Goal: Task Accomplishment & Management: Complete application form

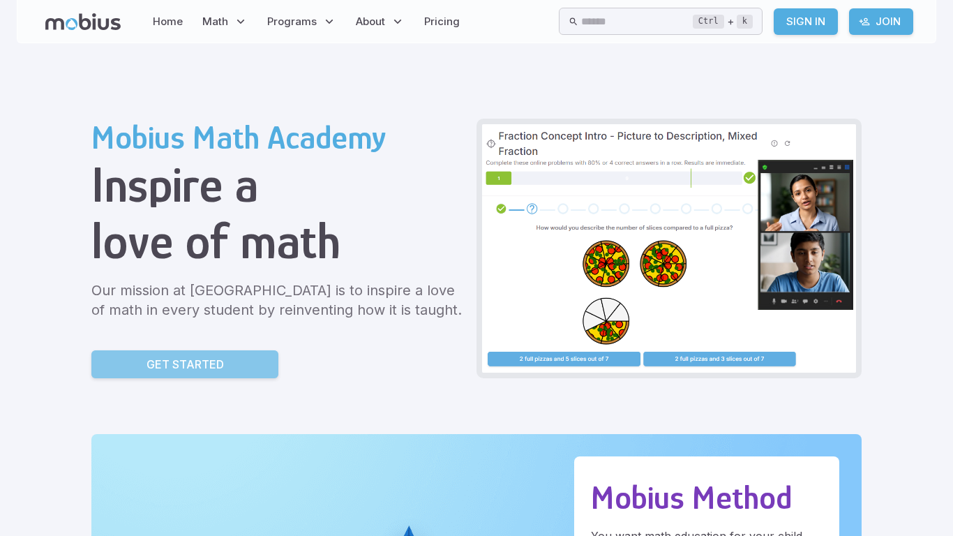
click at [236, 356] on link "Get Started" at bounding box center [184, 364] width 187 height 28
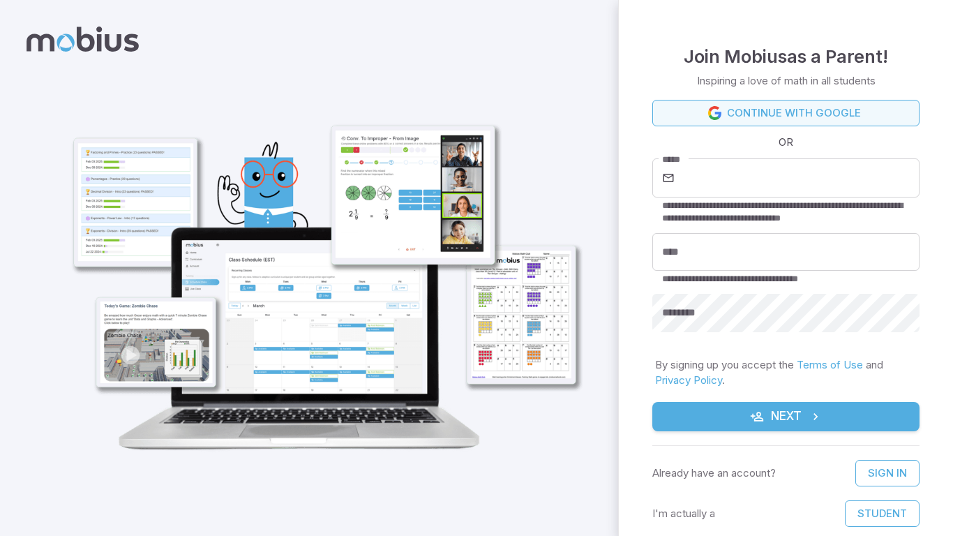
click at [723, 115] on link "Continue with Google" at bounding box center [785, 113] width 267 height 26
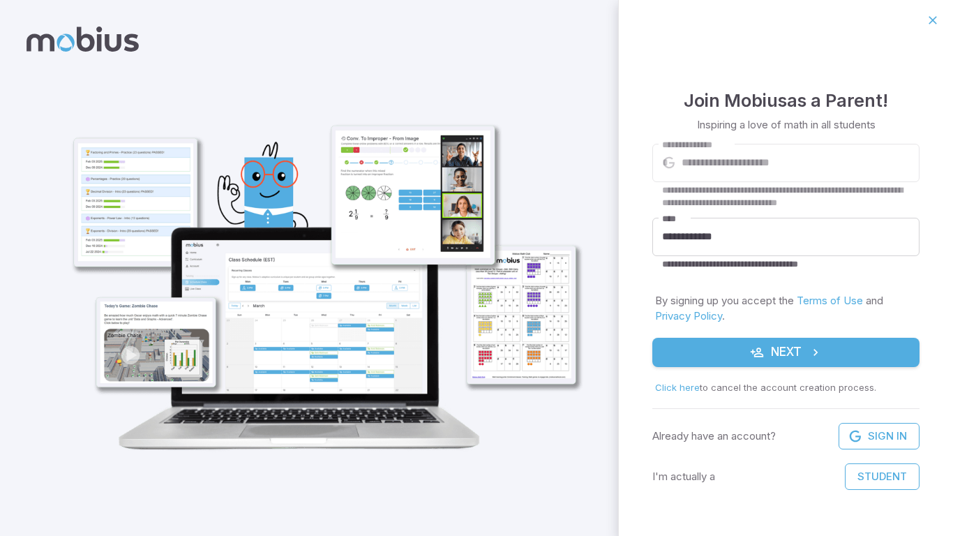
click at [721, 336] on form "**********" at bounding box center [785, 317] width 267 height 347
click at [858, 471] on button "Student" at bounding box center [881, 476] width 75 height 26
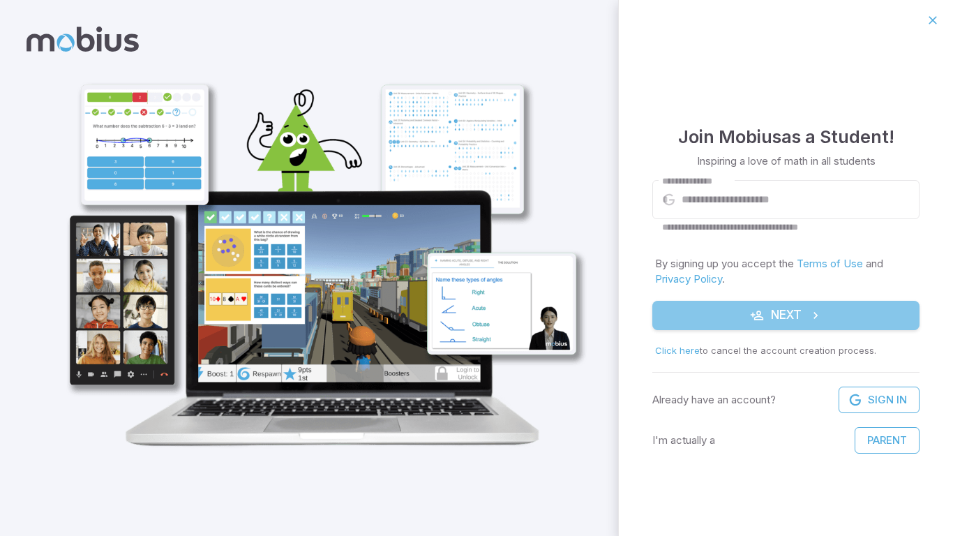
click at [735, 313] on button "Next" at bounding box center [785, 315] width 267 height 29
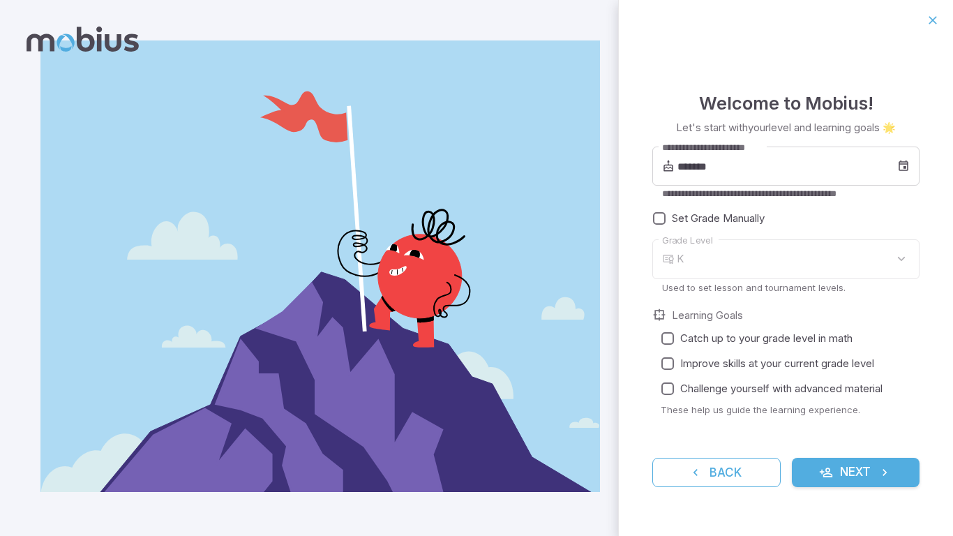
type input "*"
click at [754, 176] on input "*******" at bounding box center [787, 165] width 220 height 39
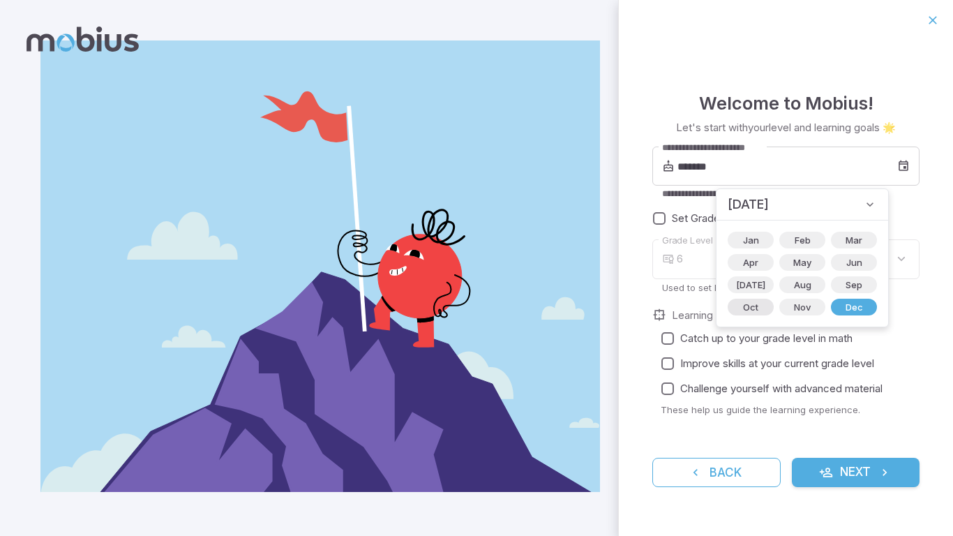
click at [751, 305] on span "Oct" at bounding box center [750, 307] width 32 height 14
type input "*******"
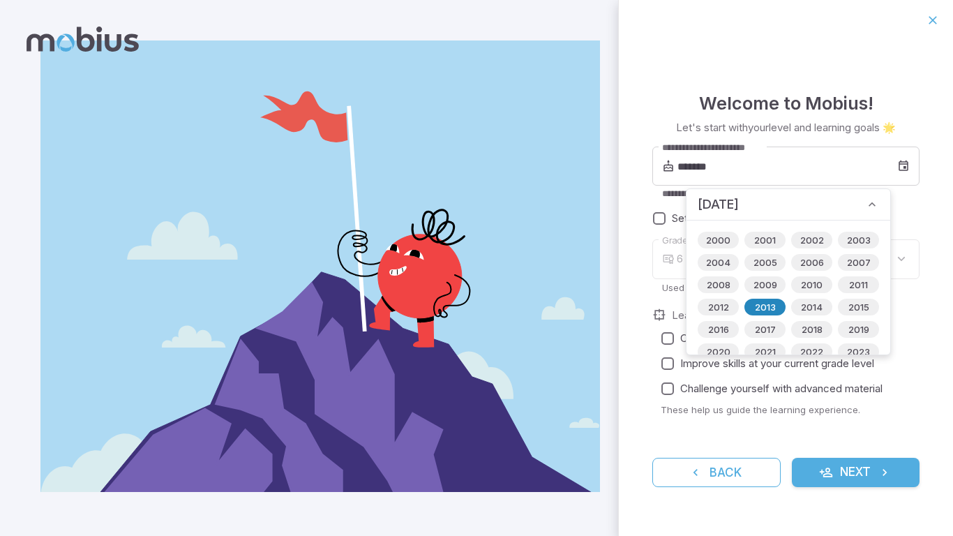
type input "*"
click at [923, 204] on div "**********" at bounding box center [786, 287] width 334 height 495
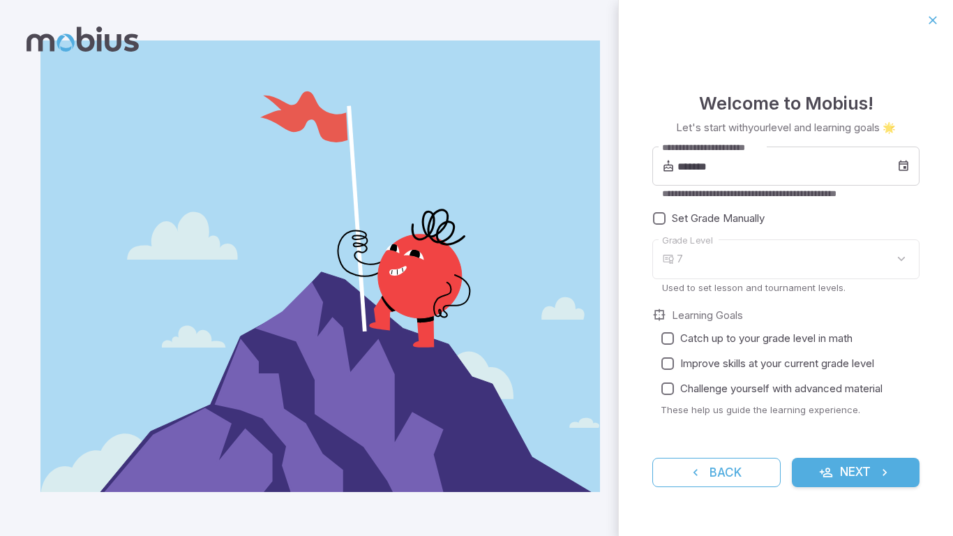
click at [711, 249] on div "7" at bounding box center [797, 259] width 243 height 40
click at [837, 275] on body "**********" at bounding box center [476, 268] width 953 height 536
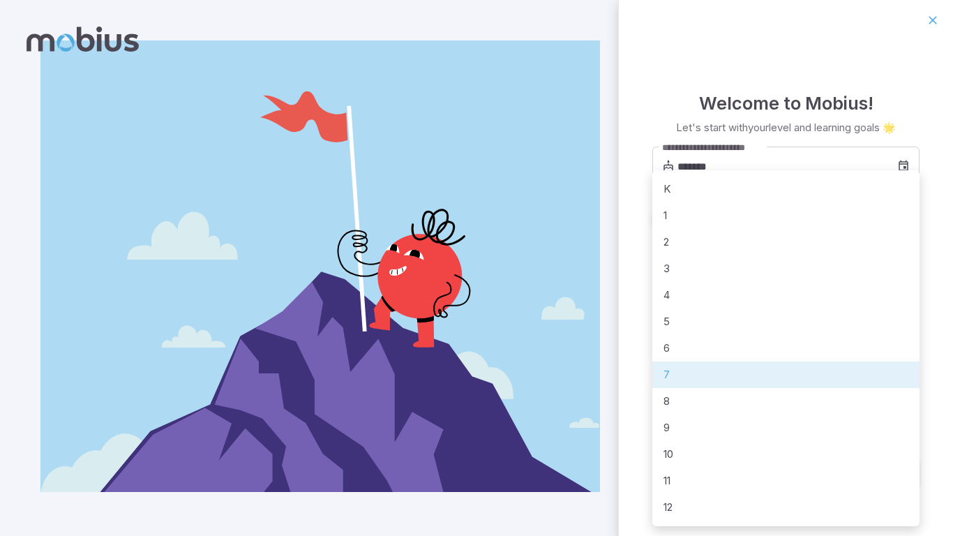
click at [616, 354] on div at bounding box center [476, 268] width 953 height 536
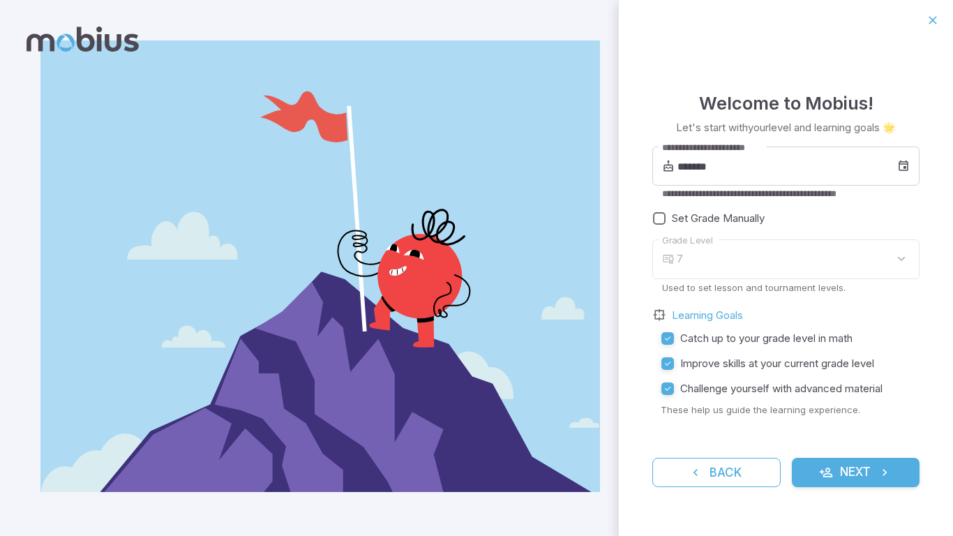
click at [814, 471] on button "Next" at bounding box center [855, 471] width 128 height 29
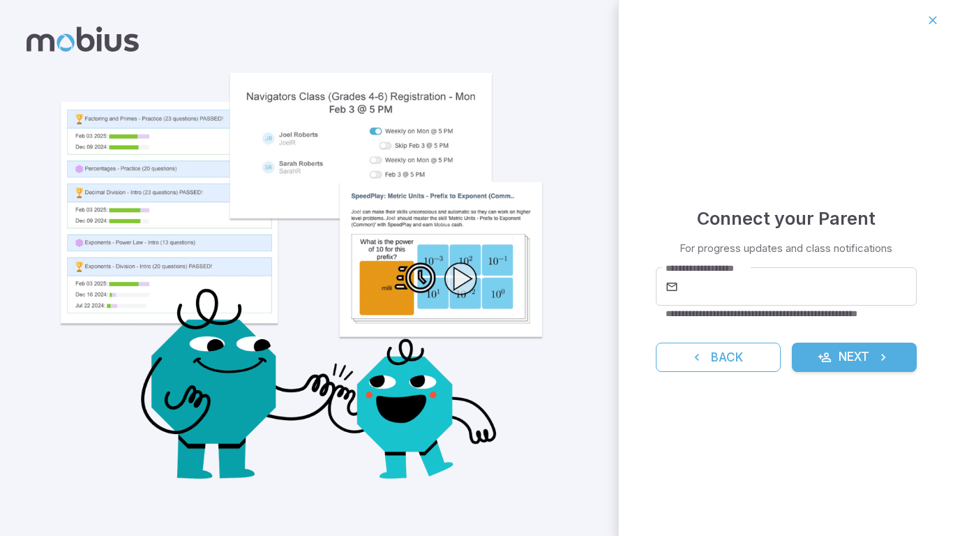
click at [877, 353] on icon "submit" at bounding box center [883, 357] width 14 height 14
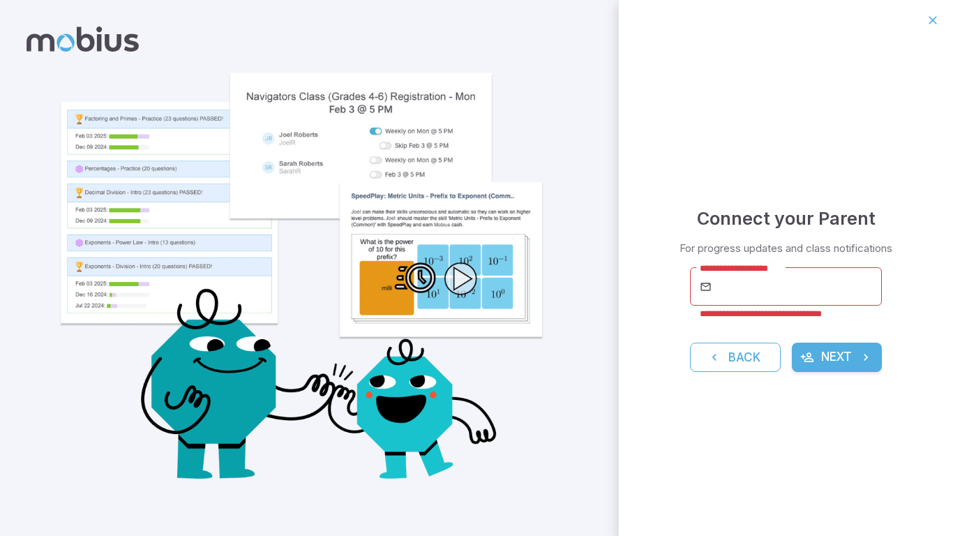
click at [778, 278] on input "**********" at bounding box center [798, 286] width 167 height 39
click at [772, 288] on input "**********" at bounding box center [798, 286] width 167 height 39
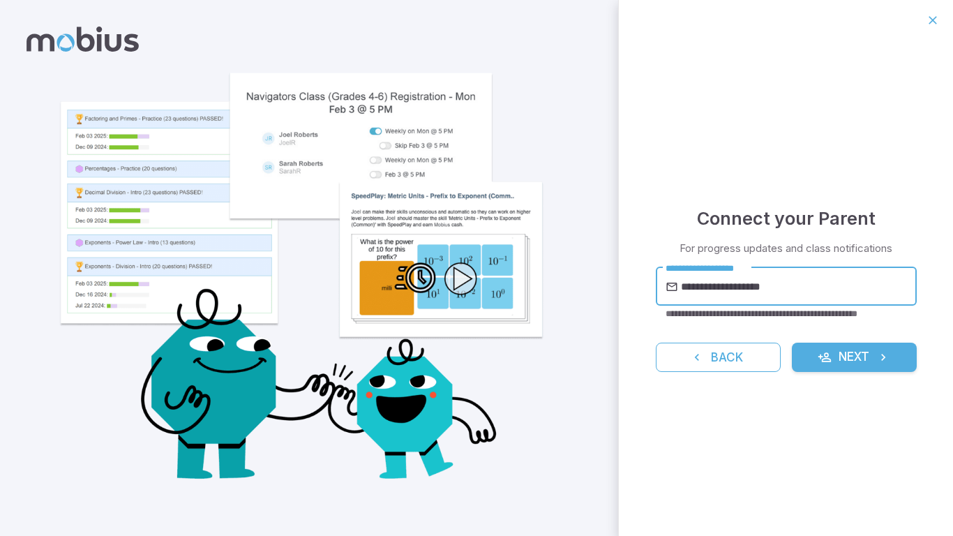
type input "**********"
click at [837, 342] on button "Next" at bounding box center [853, 356] width 125 height 29
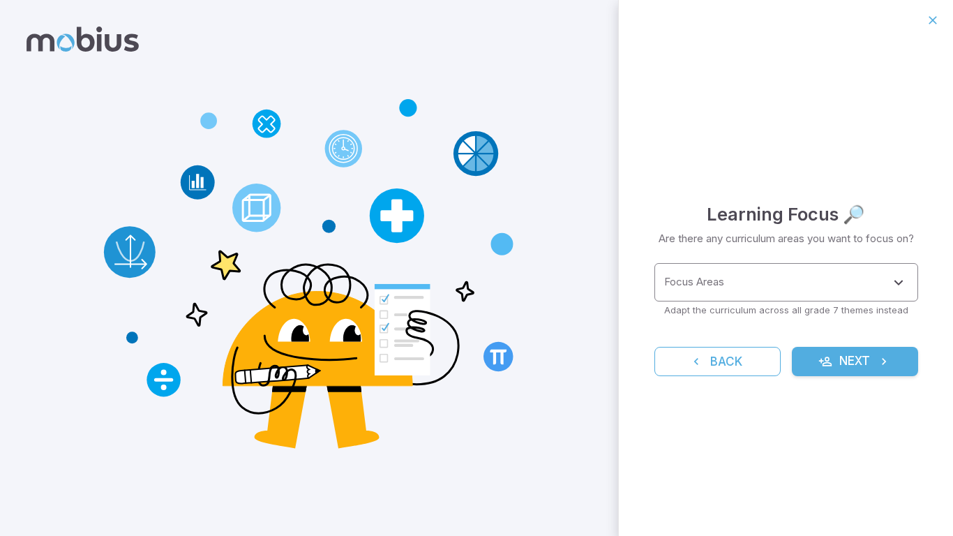
click at [854, 287] on input "Focus Areas" at bounding box center [775, 282] width 230 height 26
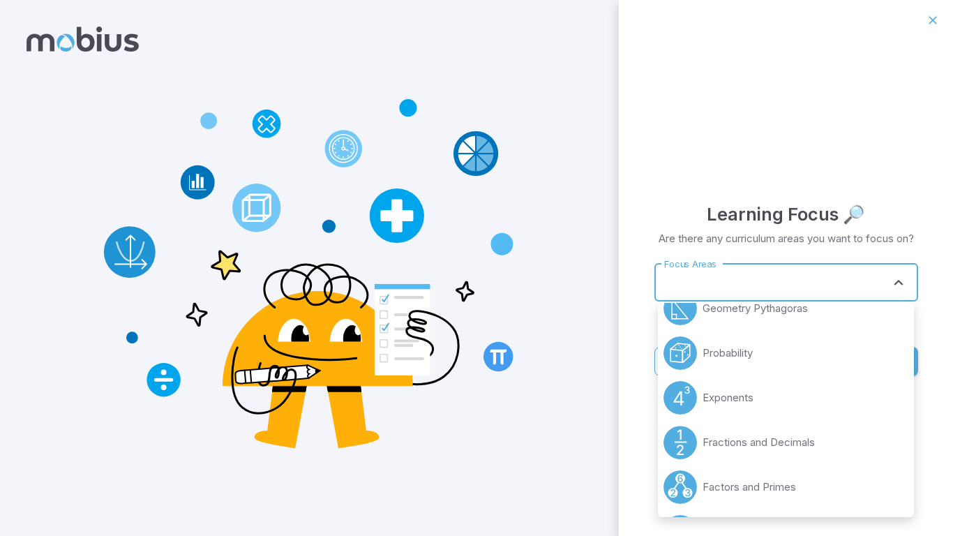
scroll to position [158, 0]
click at [734, 436] on p "Fractions and Decimals" at bounding box center [758, 440] width 112 height 15
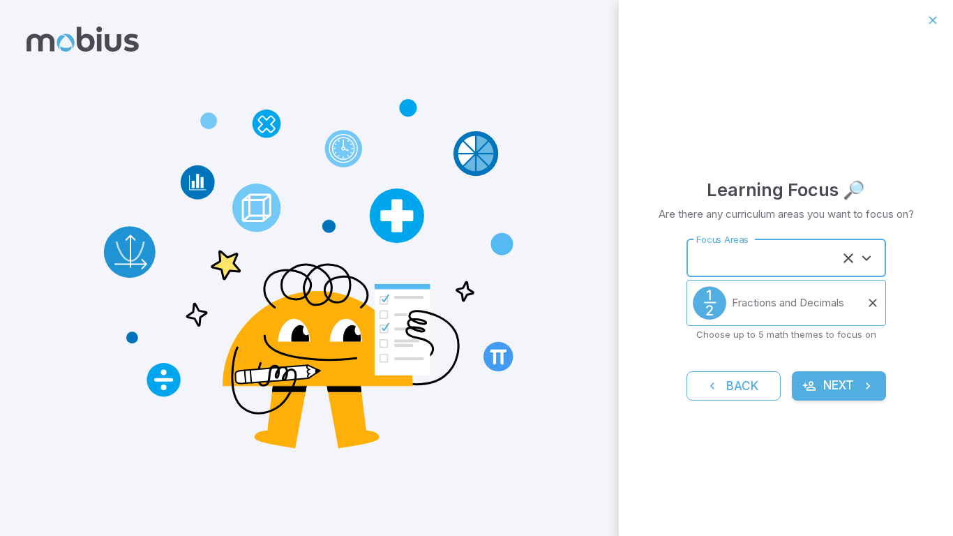
click at [724, 266] on input "Focus Areas" at bounding box center [766, 258] width 148 height 26
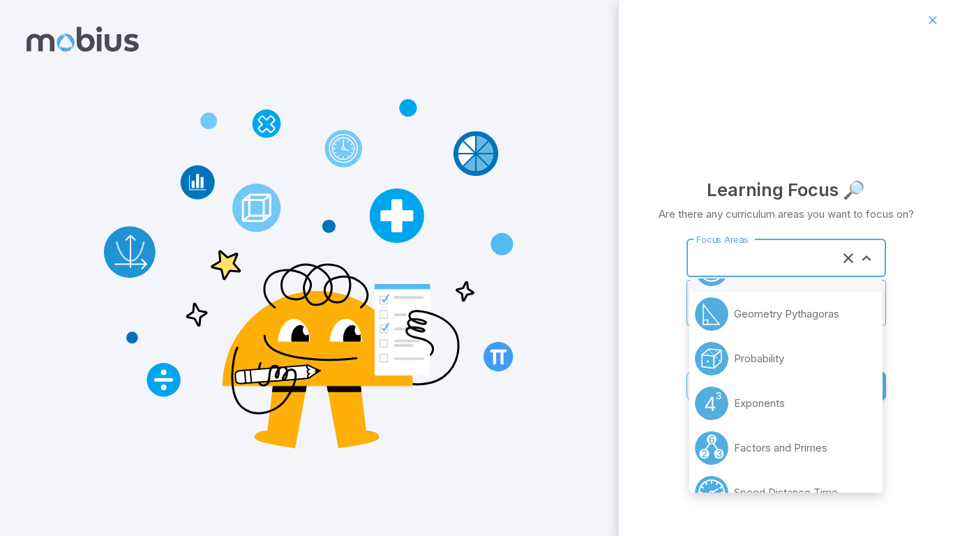
scroll to position [127, 0]
click at [795, 410] on li "Exponents" at bounding box center [785, 402] width 193 height 45
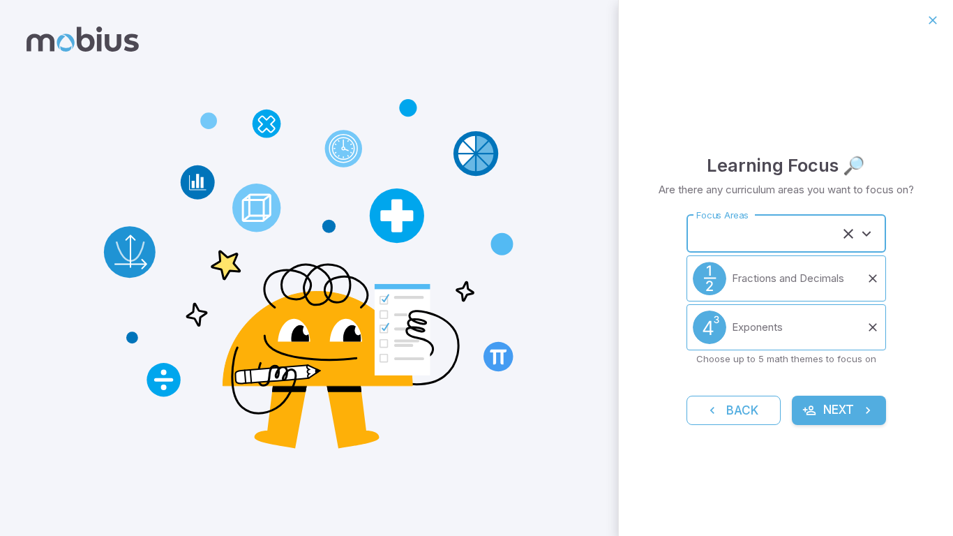
click at [716, 236] on input "Focus Areas" at bounding box center [766, 233] width 148 height 26
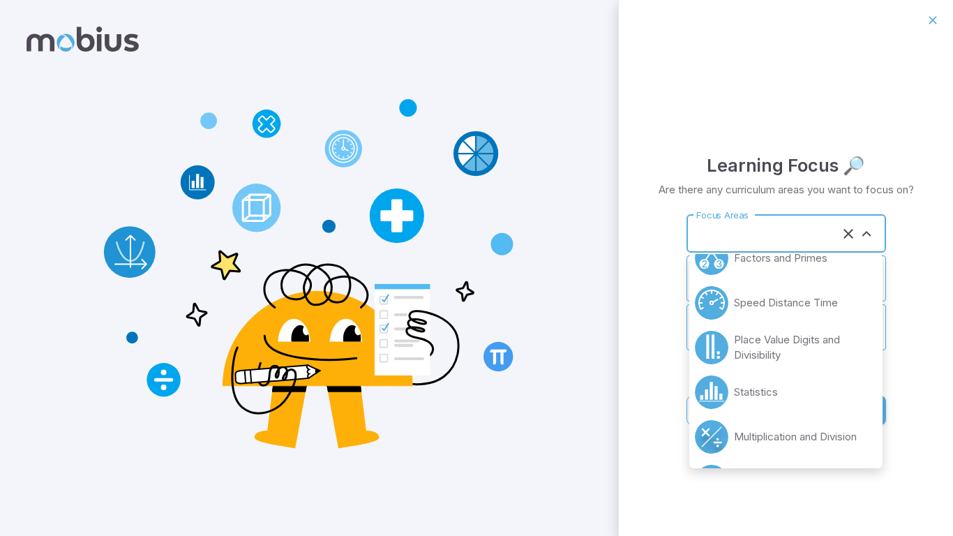
scroll to position [251, 0]
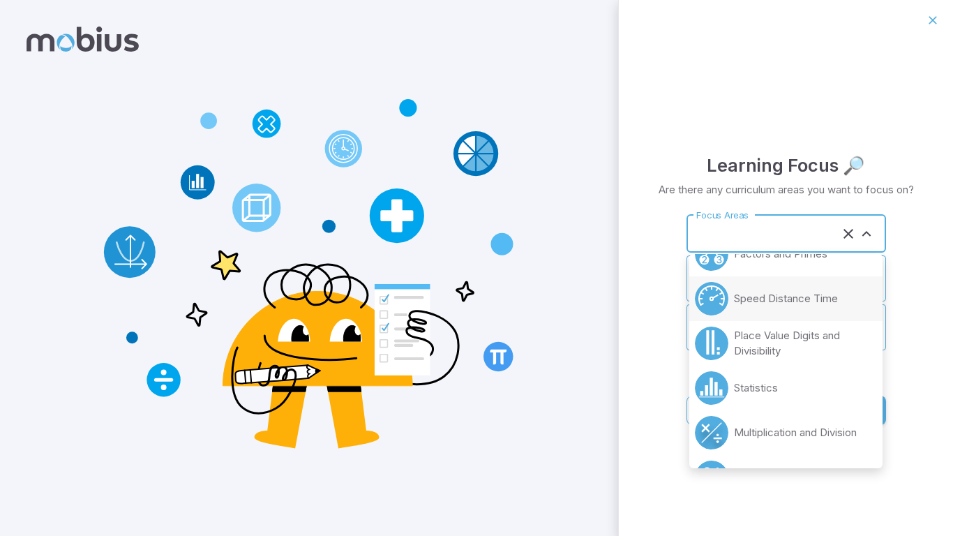
click at [806, 308] on li "Speed Distance Time" at bounding box center [785, 298] width 193 height 45
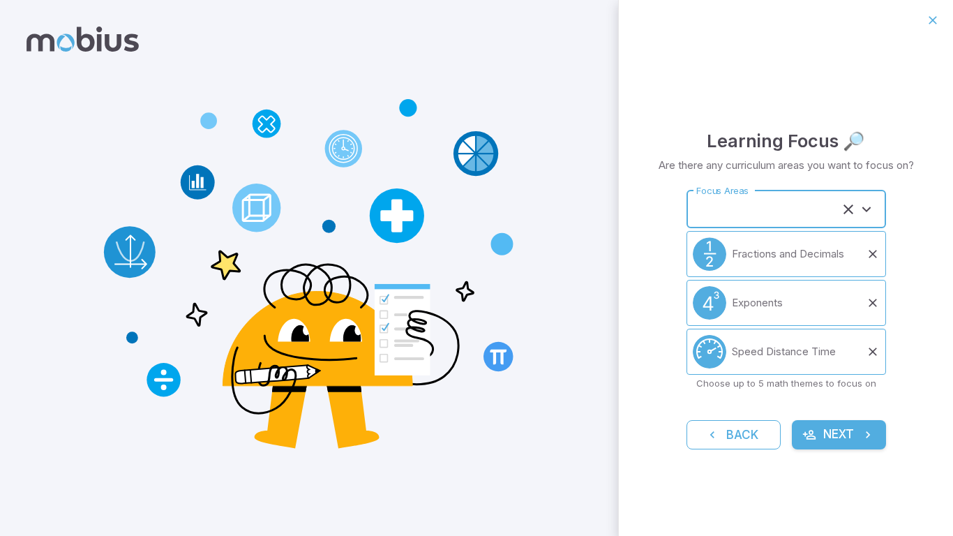
click at [746, 209] on input "Focus Areas" at bounding box center [766, 209] width 148 height 26
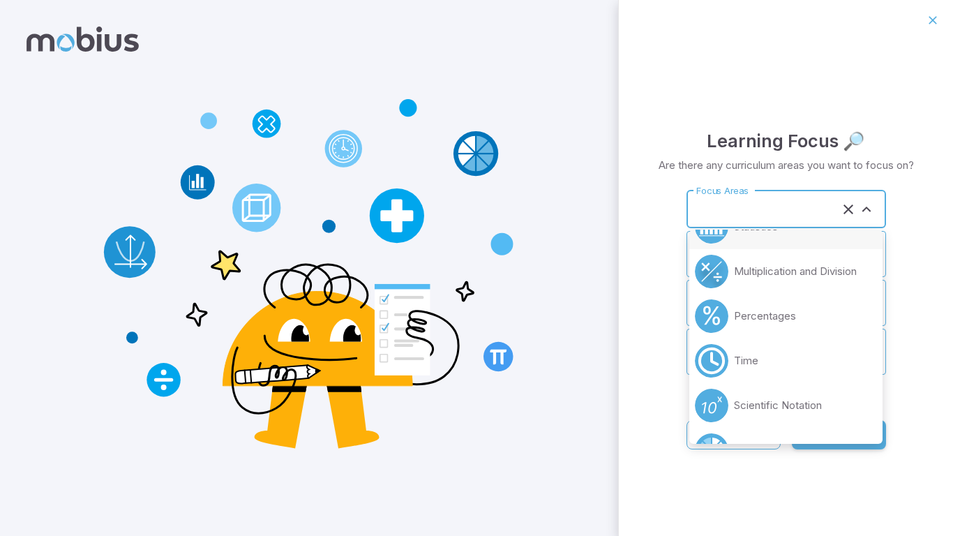
scroll to position [356, 0]
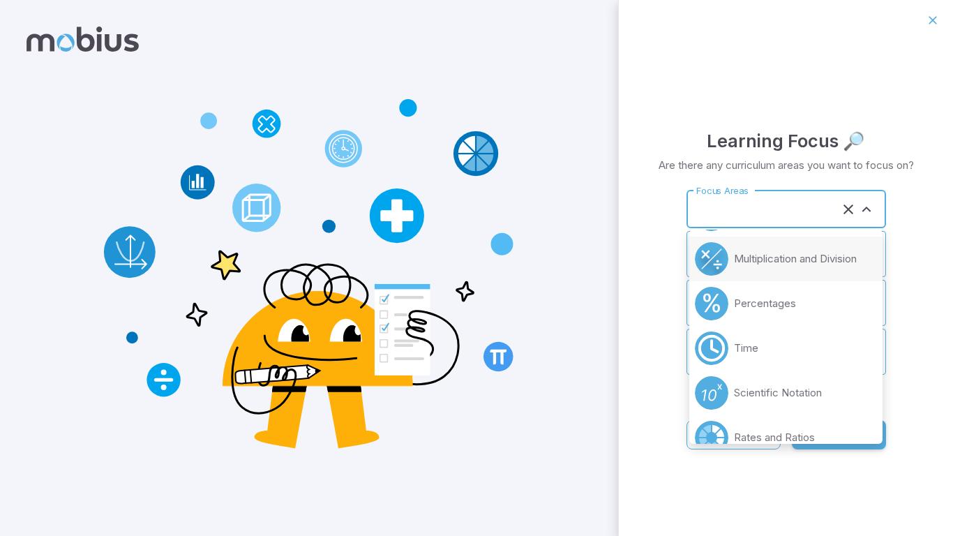
click at [746, 258] on p "Multiplication and Division" at bounding box center [795, 258] width 123 height 15
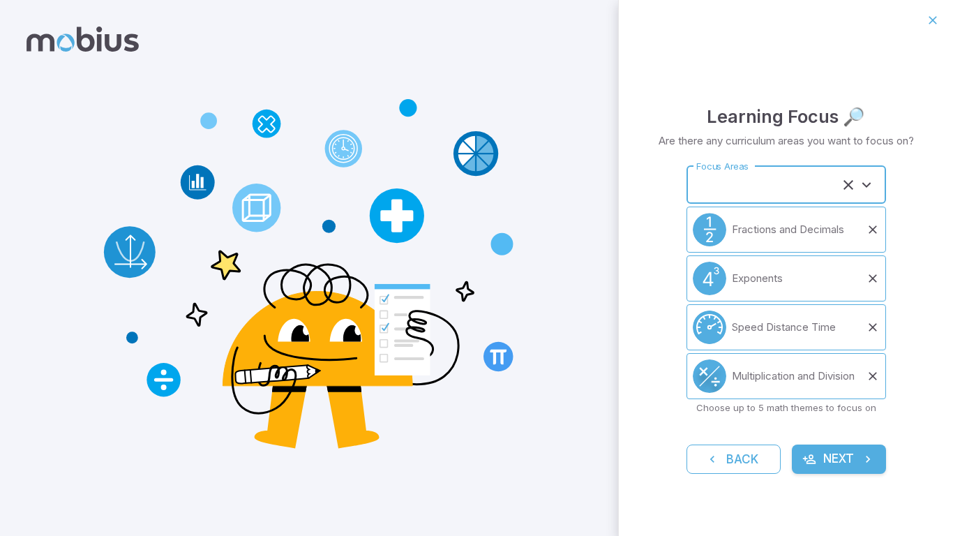
click at [762, 187] on input "Focus Areas" at bounding box center [766, 185] width 148 height 26
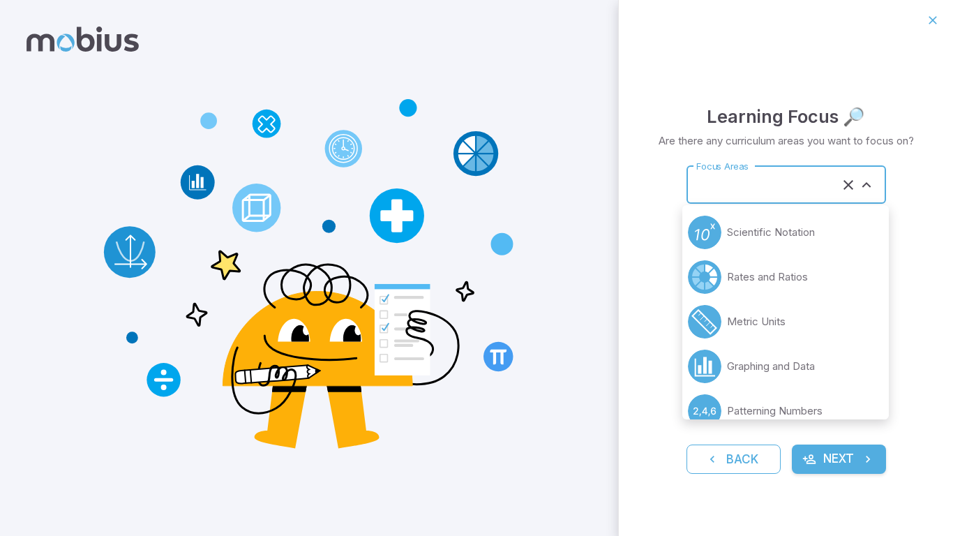
scroll to position [451, 0]
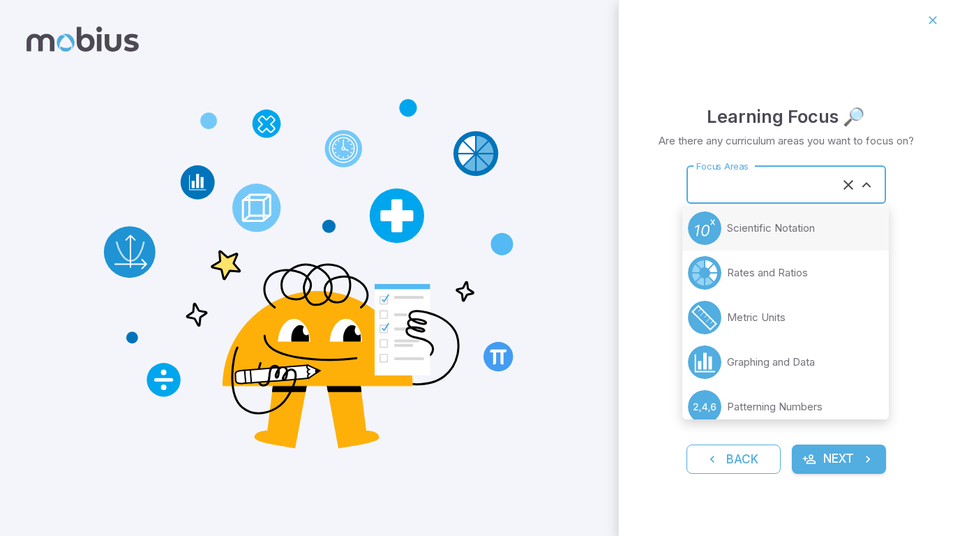
click at [797, 245] on li "Scientific Notation" at bounding box center [785, 228] width 206 height 45
type input "**********"
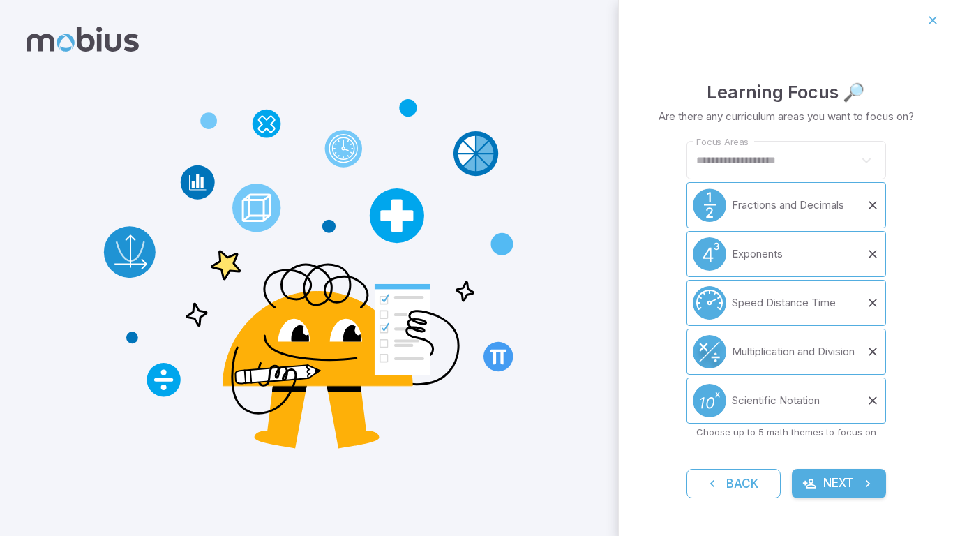
click at [826, 490] on button "Next" at bounding box center [838, 483] width 94 height 29
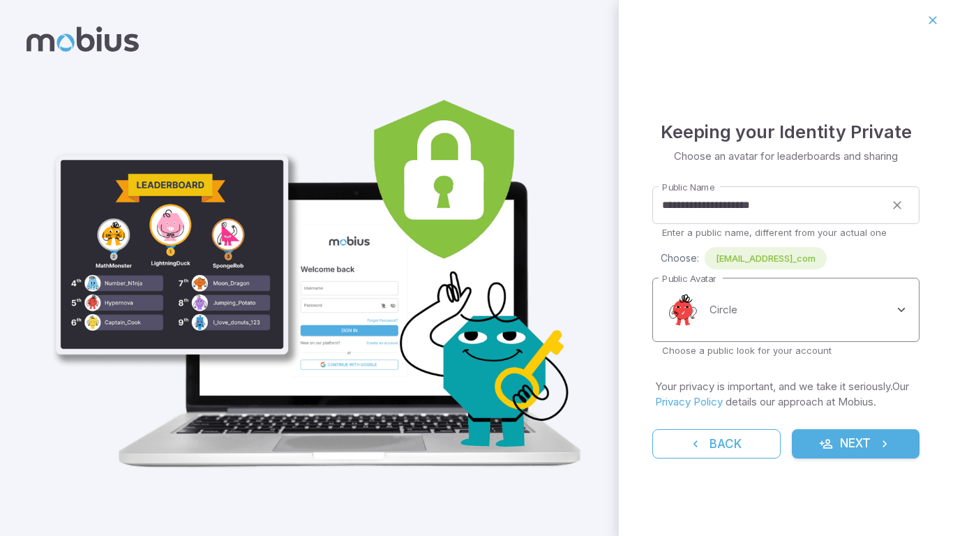
click at [790, 304] on body "**********" at bounding box center [476, 268] width 953 height 536
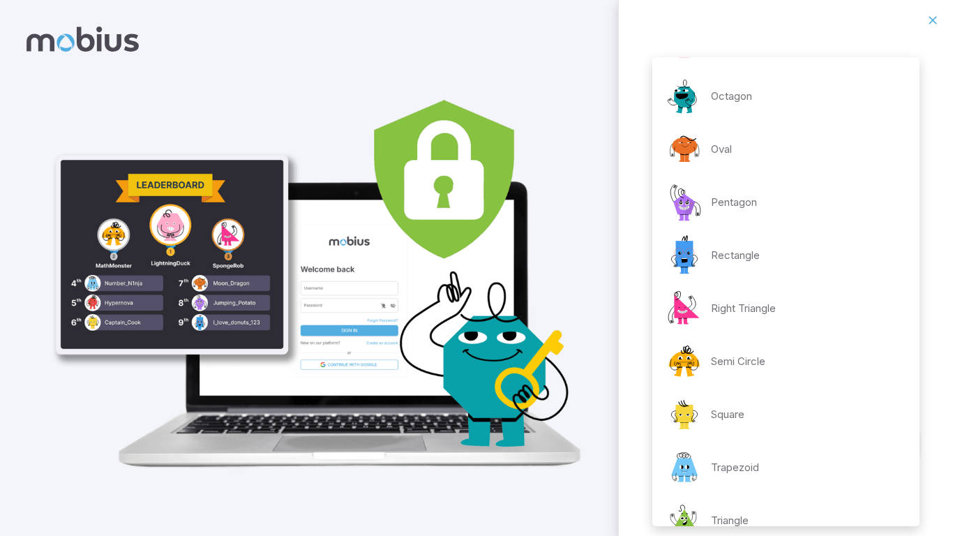
scroll to position [179, 0]
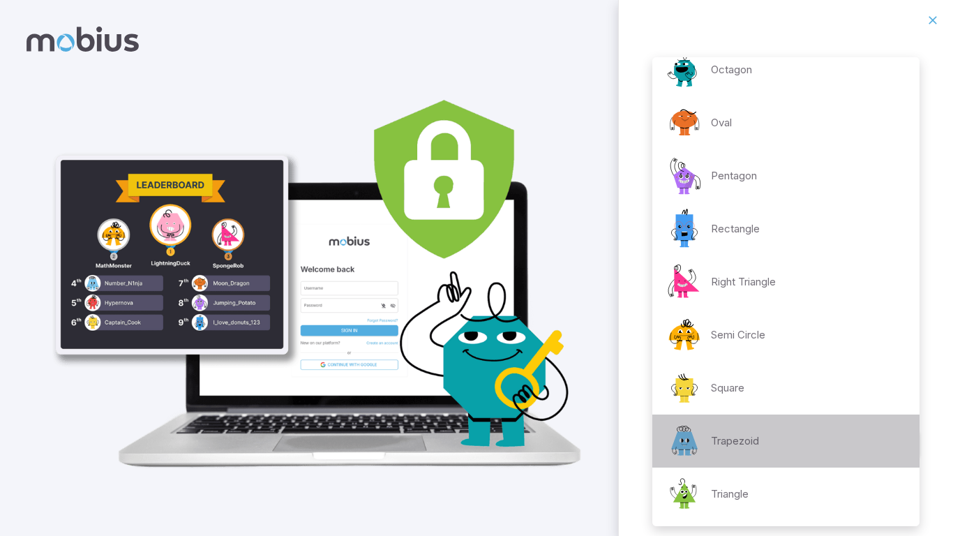
click at [795, 434] on li "Trapezoid" at bounding box center [785, 440] width 267 height 53
type input "**********"
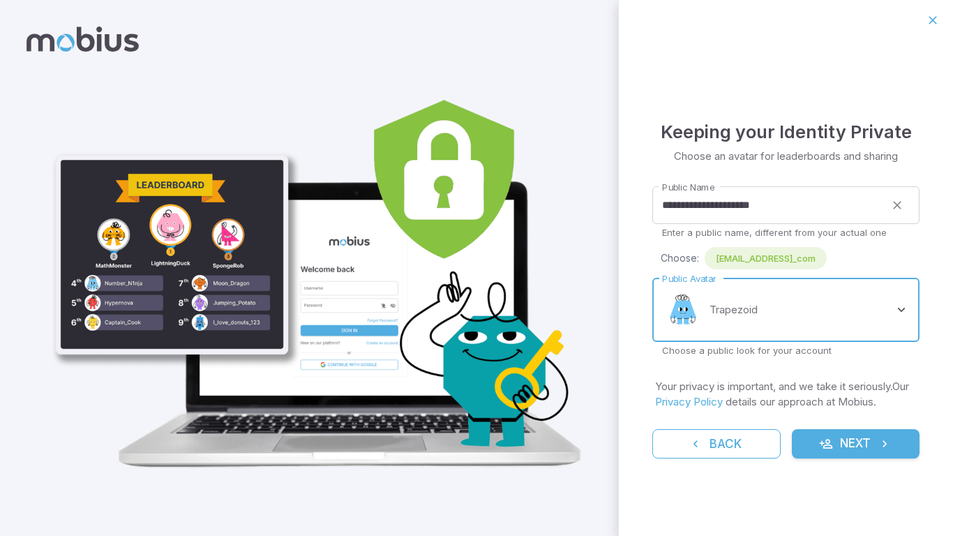
click at [819, 448] on icon "submit" at bounding box center [826, 444] width 14 height 14
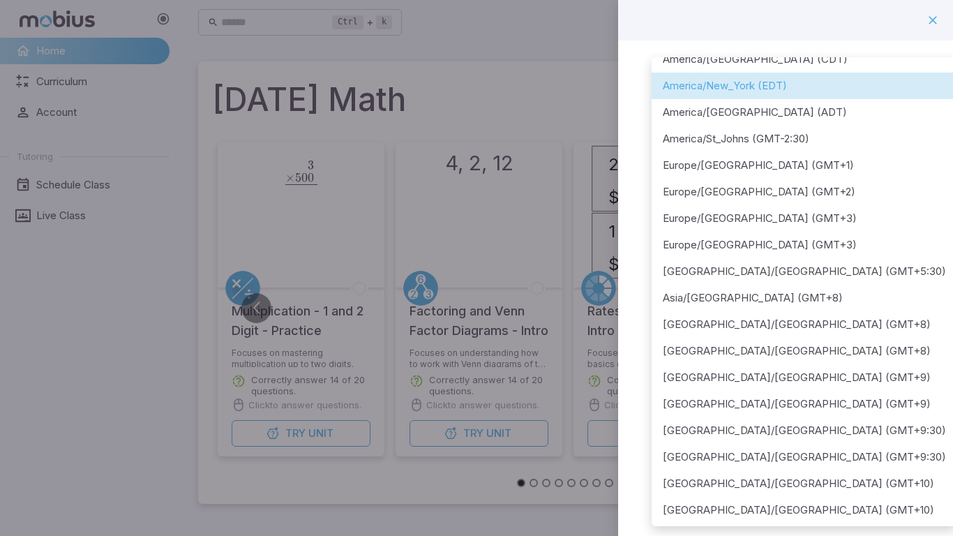
scroll to position [232, 0]
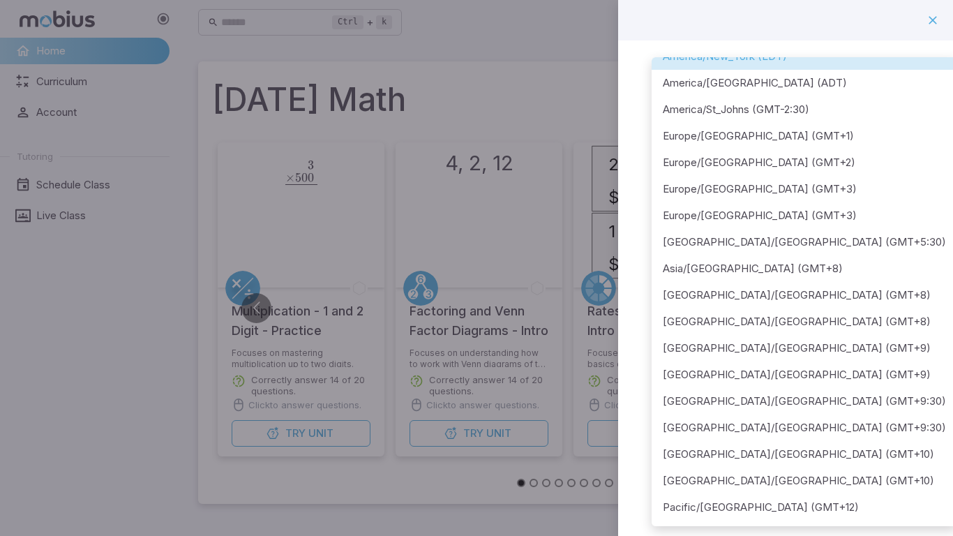
click at [708, 316] on li "Australia/Perth (GMT+8)" at bounding box center [803, 321] width 305 height 26
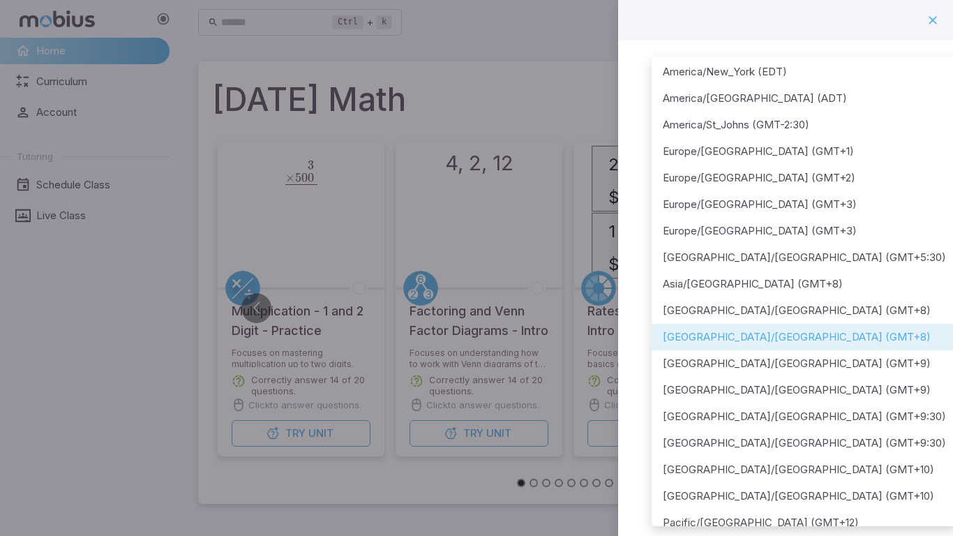
scroll to position [214, 0]
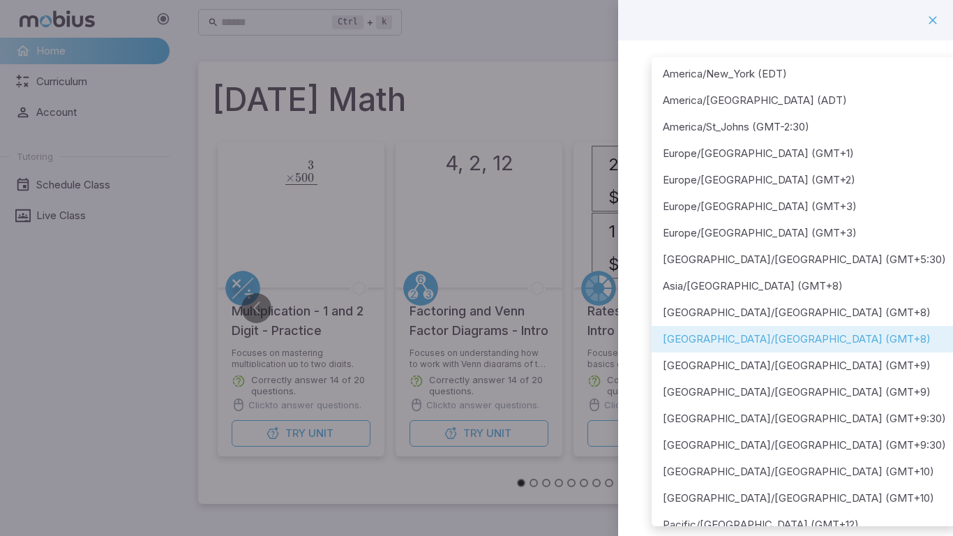
click at [820, 78] on li "America/New_York (EDT)" at bounding box center [803, 74] width 305 height 26
type input "**********"
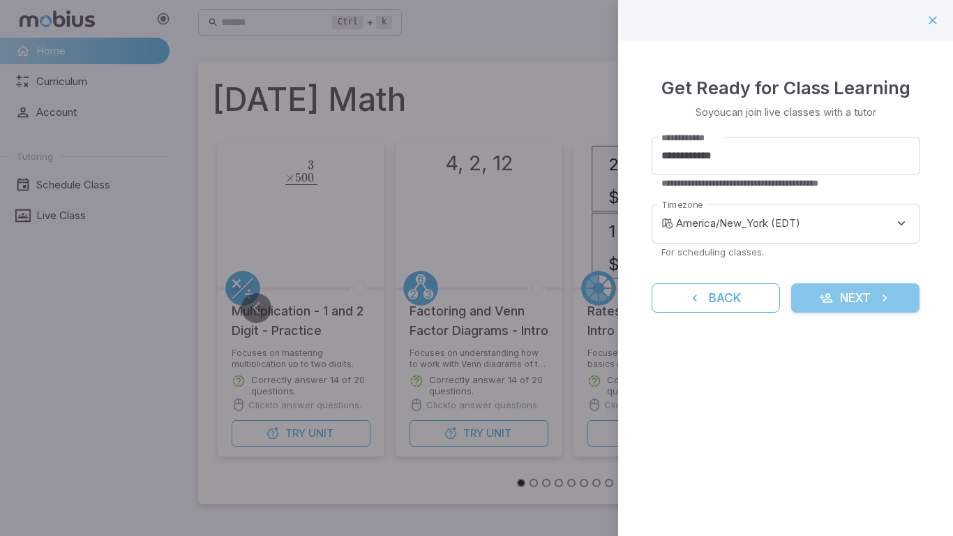
click at [854, 306] on button "Next" at bounding box center [855, 297] width 128 height 29
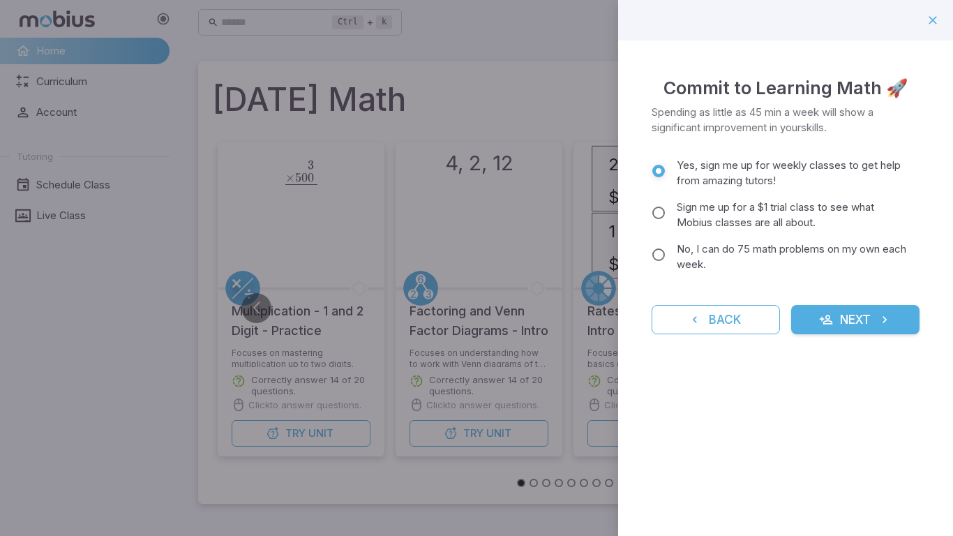
click at [700, 278] on div "Yes, sign me up for weekly classes to get help from amazing tutors! Sign me up …" at bounding box center [785, 219] width 268 height 122
click at [690, 263] on span "No, I can do 75 math problems on my own each week." at bounding box center [792, 256] width 232 height 31
click at [860, 330] on button "Next" at bounding box center [855, 319] width 128 height 29
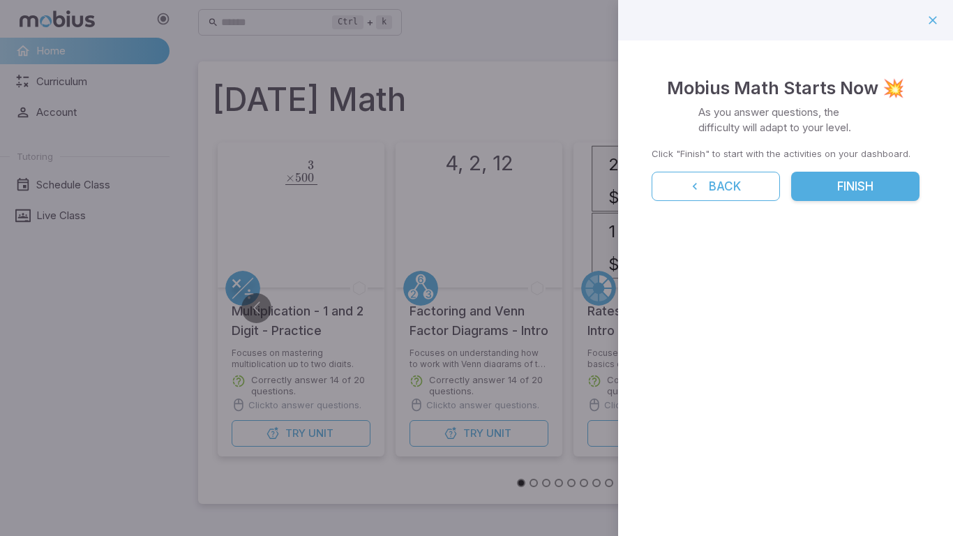
click at [846, 190] on button "Finish" at bounding box center [855, 186] width 128 height 29
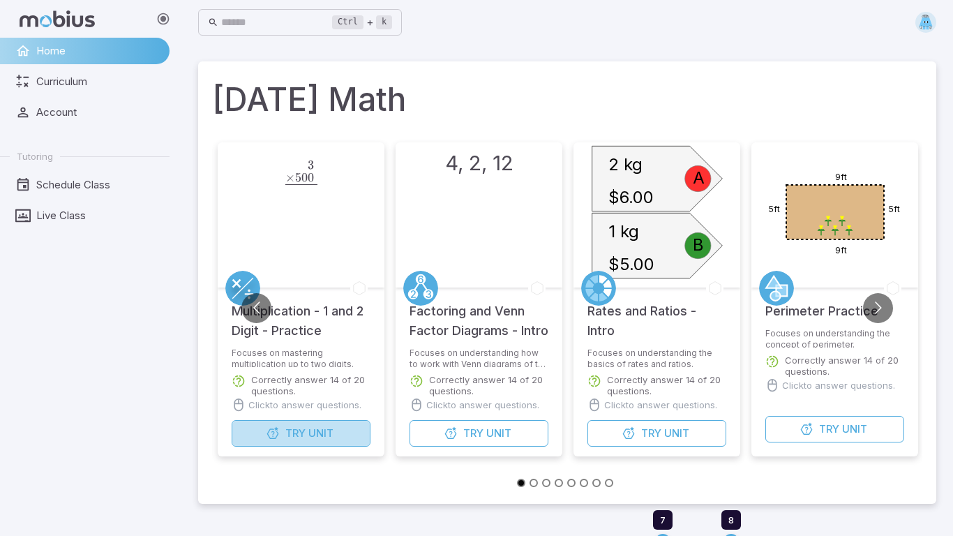
click at [273, 431] on icon "button" at bounding box center [273, 433] width 14 height 14
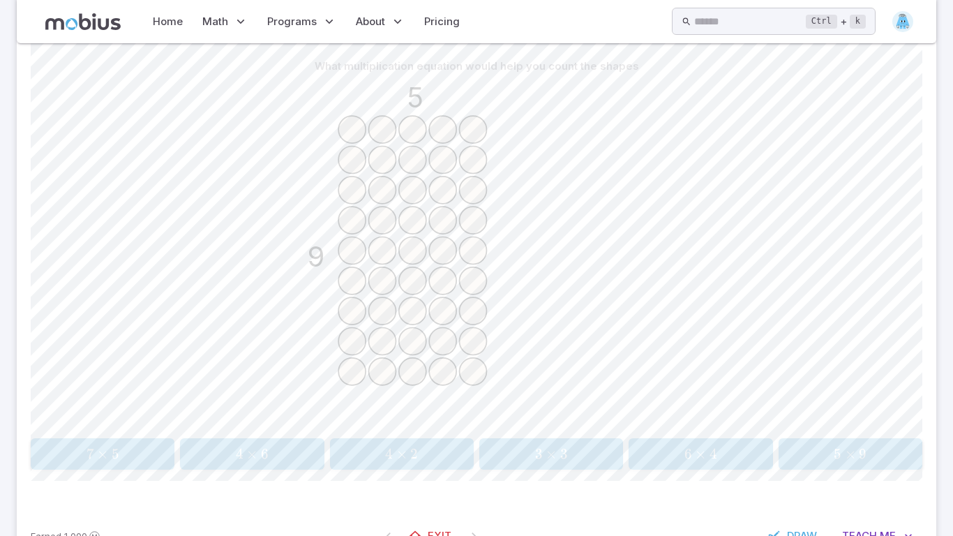
scroll to position [334, 0]
click at [832, 463] on button "5 × 9 5 \times 9 5 × 9" at bounding box center [850, 452] width 144 height 31
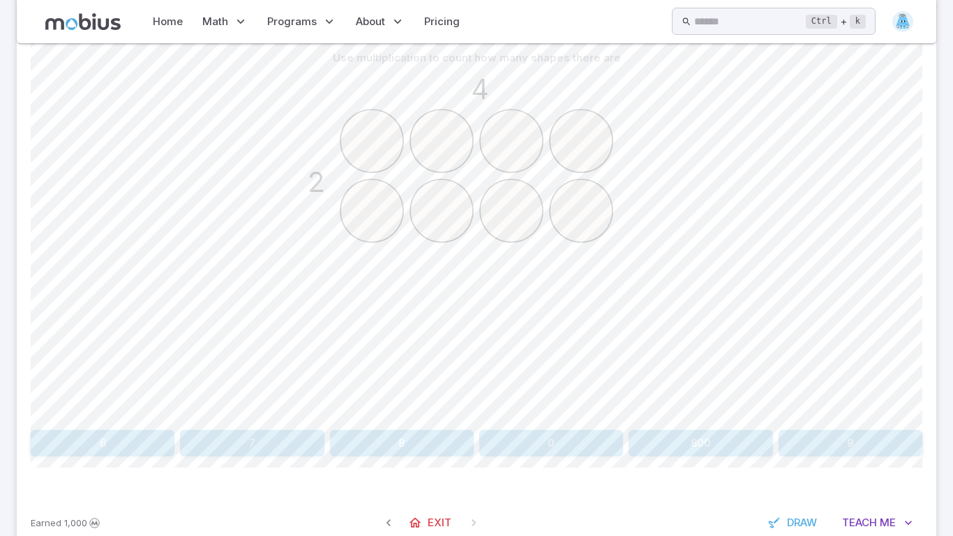
scroll to position [342, 0]
click at [352, 439] on button "8" at bounding box center [402, 441] width 144 height 26
click at [228, 446] on button "36" at bounding box center [252, 441] width 144 height 26
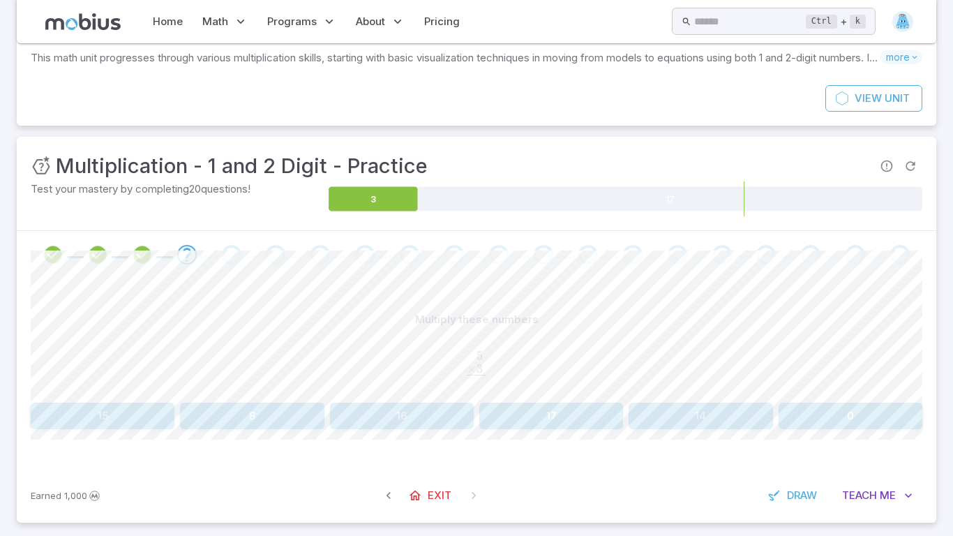
scroll to position [77, 0]
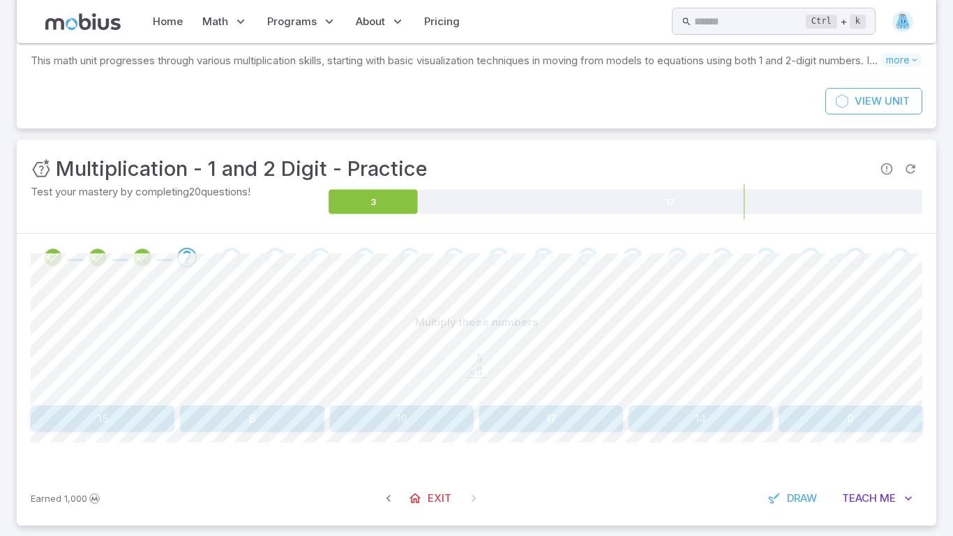
click at [134, 427] on button "15" at bounding box center [103, 418] width 144 height 26
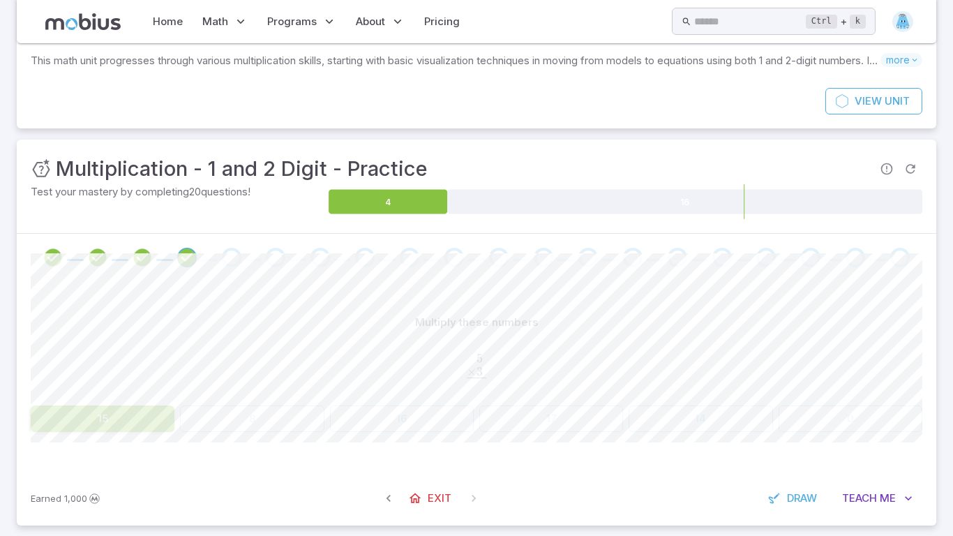
scroll to position [69, 0]
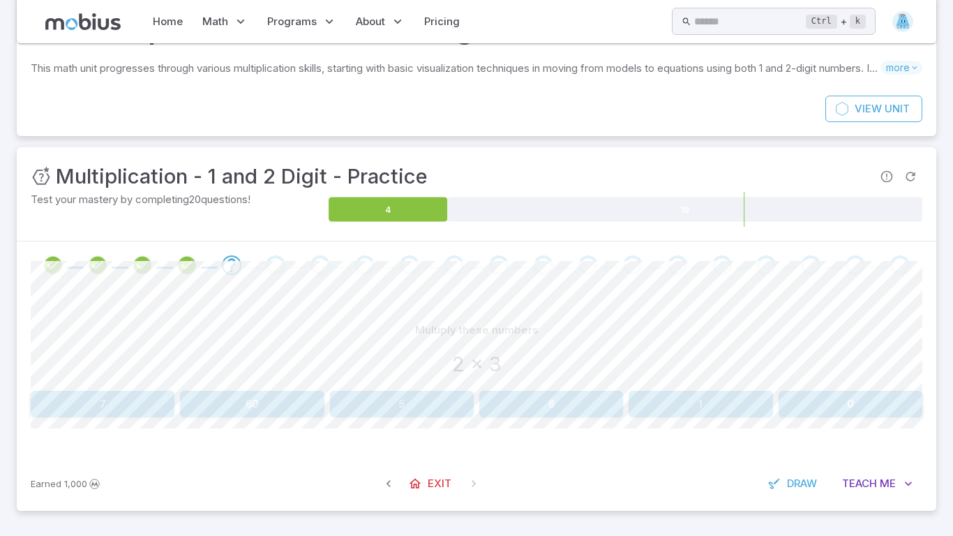
click at [564, 392] on button "6" at bounding box center [551, 404] width 144 height 26
click at [727, 397] on button "16" at bounding box center [700, 404] width 144 height 26
click at [881, 411] on button "33" at bounding box center [850, 404] width 144 height 26
click at [884, 407] on button "26" at bounding box center [850, 404] width 144 height 26
click at [851, 404] on button "140" at bounding box center [850, 404] width 144 height 26
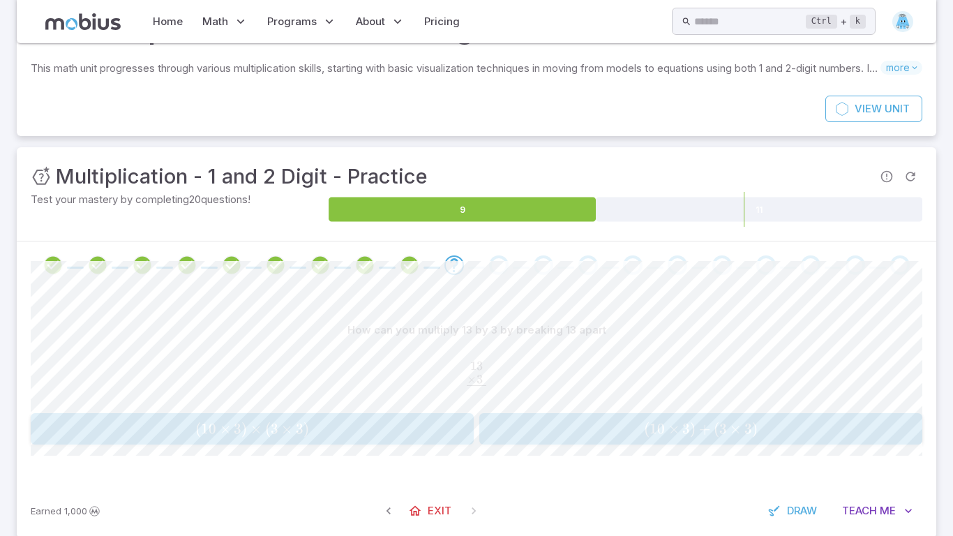
click at [606, 430] on span "( 10 × 3 ) + ( 3 × 3 )" at bounding box center [700, 428] width 434 height 17
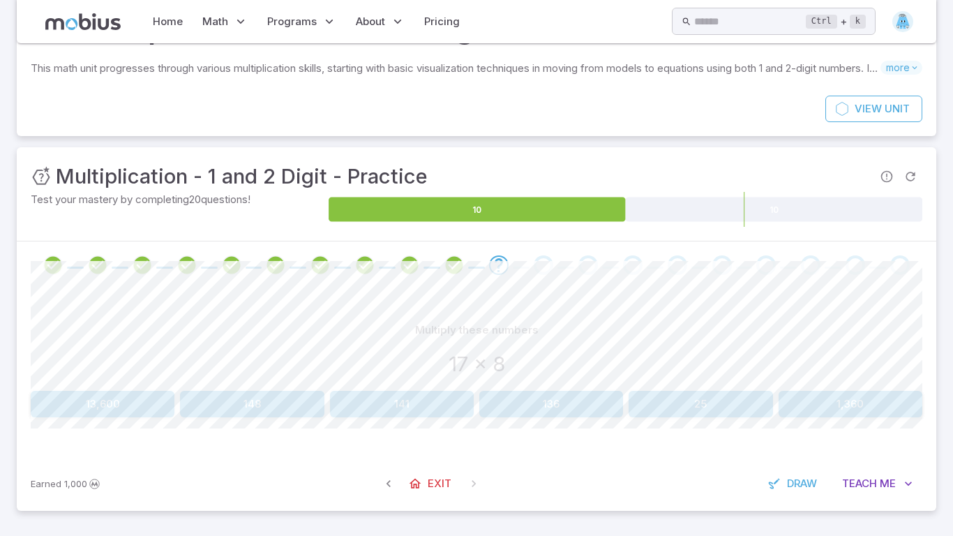
click at [526, 349] on div "17 x 8" at bounding box center [476, 364] width 891 height 31
click at [551, 393] on button "136" at bounding box center [551, 404] width 144 height 26
click at [863, 402] on button "112" at bounding box center [850, 404] width 144 height 26
click at [297, 396] on button "54" at bounding box center [252, 404] width 144 height 26
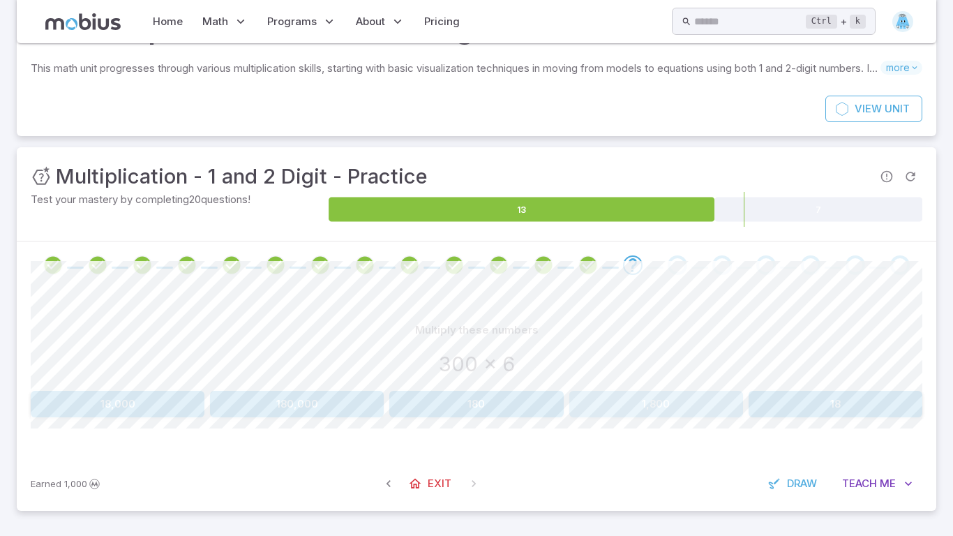
click at [607, 403] on button "1,800" at bounding box center [656, 404] width 174 height 26
click at [791, 409] on button "156" at bounding box center [850, 404] width 144 height 26
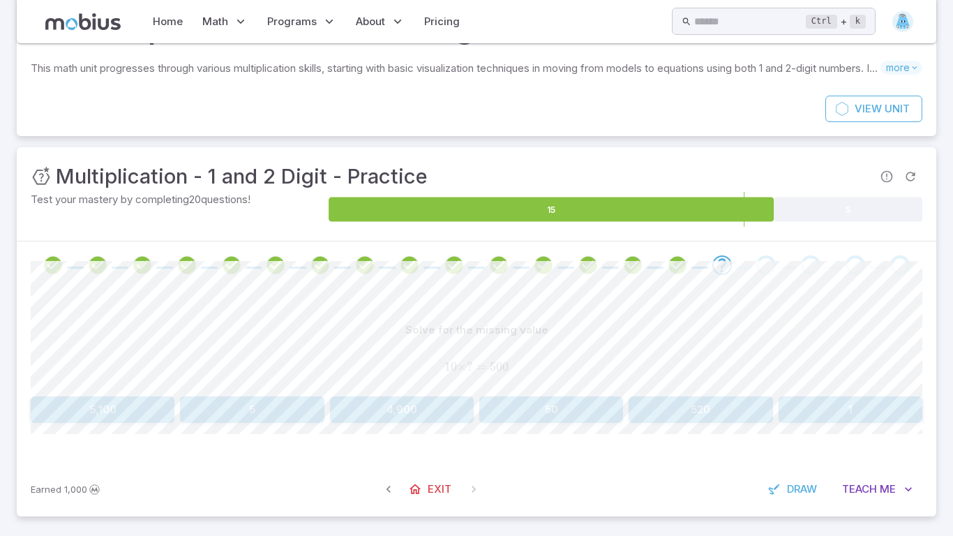
click at [291, 408] on button "5" at bounding box center [252, 409] width 144 height 26
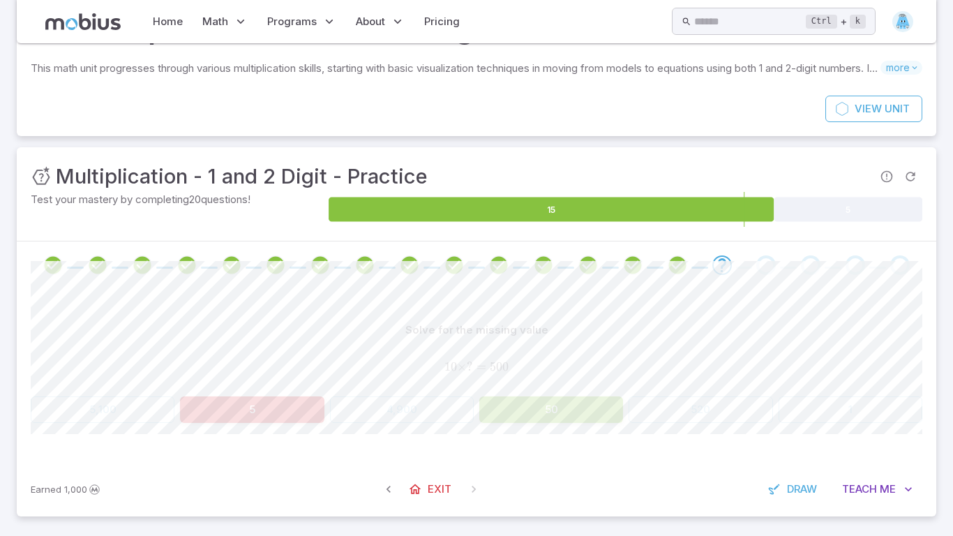
click at [546, 407] on button "50" at bounding box center [551, 409] width 144 height 26
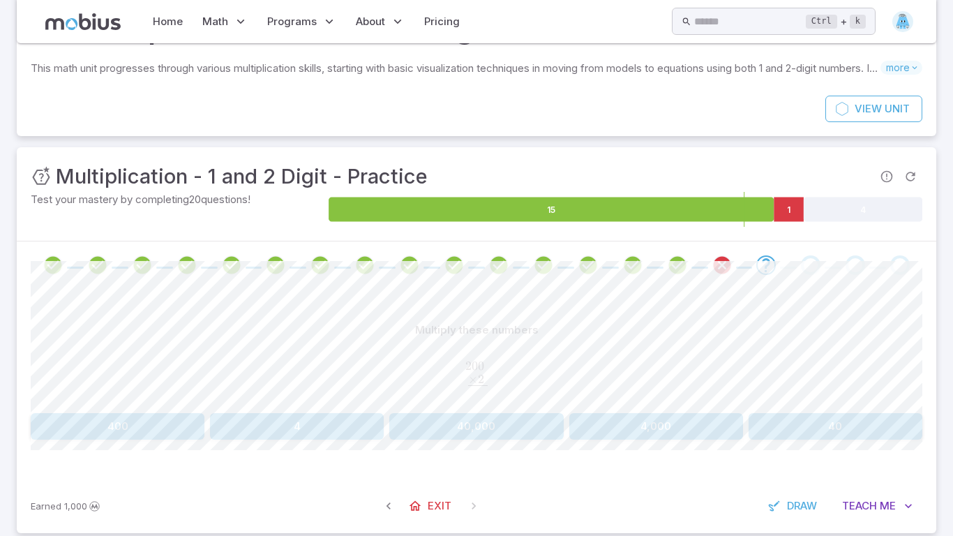
click at [153, 438] on button "400" at bounding box center [118, 426] width 174 height 26
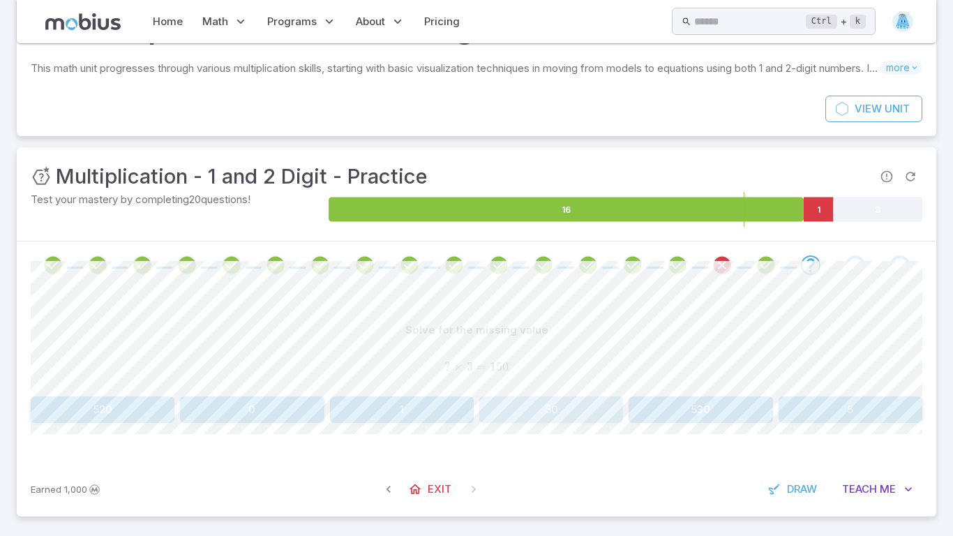
click at [594, 416] on button "50" at bounding box center [551, 409] width 144 height 26
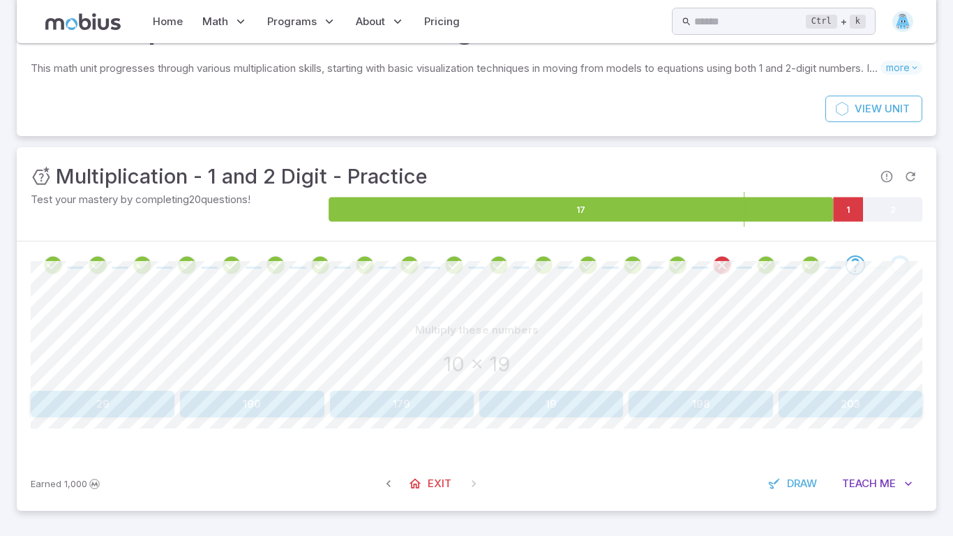
click at [238, 394] on button "190" at bounding box center [252, 404] width 144 height 26
click at [438, 415] on button "1,000" at bounding box center [476, 404] width 174 height 26
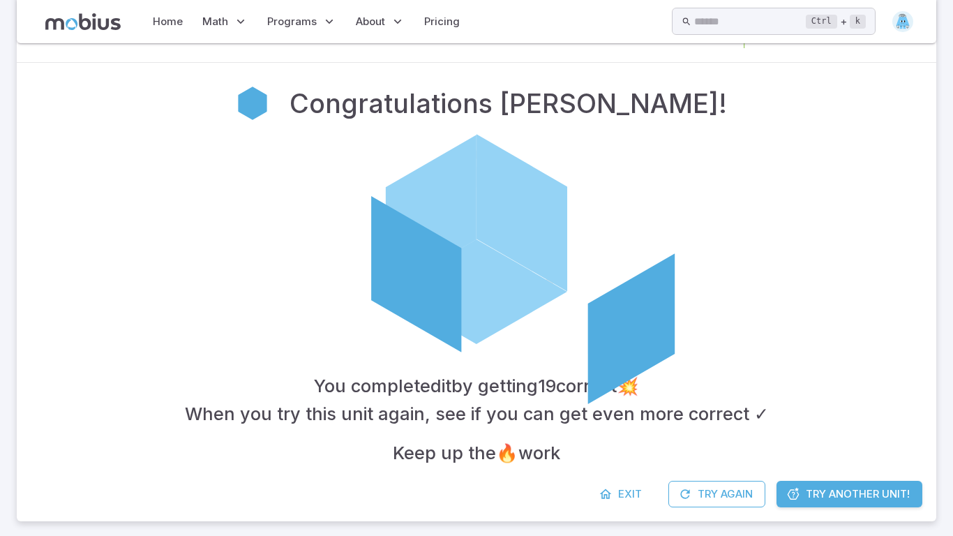
scroll to position [258, 0]
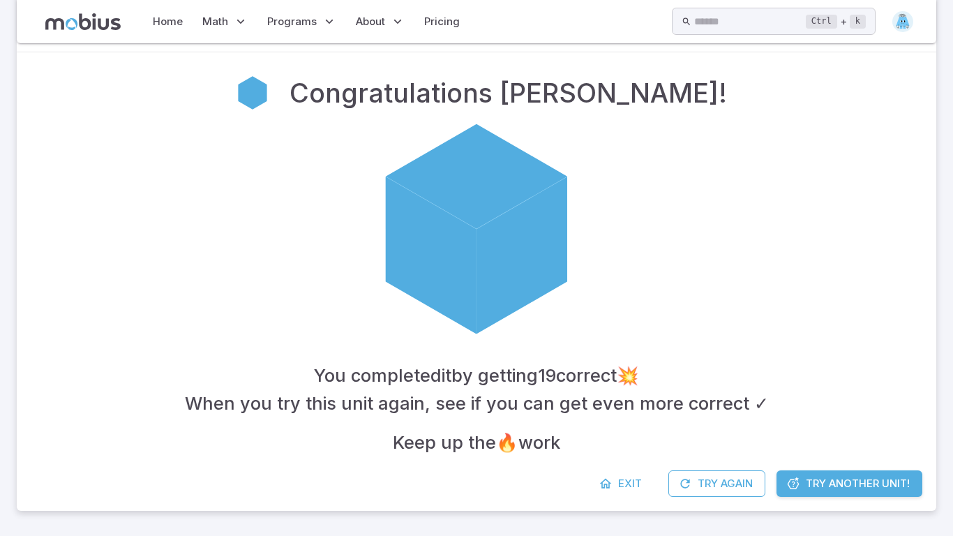
click at [819, 489] on span "Try Another Unit!" at bounding box center [857, 483] width 104 height 15
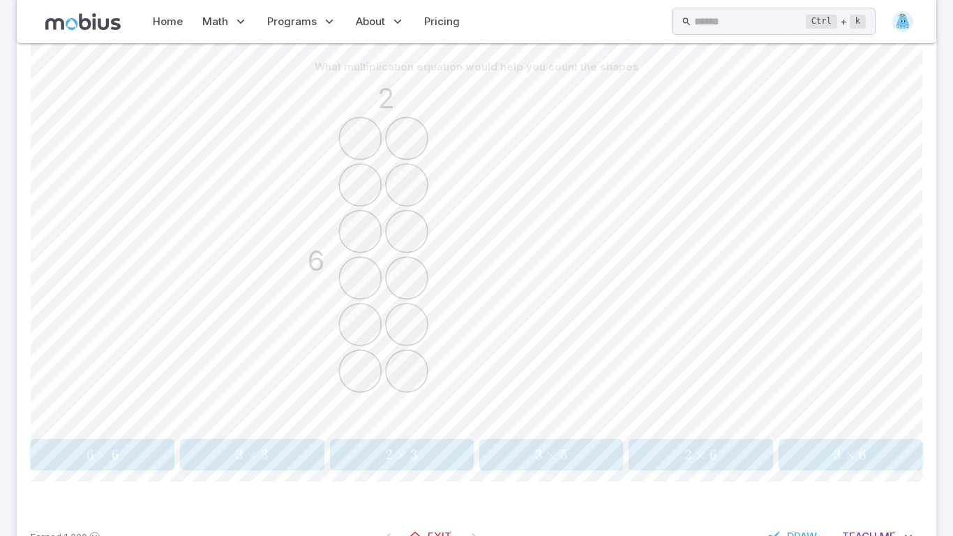
scroll to position [334, 0]
click at [656, 448] on span "2 × 6" at bounding box center [700, 451] width 135 height 17
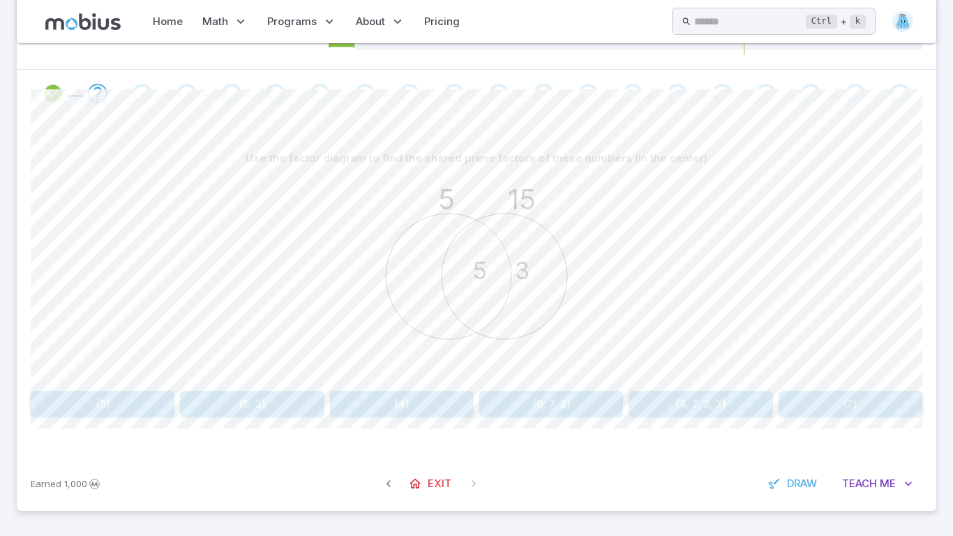
scroll to position [241, 0]
click at [272, 395] on button "{5, 3}" at bounding box center [252, 404] width 144 height 26
click at [670, 409] on button "2 x 5 x 5 x 11" at bounding box center [700, 404] width 144 height 26
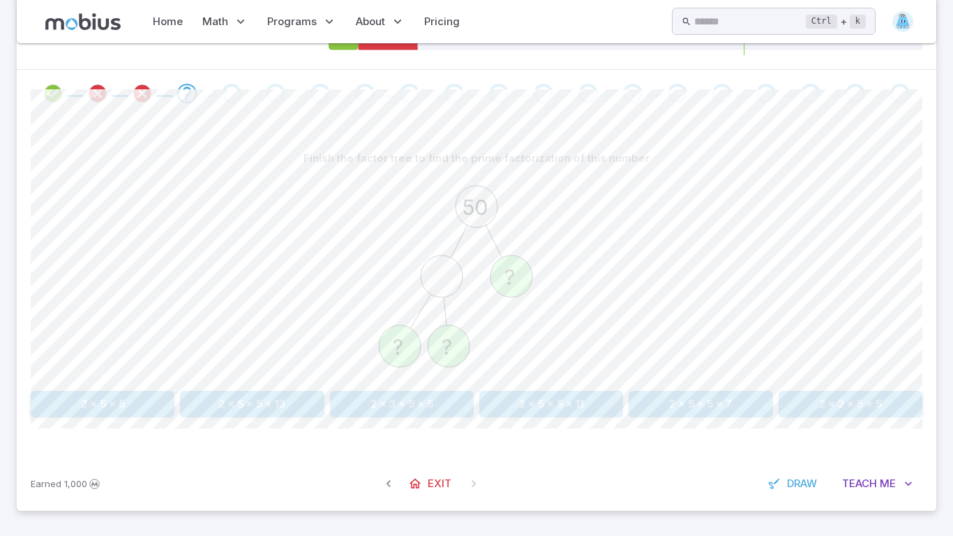
click at [599, 404] on button "2 x 5 x 5 x 11" at bounding box center [551, 404] width 144 height 26
click at [96, 90] on icon "Review your answer" at bounding box center [97, 93] width 21 height 21
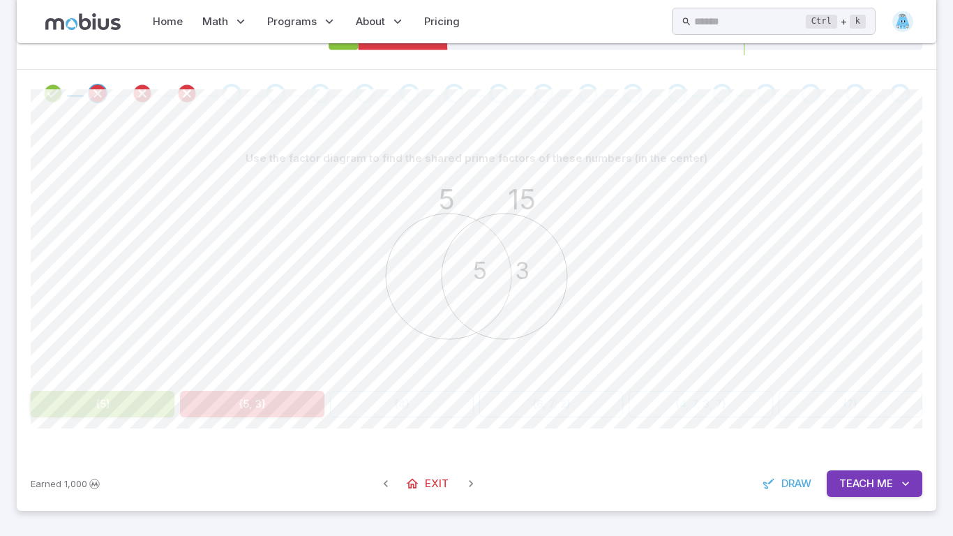
click at [844, 480] on span "Teach" at bounding box center [856, 483] width 35 height 15
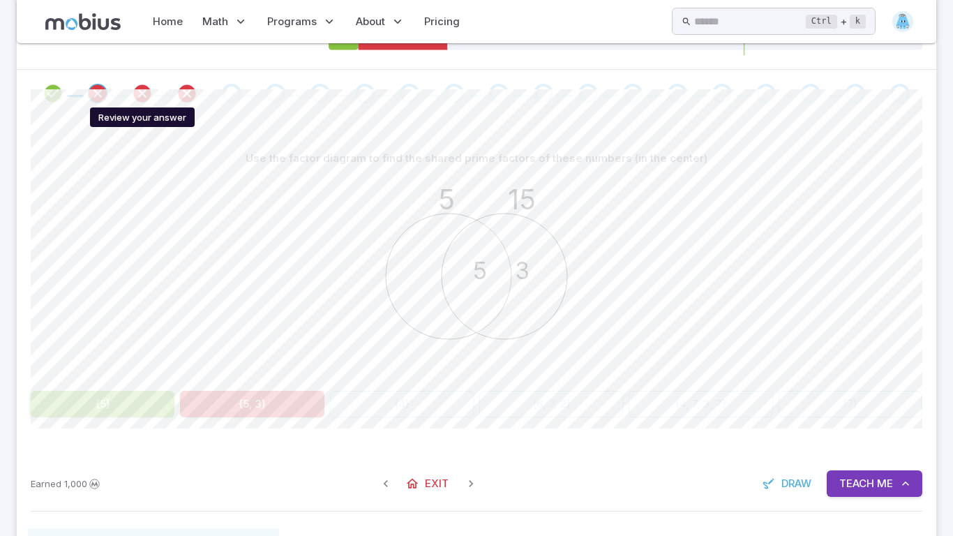
click at [132, 91] on icon "Review your answer" at bounding box center [142, 93] width 21 height 21
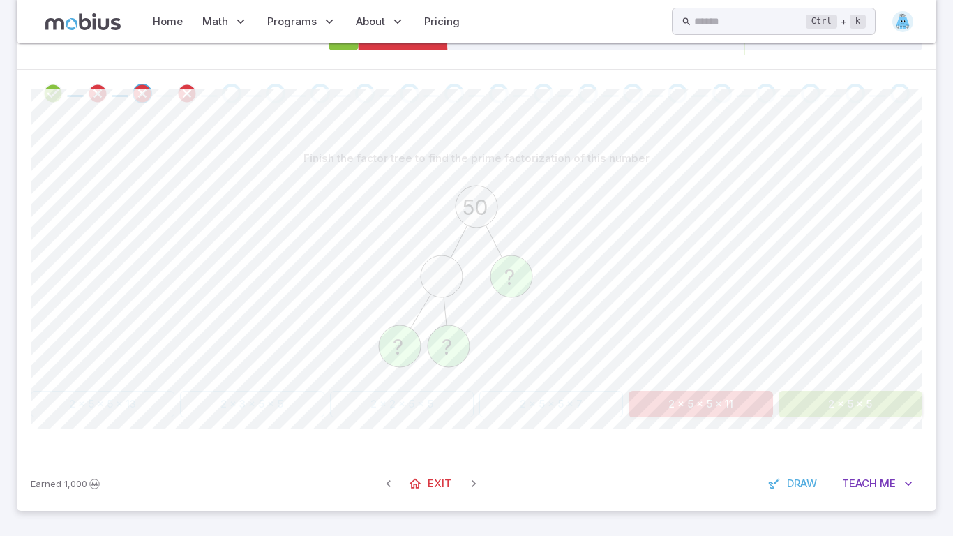
click at [169, 96] on span at bounding box center [164, 96] width 17 height 2
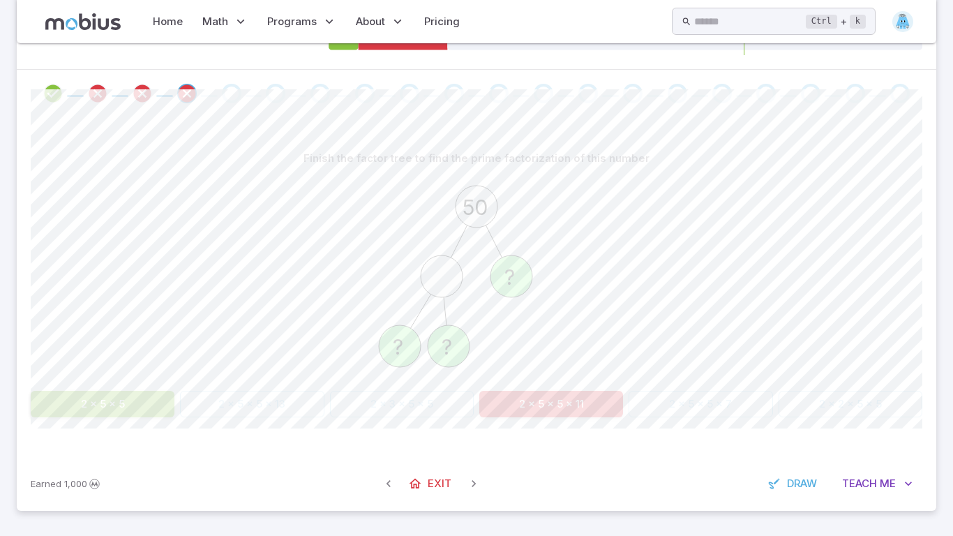
click at [238, 98] on div "Go to the next question" at bounding box center [232, 94] width 20 height 20
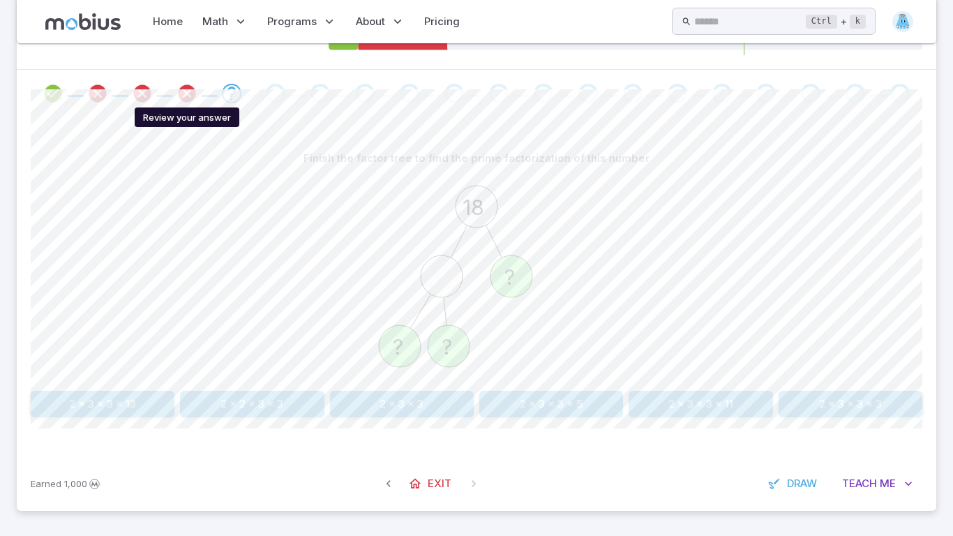
click at [180, 97] on icon "Review your answer" at bounding box center [186, 93] width 21 height 21
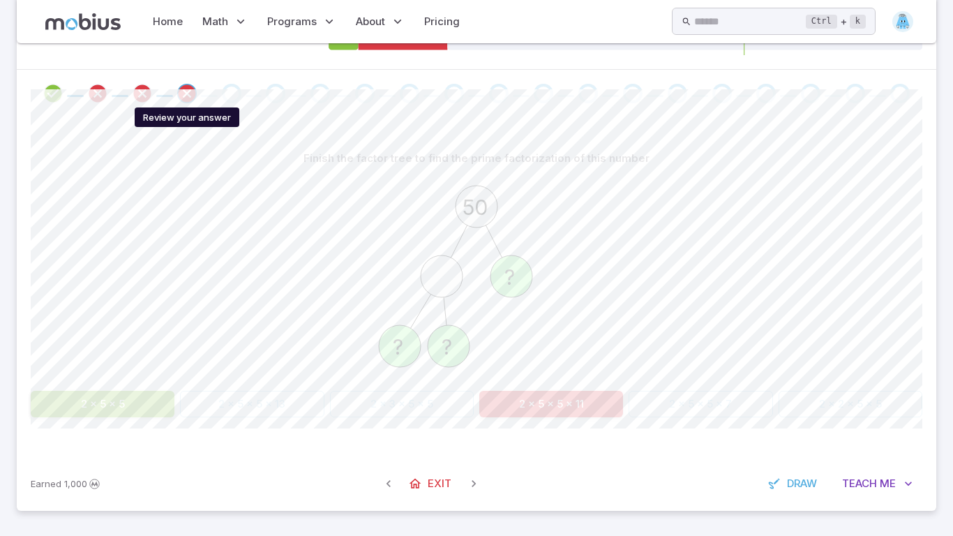
click at [180, 90] on icon "Review your answer" at bounding box center [186, 93] width 21 height 21
click at [231, 100] on div "Go to the next question" at bounding box center [232, 94] width 20 height 20
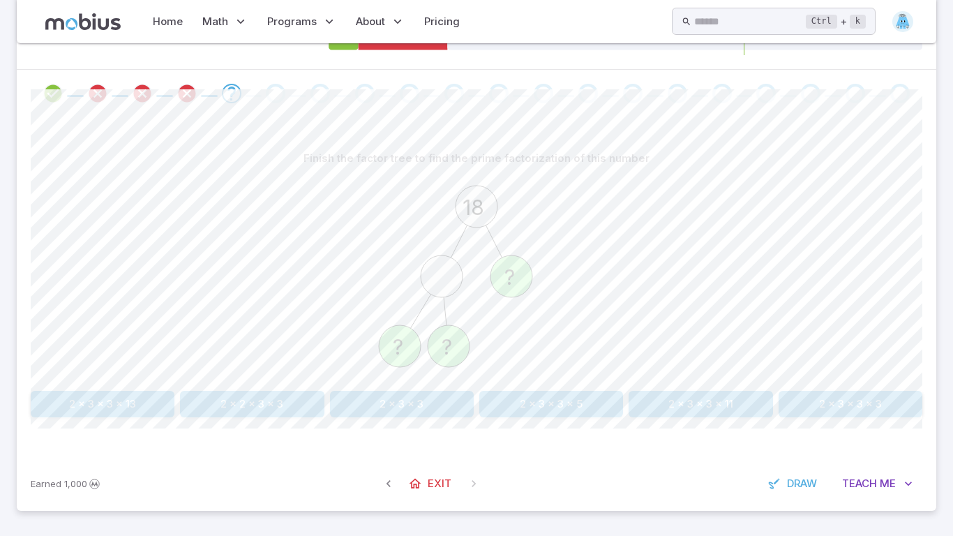
click at [414, 404] on button "2 x 3 x 3" at bounding box center [402, 404] width 144 height 26
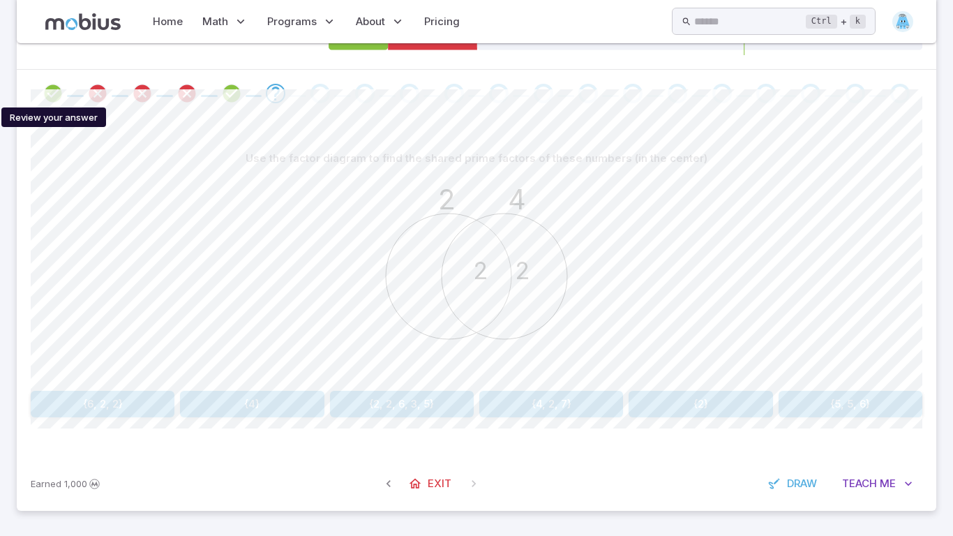
click at [51, 86] on icon "Review your answer" at bounding box center [53, 93] width 21 height 21
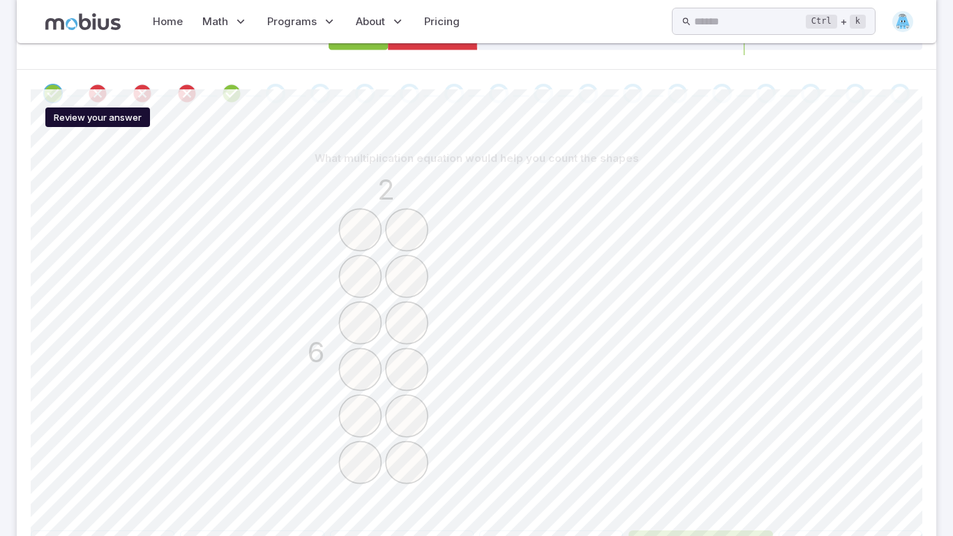
click at [103, 92] on icon "Review your answer" at bounding box center [97, 93] width 21 height 21
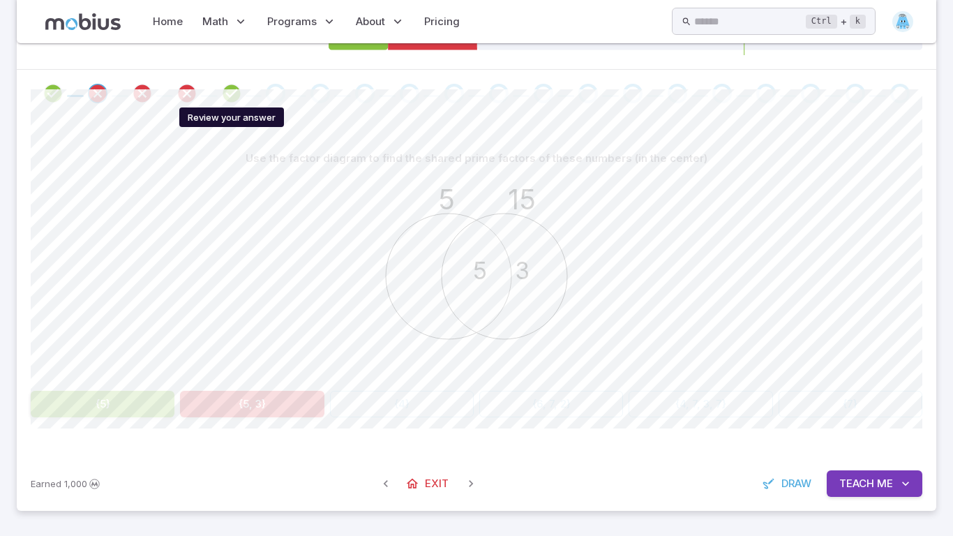
click at [234, 89] on icon "Review your answer" at bounding box center [231, 93] width 21 height 21
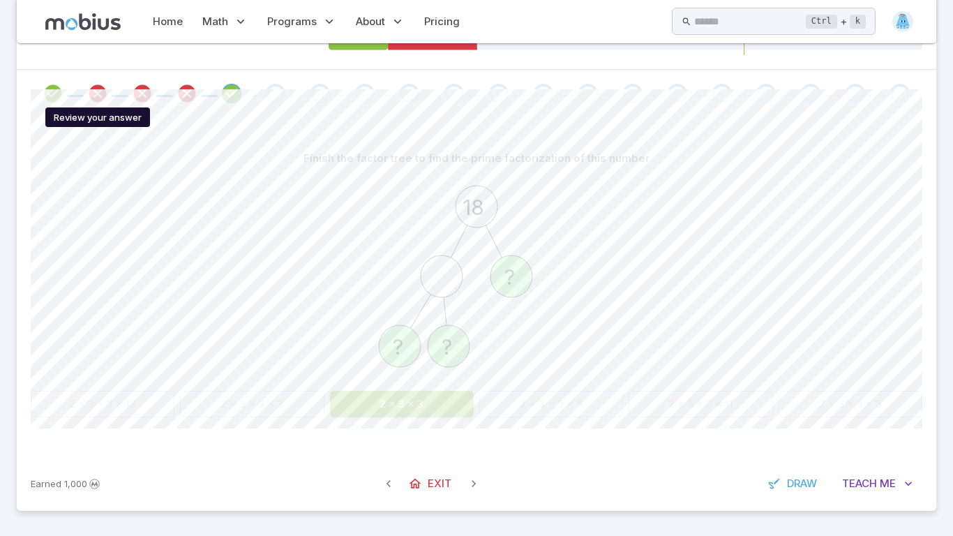
click at [104, 89] on icon "Review your answer" at bounding box center [97, 93] width 21 height 21
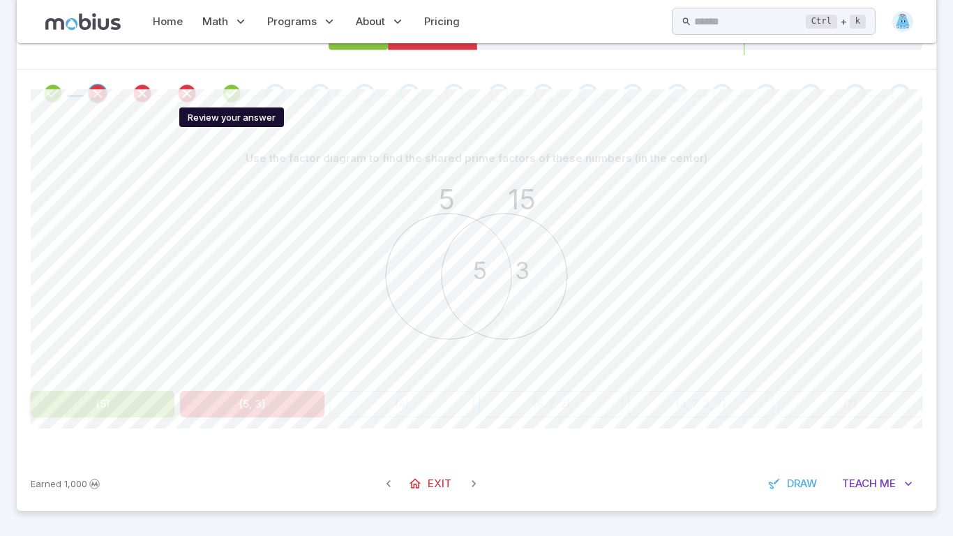
click at [239, 102] on icon "Review your answer" at bounding box center [231, 93] width 21 height 21
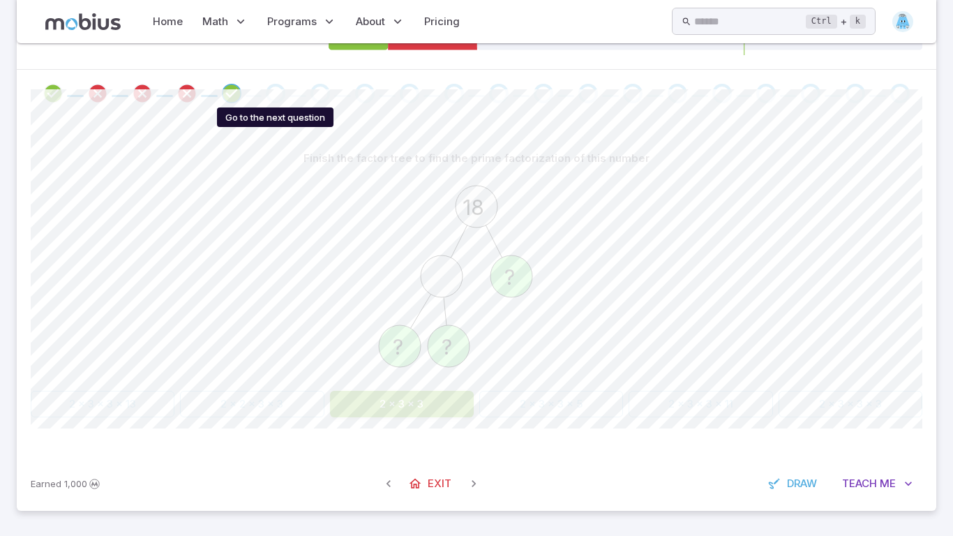
click at [268, 87] on div "Go to the next question" at bounding box center [276, 94] width 20 height 20
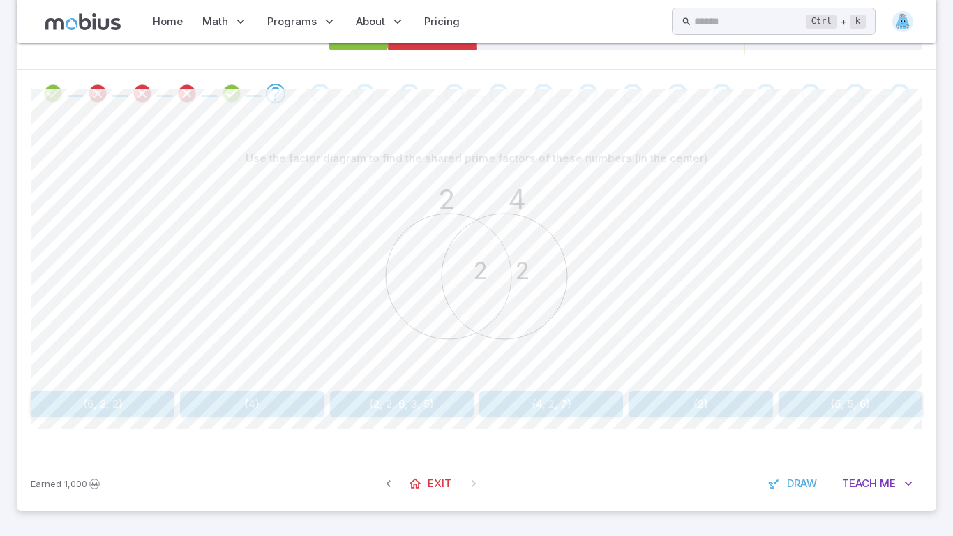
click at [692, 401] on button "{2}" at bounding box center [700, 404] width 144 height 26
click at [786, 402] on button "{5}" at bounding box center [850, 404] width 144 height 26
click at [683, 395] on button "{4}" at bounding box center [700, 404] width 144 height 26
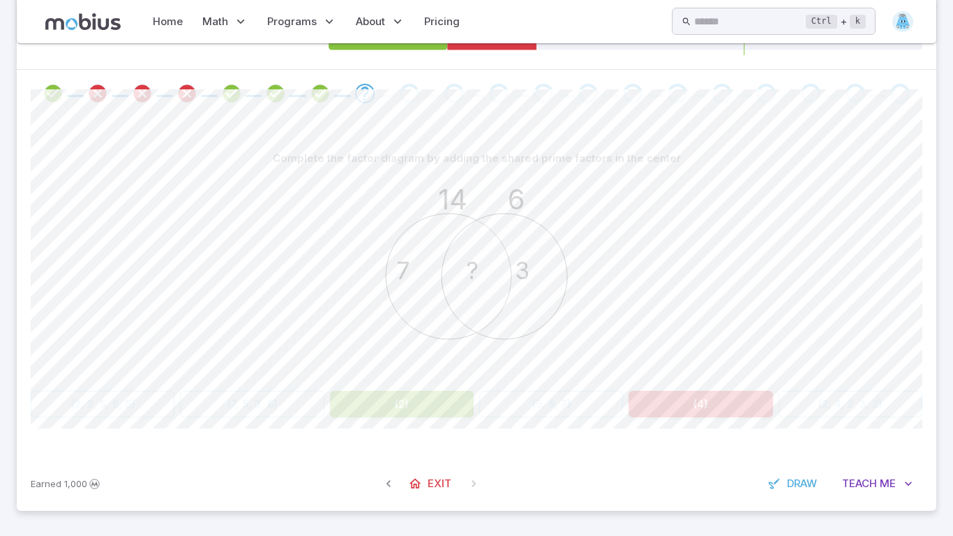
click at [401, 382] on div "14 6 7 3 ?" at bounding box center [476, 278] width 209 height 213
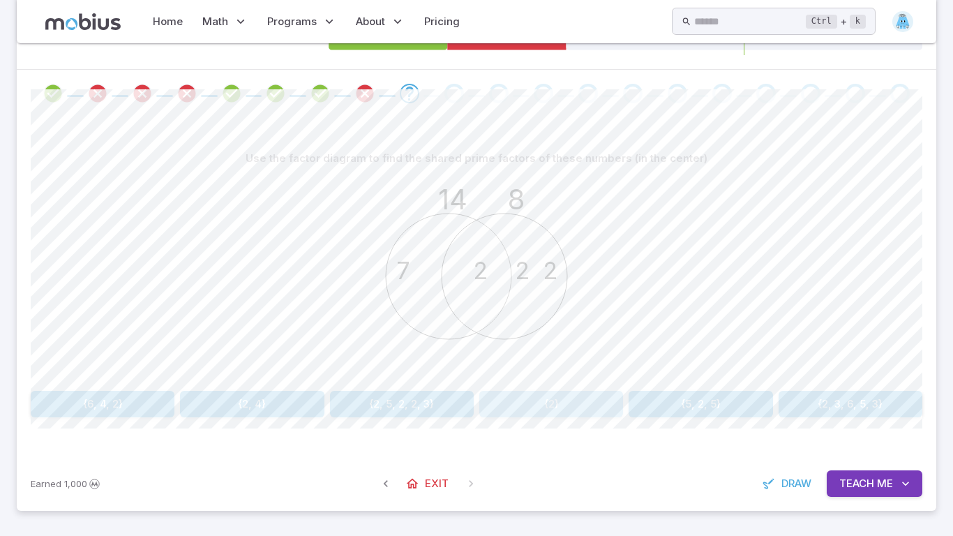
click at [548, 403] on button "{2}" at bounding box center [551, 404] width 144 height 26
click at [637, 412] on button "{2}" at bounding box center [700, 404] width 144 height 26
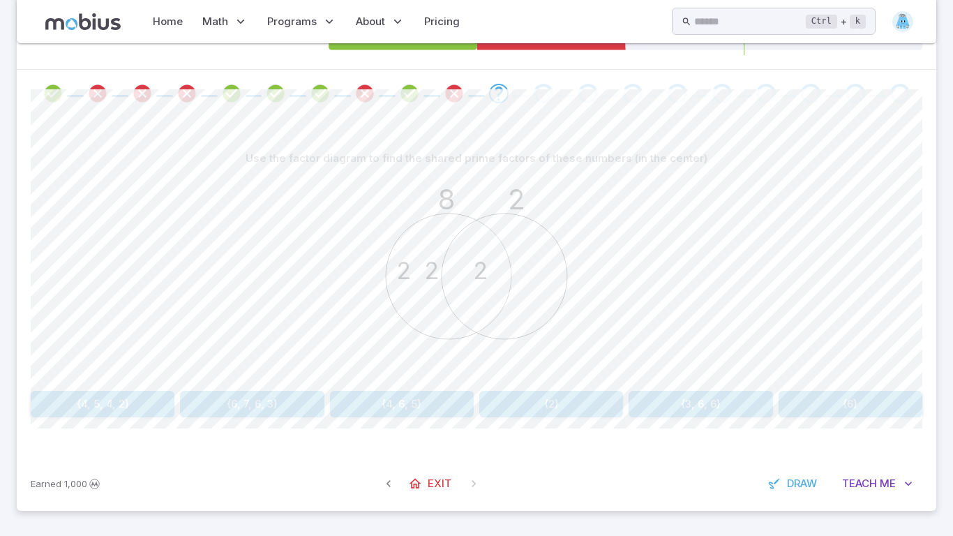
click at [441, 93] on span at bounding box center [453, 94] width 33 height 20
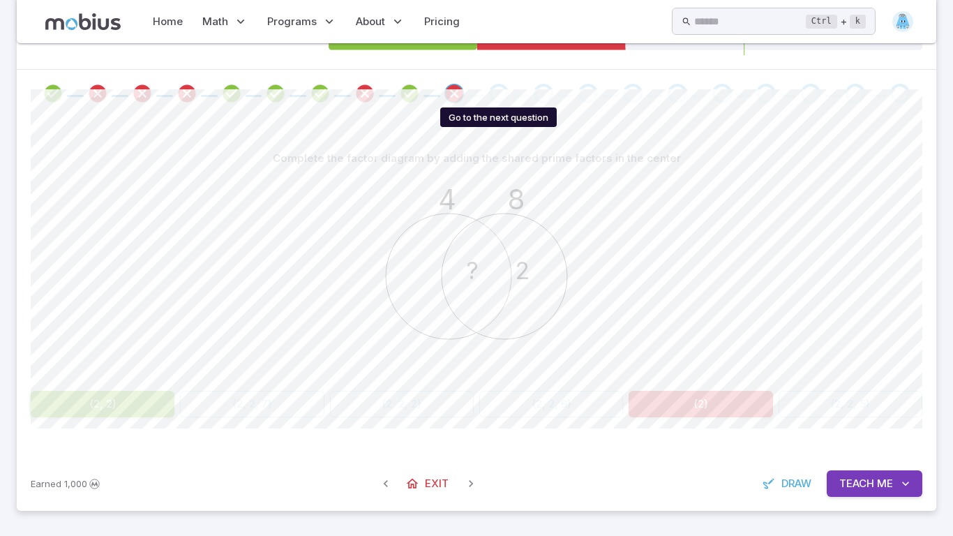
click at [506, 99] on div "Go to the next question" at bounding box center [499, 94] width 20 height 20
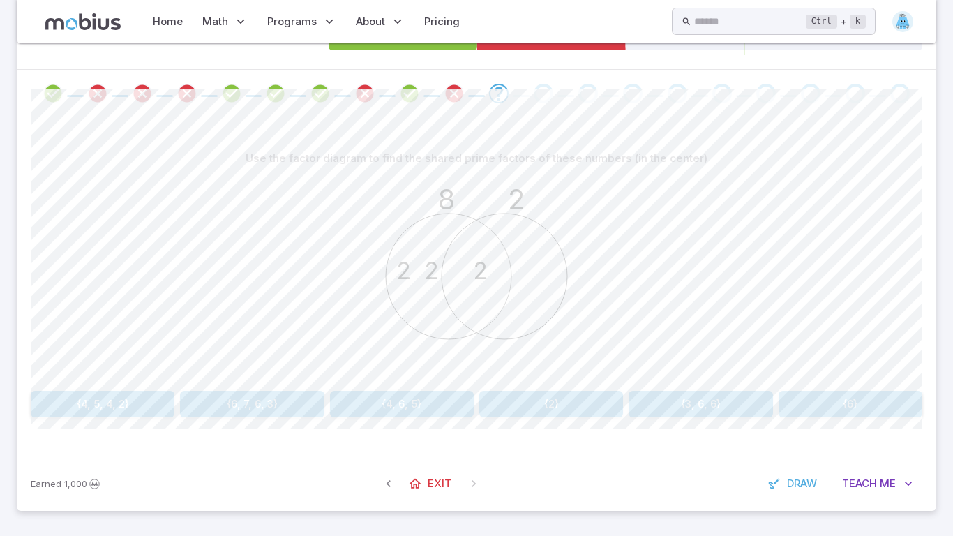
click at [564, 393] on button "{2}" at bounding box center [551, 404] width 144 height 26
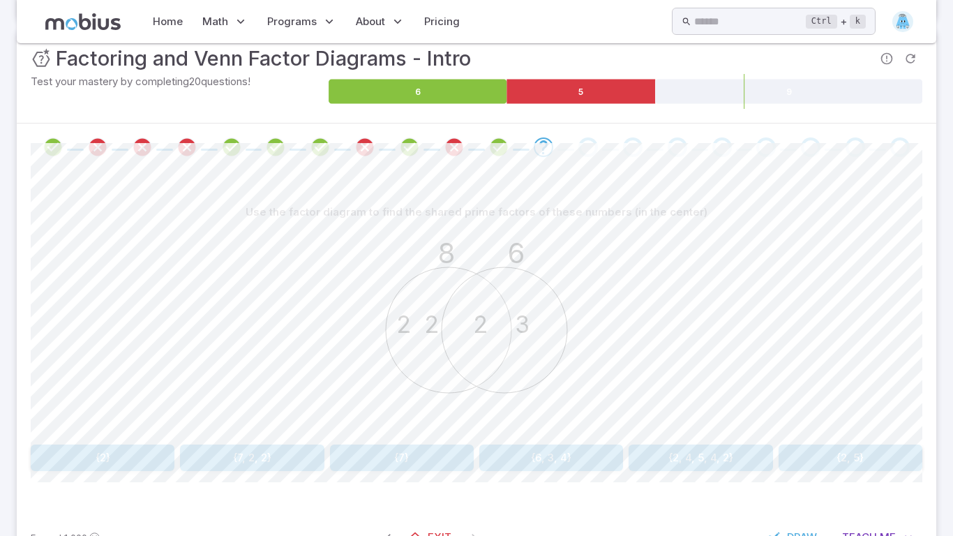
scroll to position [188, 0]
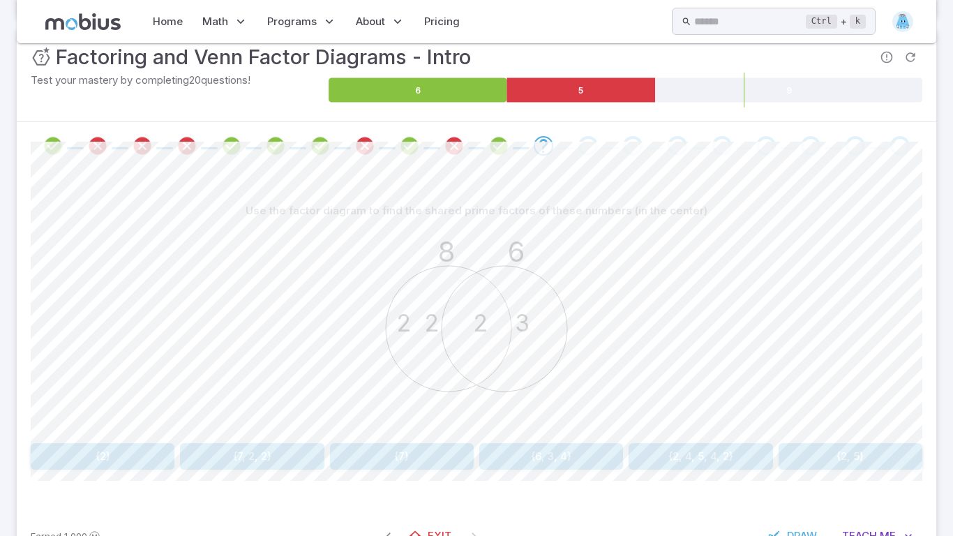
click at [49, 469] on button "{2}" at bounding box center [103, 456] width 144 height 26
click at [244, 446] on button "{2, 2, 5, 2}" at bounding box center [252, 456] width 144 height 26
click at [135, 446] on button "{2}" at bounding box center [103, 456] width 144 height 26
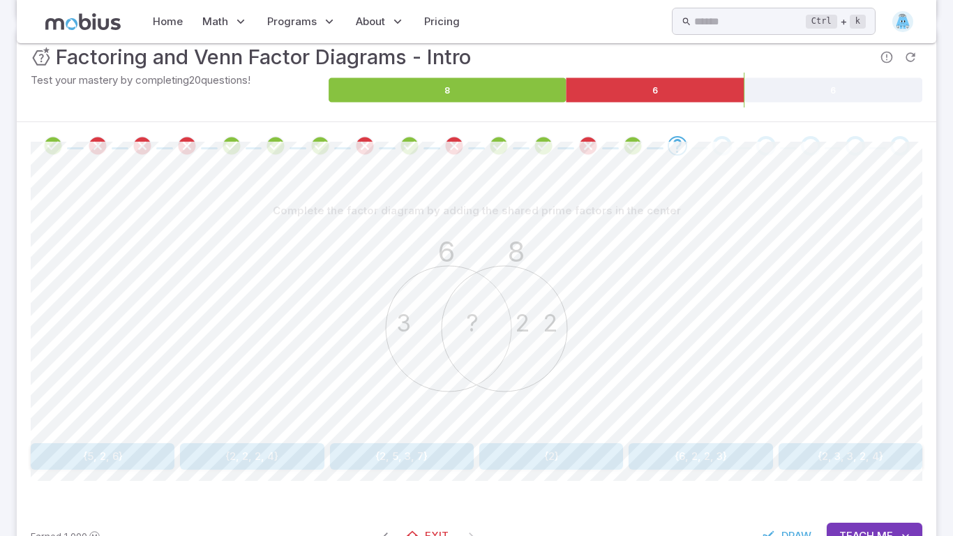
click at [513, 455] on button "{2}" at bounding box center [551, 456] width 144 height 26
click at [291, 444] on button "{3, 3}" at bounding box center [252, 456] width 144 height 26
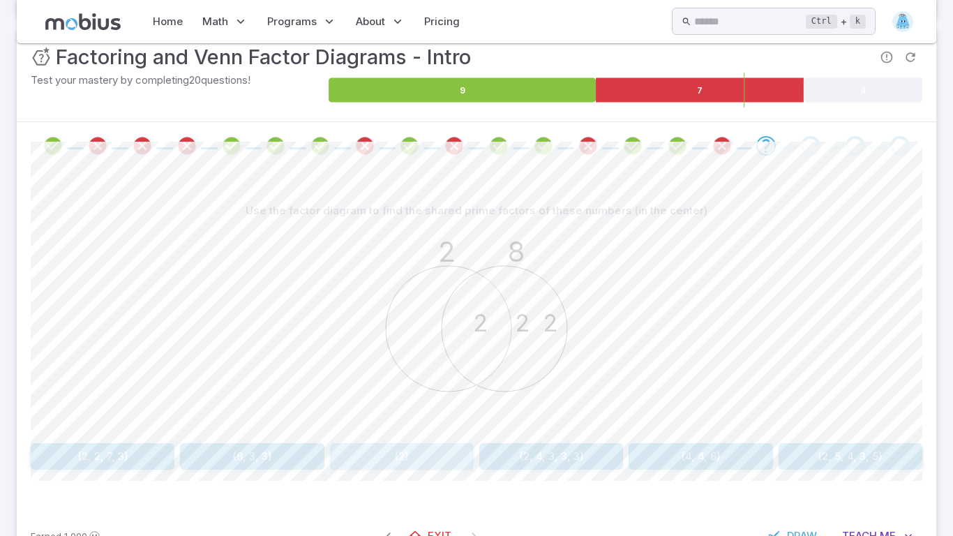
click at [427, 462] on button "{2}" at bounding box center [402, 456] width 144 height 26
click at [90, 470] on div "Use the factor diagram to find the shared prime factors of these numbers (in th…" at bounding box center [476, 338] width 891 height 339
click at [87, 464] on button "{2}" at bounding box center [103, 456] width 144 height 26
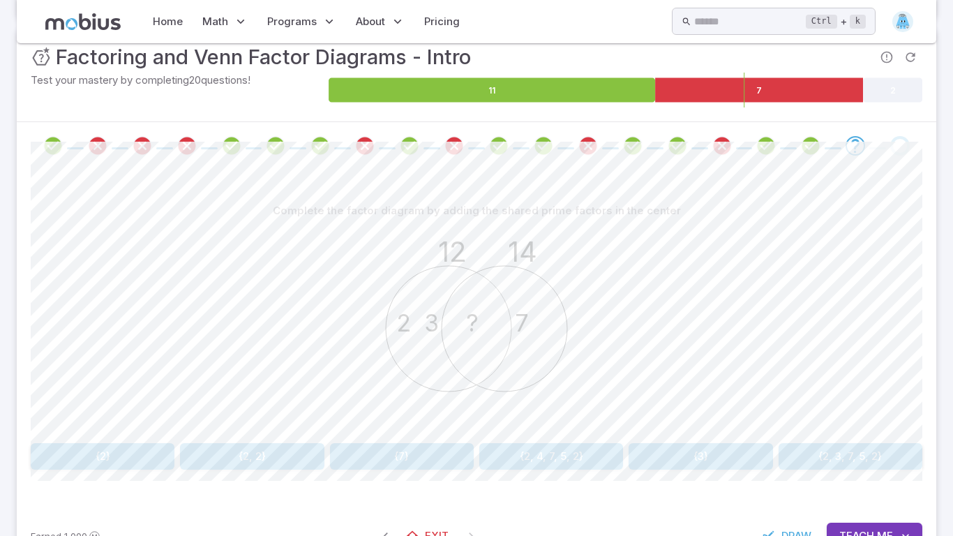
click at [727, 459] on button "{3}" at bounding box center [700, 456] width 144 height 26
click at [682, 449] on button "{2, 2}" at bounding box center [700, 456] width 144 height 26
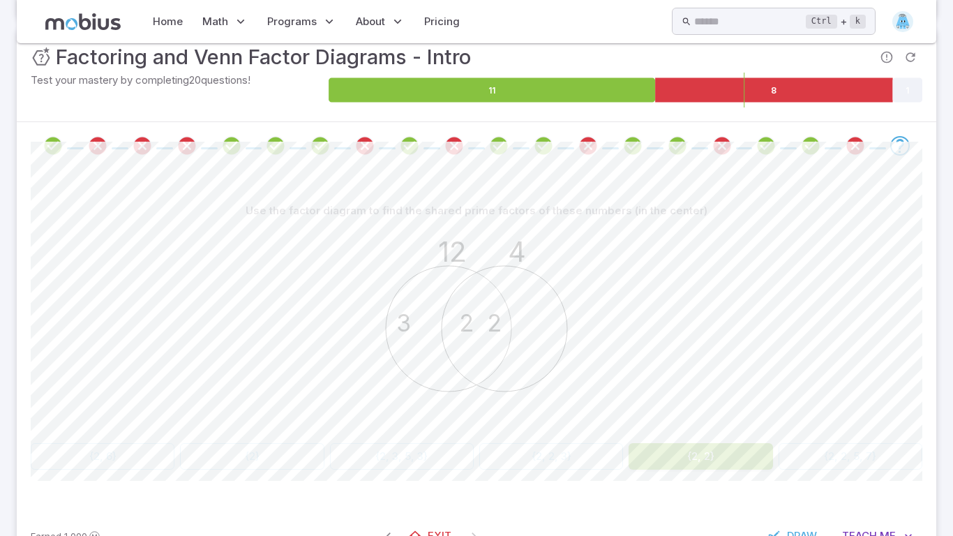
scroll to position [38, 0]
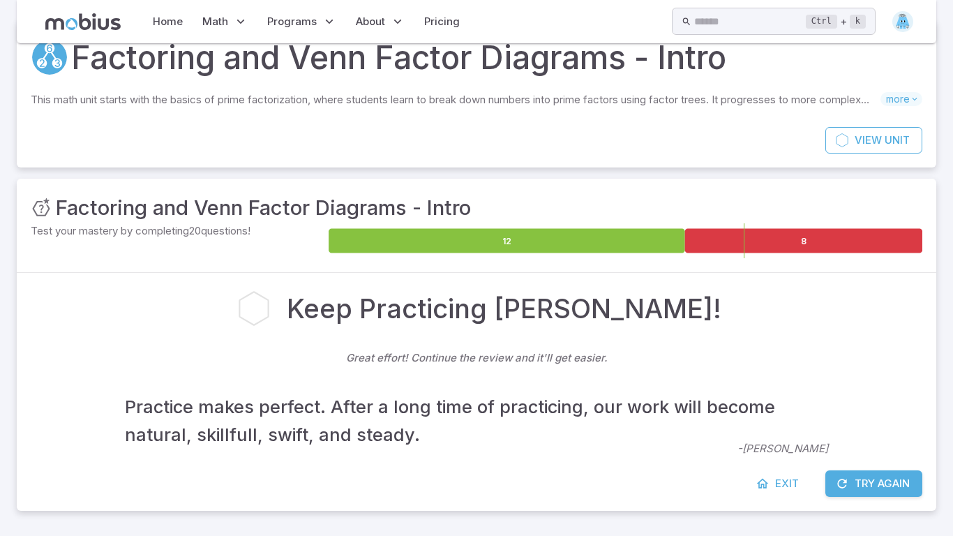
click at [867, 488] on button "Try Again" at bounding box center [873, 483] width 97 height 26
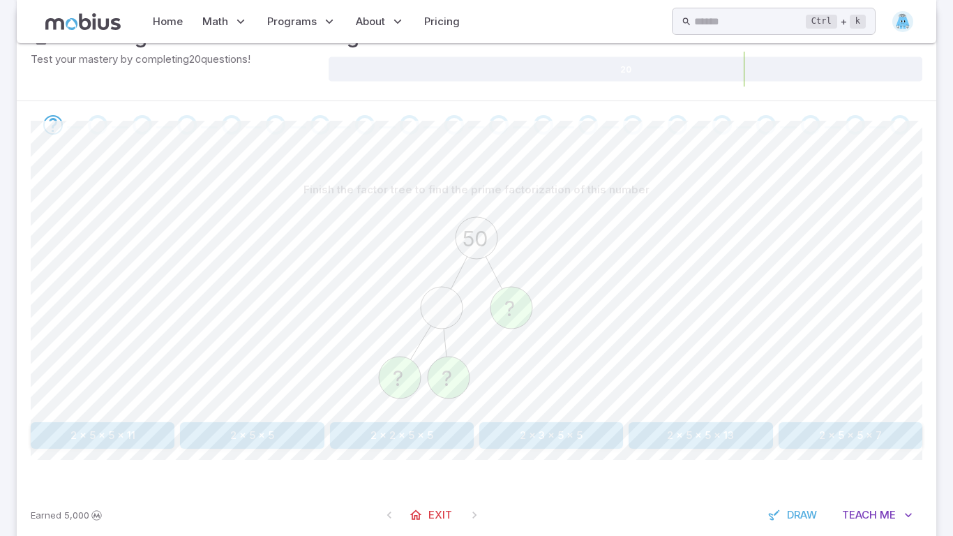
scroll to position [213, 0]
click at [245, 425] on button "2 x 5 x 5" at bounding box center [252, 431] width 144 height 26
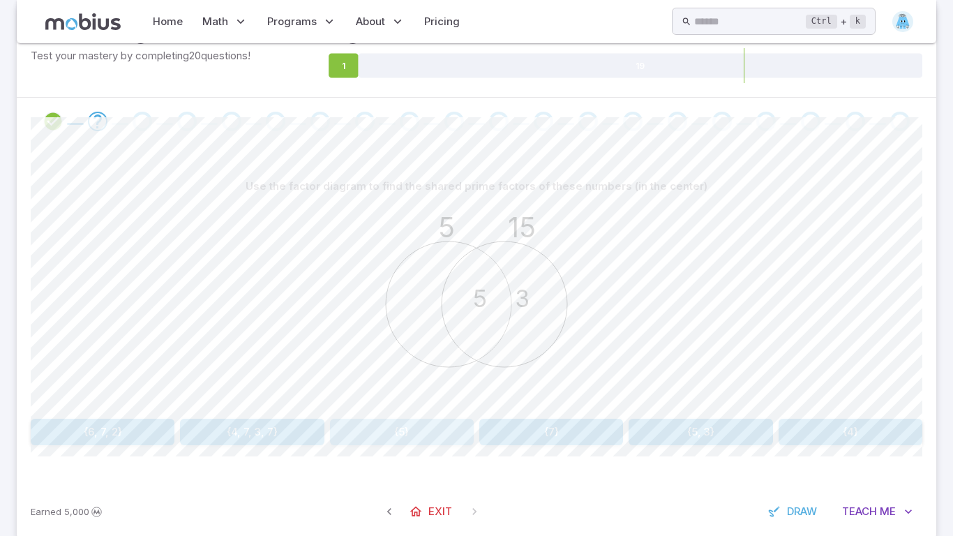
click at [340, 435] on button "{5}" at bounding box center [402, 431] width 144 height 26
click at [135, 429] on button "{5}" at bounding box center [103, 431] width 144 height 26
click at [360, 437] on button "{3, 2}" at bounding box center [402, 431] width 144 height 26
click at [731, 439] on button "{2}" at bounding box center [700, 431] width 144 height 26
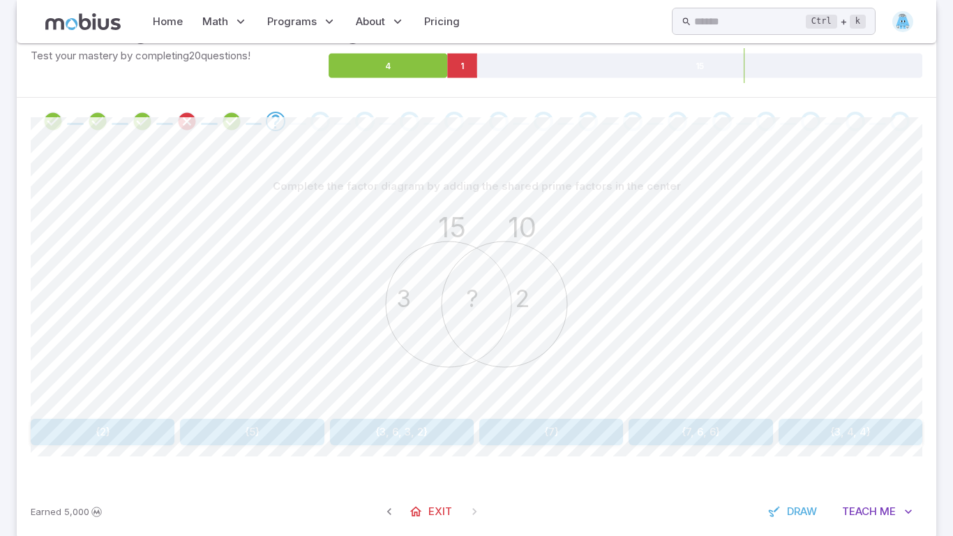
click at [79, 430] on button "{2}" at bounding box center [103, 431] width 144 height 26
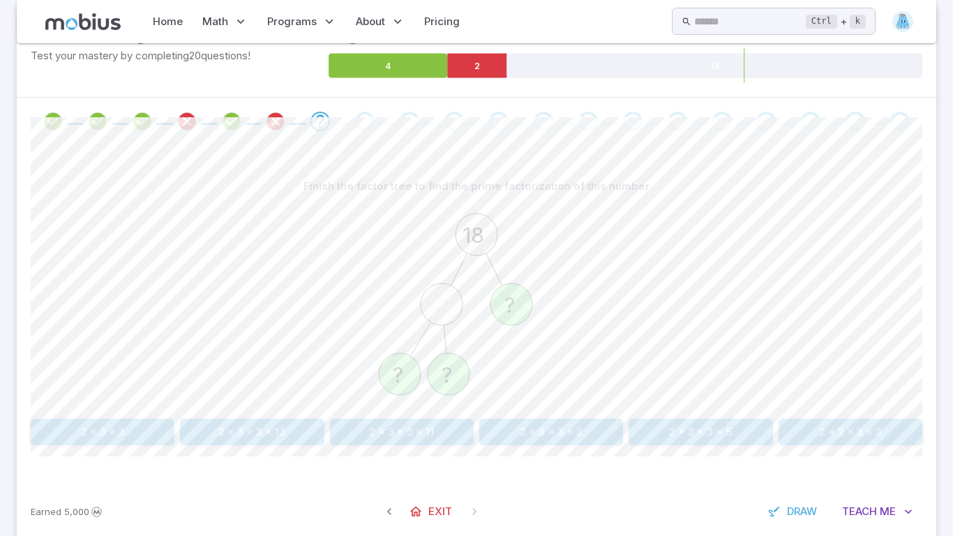
click at [89, 435] on button "2 x 3 x 3" at bounding box center [103, 431] width 144 height 26
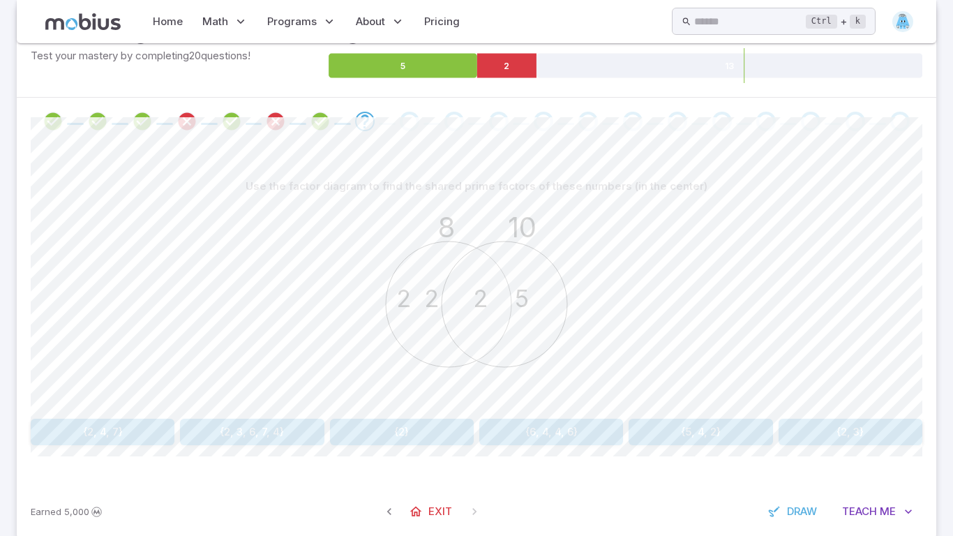
click at [374, 440] on button "{2}" at bounding box center [402, 431] width 144 height 26
click at [150, 429] on button "{2}" at bounding box center [103, 431] width 144 height 26
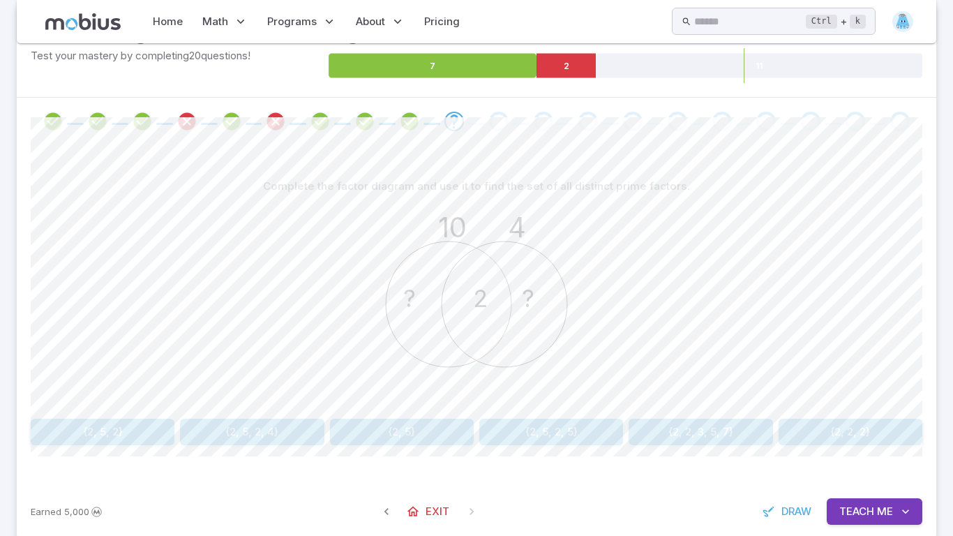
click at [386, 423] on button "{2, 5}" at bounding box center [402, 431] width 144 height 26
click at [543, 440] on button "{2}" at bounding box center [551, 431] width 144 height 26
click at [450, 432] on button "{7, 2}" at bounding box center [402, 431] width 144 height 26
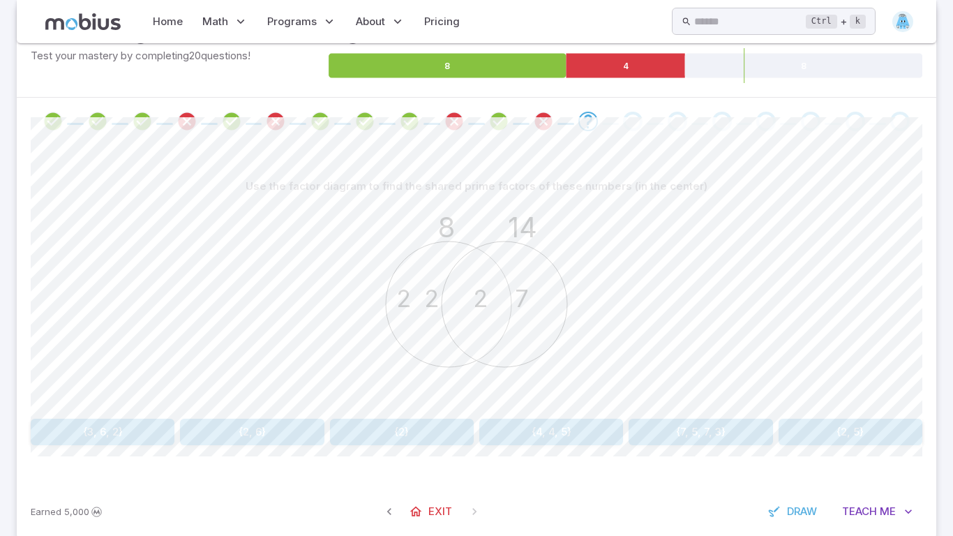
click at [450, 432] on button "{2}" at bounding box center [402, 431] width 144 height 26
click at [658, 430] on button "{2}" at bounding box center [700, 431] width 144 height 26
click at [375, 434] on button "{3, 3, 2}" at bounding box center [402, 431] width 144 height 26
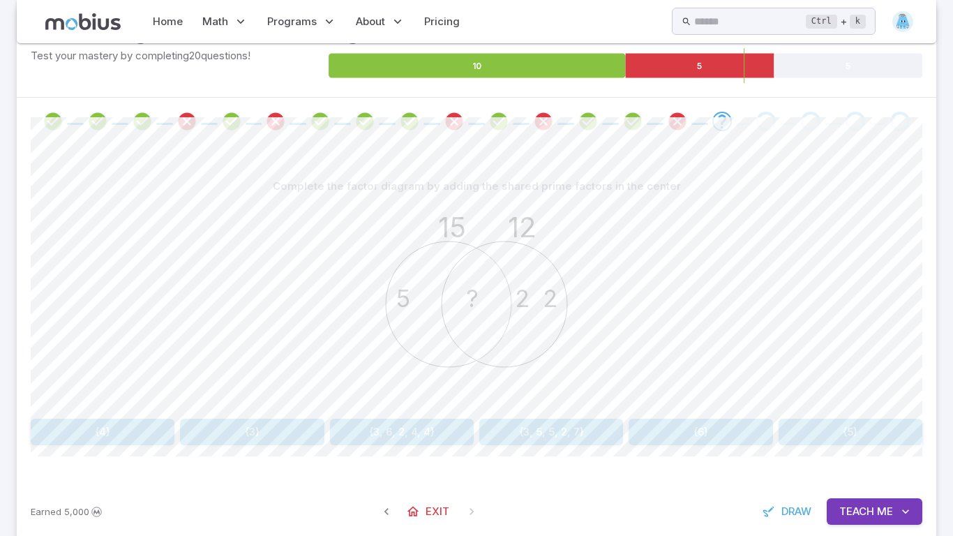
click at [834, 421] on button "{5}" at bounding box center [850, 431] width 144 height 26
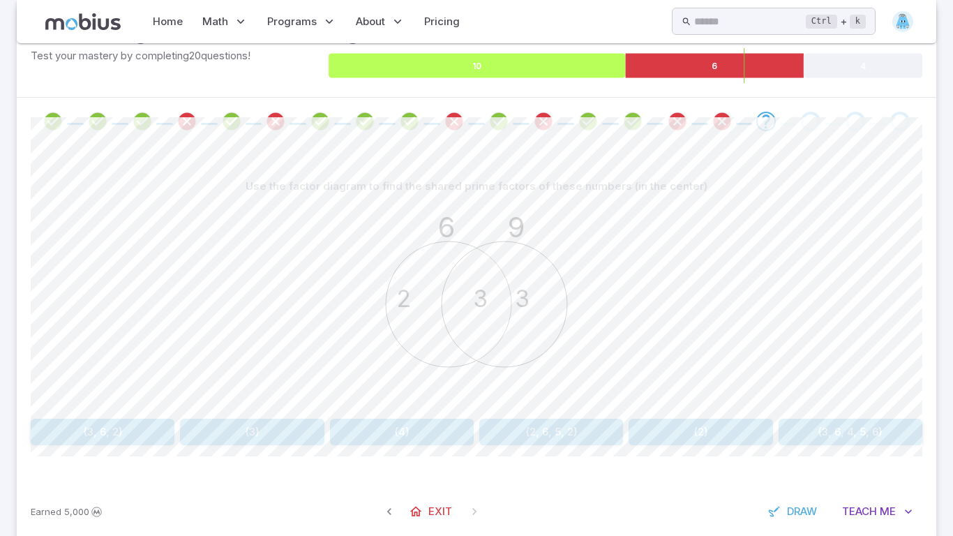
click at [458, 59] on icon at bounding box center [476, 66] width 297 height 24
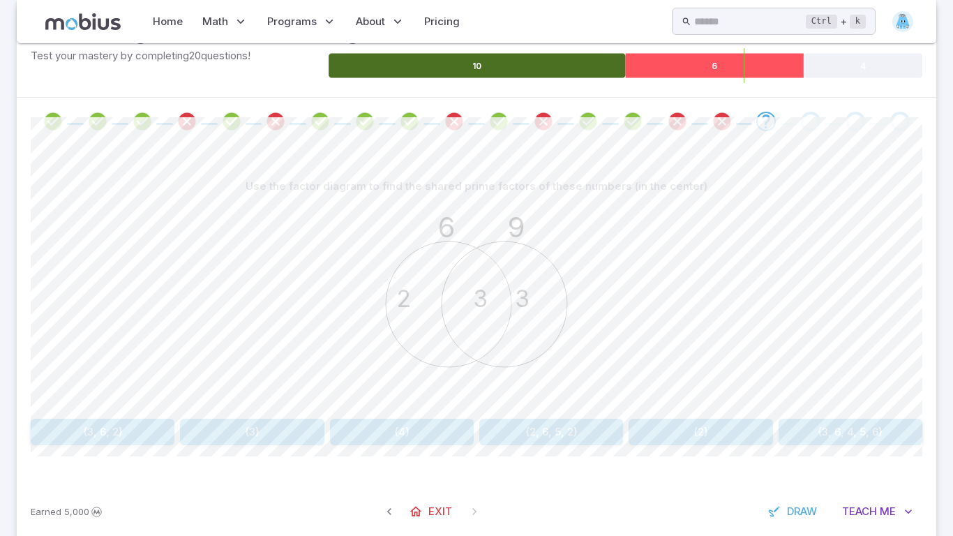
click at [630, 67] on icon at bounding box center [715, 66] width 178 height 24
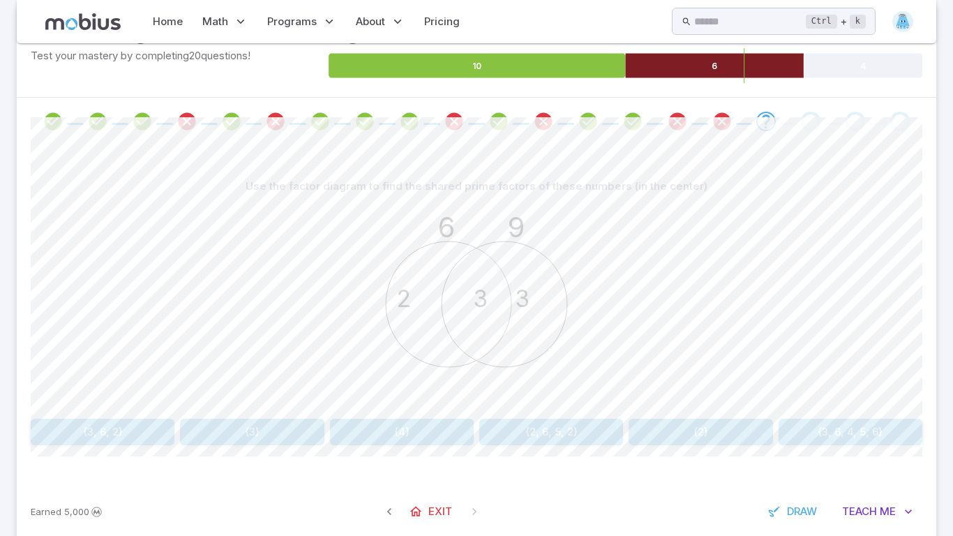
click at [575, 202] on icon "6 9 2 3 3" at bounding box center [476, 303] width 209 height 209
click at [548, 79] on foreignobject at bounding box center [624, 65] width 593 height 35
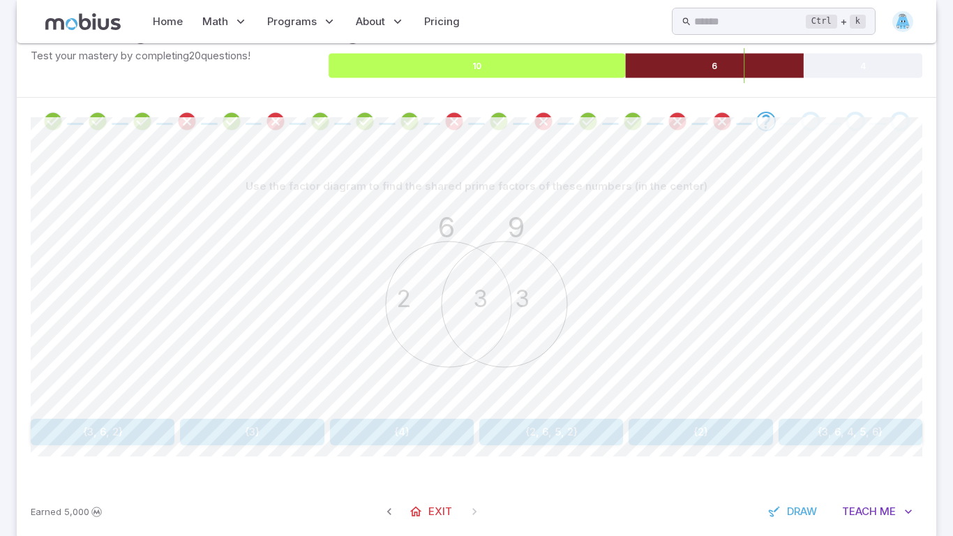
click at [538, 68] on icon at bounding box center [476, 66] width 297 height 24
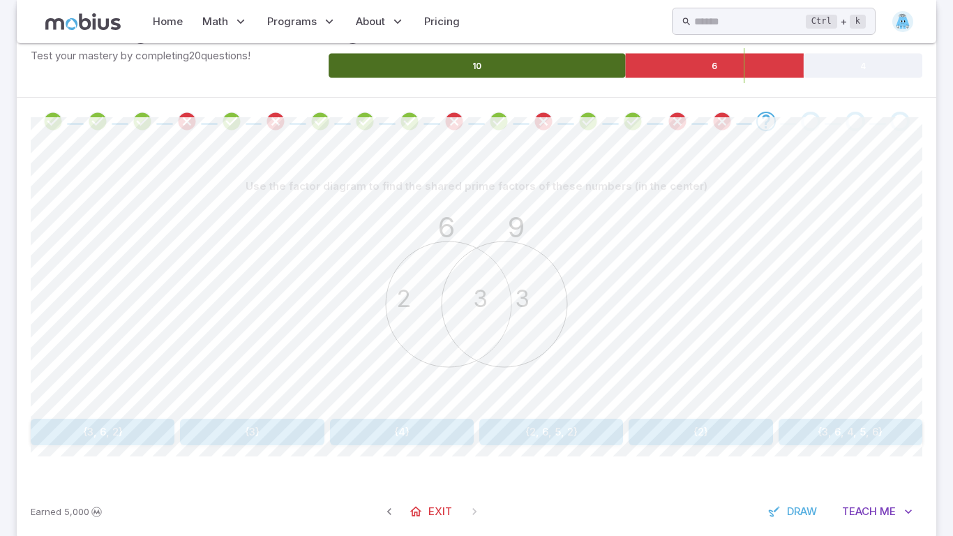
click at [280, 420] on button "{3}" at bounding box center [252, 431] width 144 height 26
click at [660, 430] on button "{2, 2, 5}" at bounding box center [700, 431] width 144 height 26
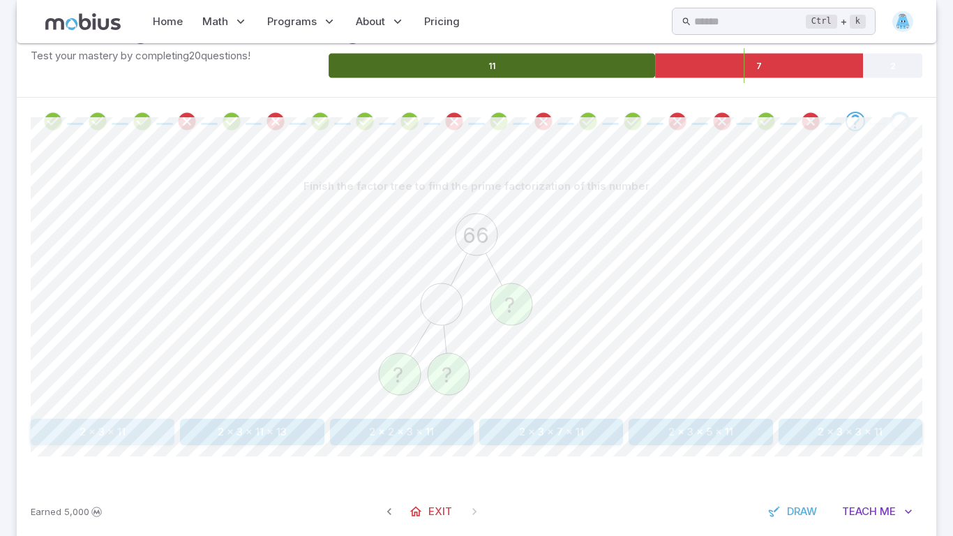
click at [86, 439] on button "2 x 3 x 11" at bounding box center [103, 431] width 144 height 26
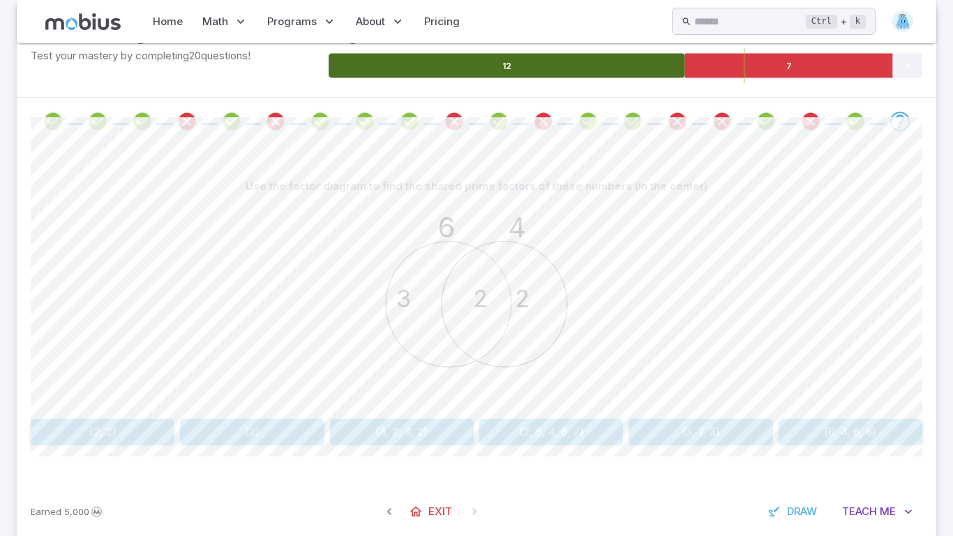
click at [205, 443] on button "{2}" at bounding box center [252, 431] width 144 height 26
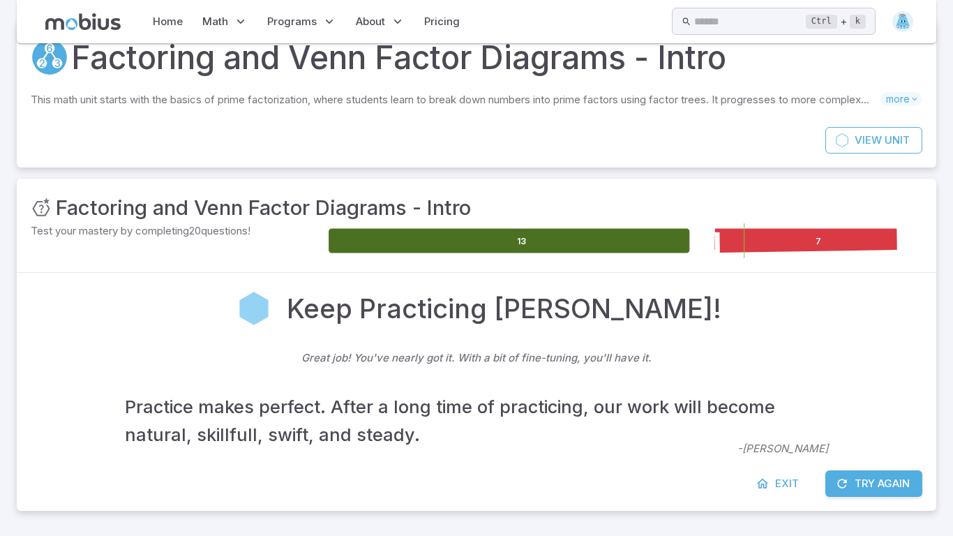
scroll to position [38, 0]
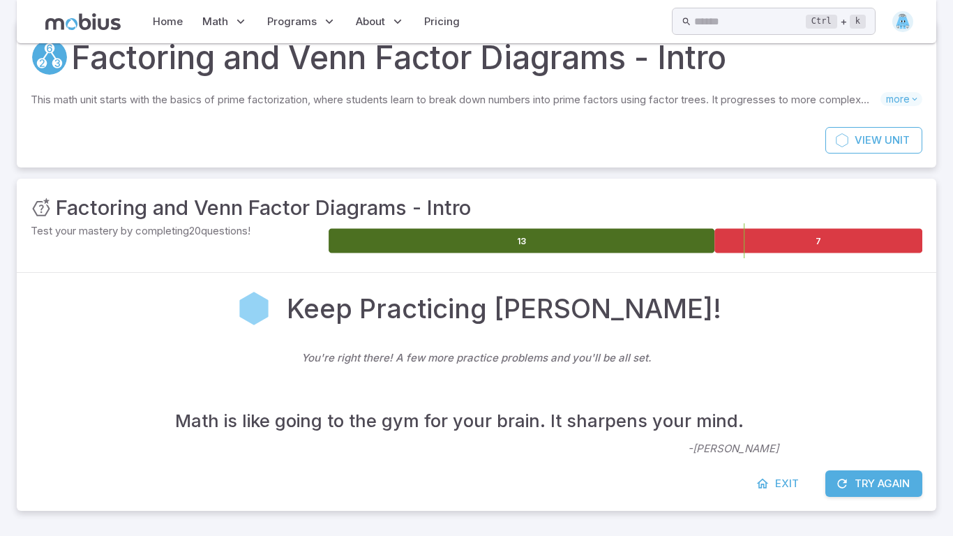
click at [838, 483] on icon "button" at bounding box center [842, 483] width 14 height 14
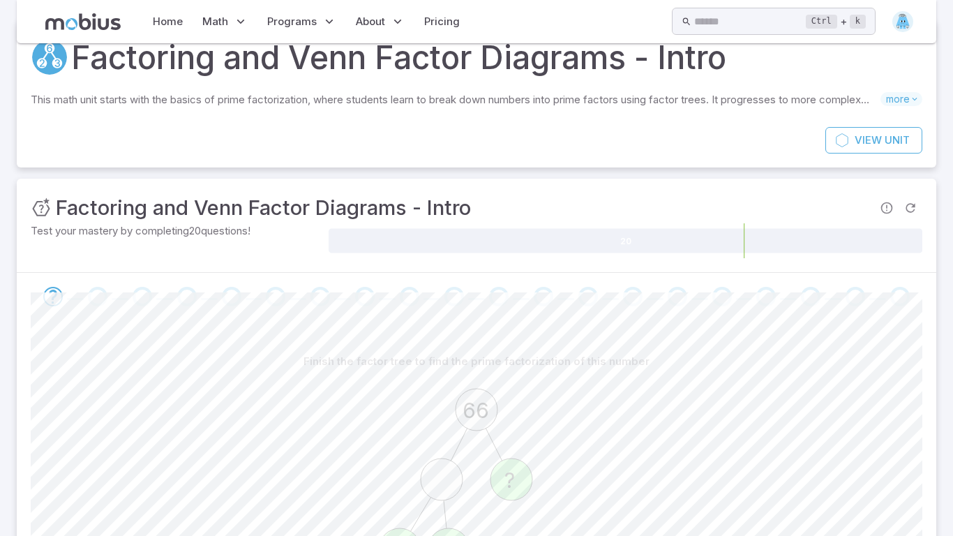
scroll to position [241, 0]
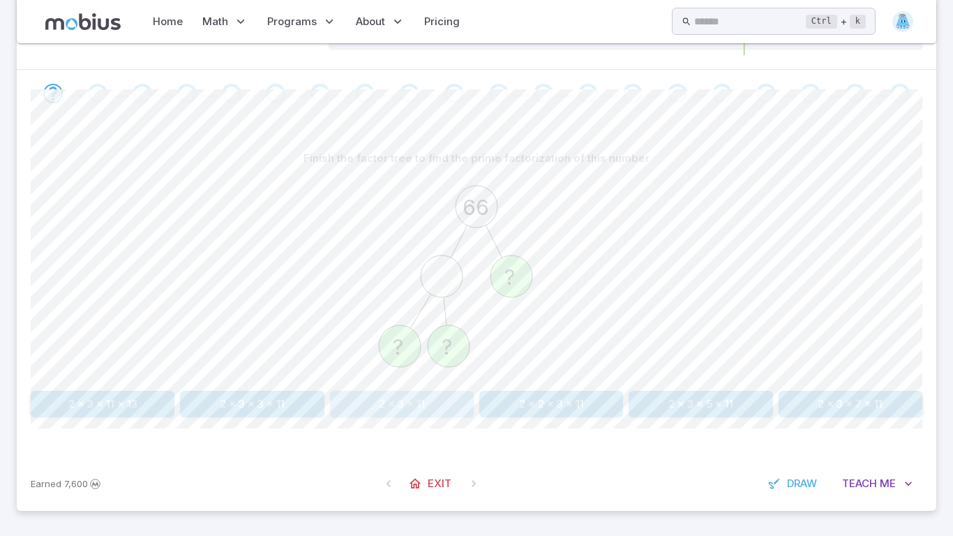
click at [420, 409] on button "2 x 3 x 11" at bounding box center [402, 404] width 144 height 26
click at [290, 394] on button "{5}" at bounding box center [252, 404] width 144 height 26
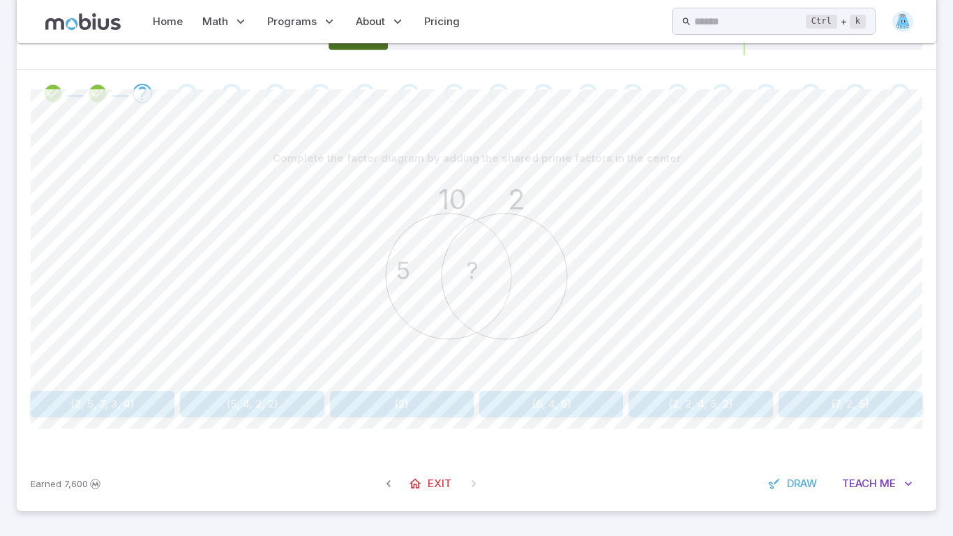
click at [400, 398] on button "{2}" at bounding box center [402, 404] width 144 height 26
click at [416, 416] on button "{2, 5}" at bounding box center [402, 404] width 144 height 26
click at [347, 416] on button "{2}" at bounding box center [402, 404] width 144 height 26
click at [151, 404] on button "{3}" at bounding box center [103, 404] width 144 height 26
click at [222, 401] on button "{2, 5, 2, 3}" at bounding box center [252, 404] width 144 height 26
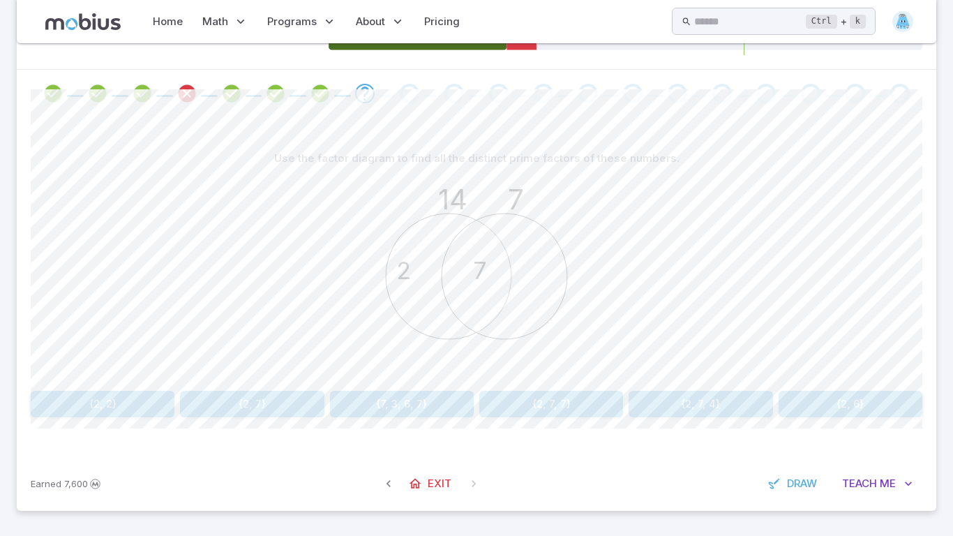
click at [98, 395] on button "{2, 2}" at bounding box center [103, 404] width 144 height 26
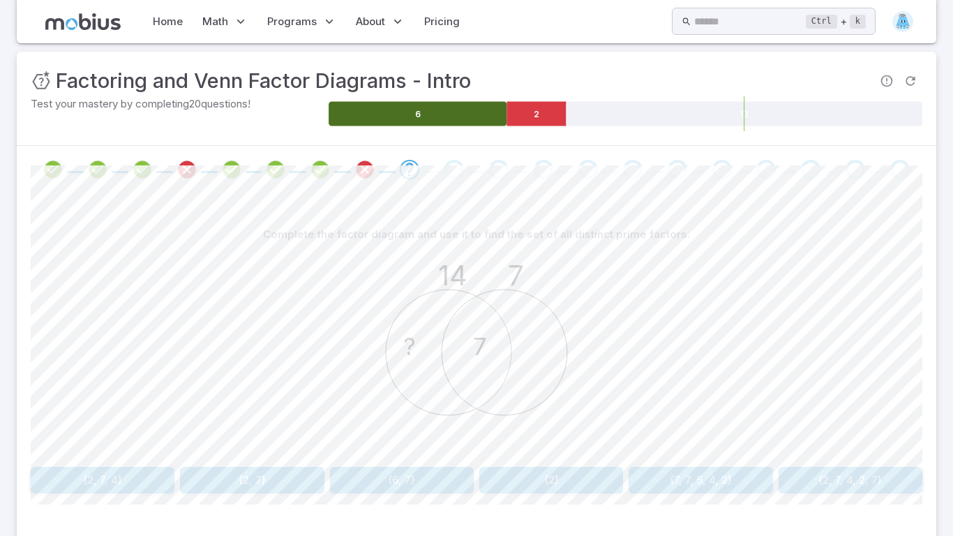
scroll to position [162, 0]
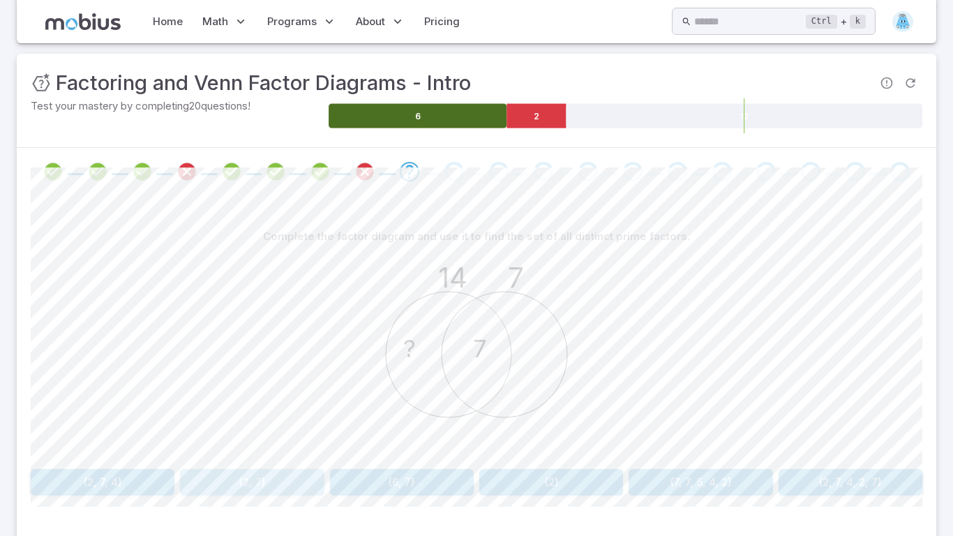
click at [268, 476] on button "{2, 7}" at bounding box center [252, 482] width 144 height 26
click at [535, 472] on button "{7, 2}" at bounding box center [551, 482] width 144 height 26
click at [805, 487] on button "{2, 3}" at bounding box center [850, 482] width 144 height 26
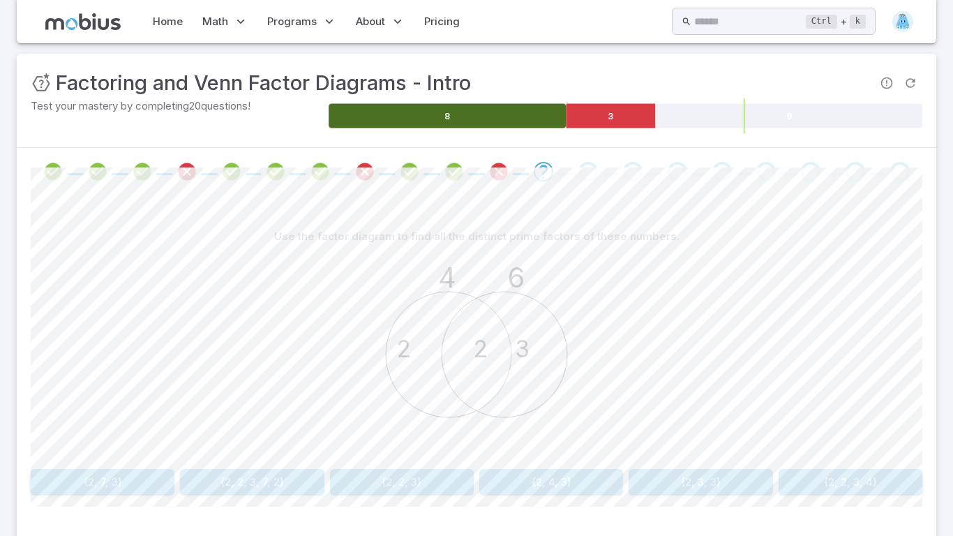
click at [409, 470] on button "{2, 2, 3}" at bounding box center [402, 482] width 144 height 26
click at [713, 481] on button "{2}" at bounding box center [700, 482] width 144 height 26
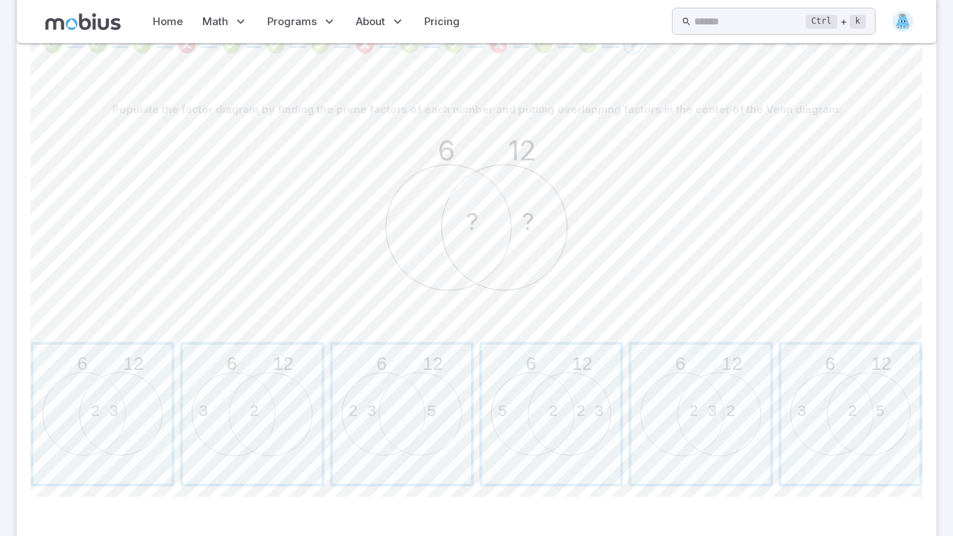
scroll to position [290, 0]
click at [397, 422] on span "button" at bounding box center [402, 413] width 138 height 138
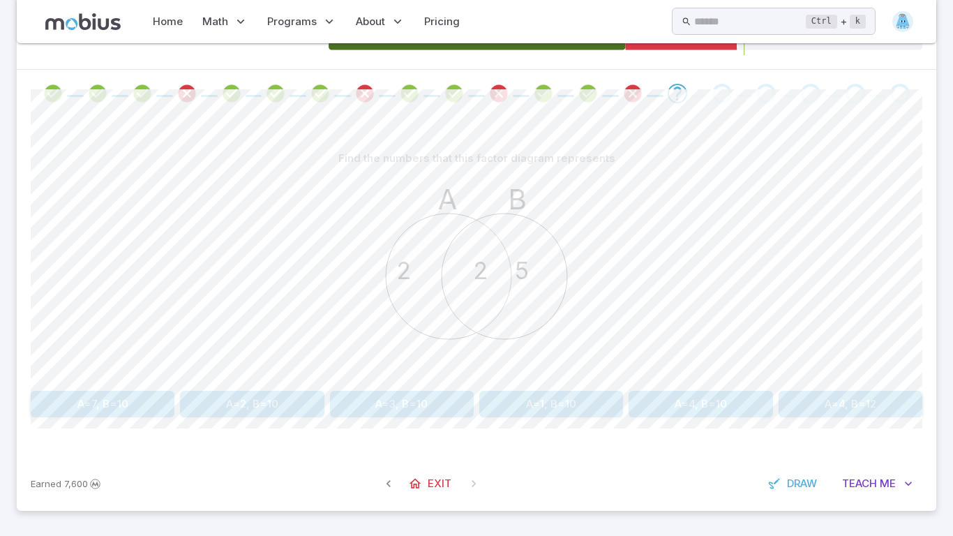
scroll to position [241, 0]
click at [677, 399] on button "A=4, B=10" at bounding box center [700, 404] width 144 height 26
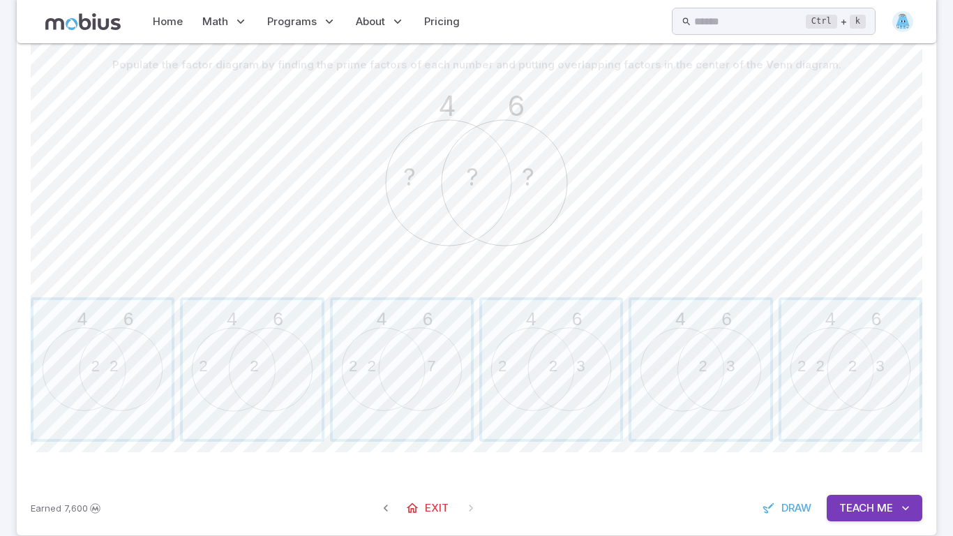
scroll to position [335, 0]
click at [567, 346] on span "button" at bounding box center [551, 367] width 138 height 138
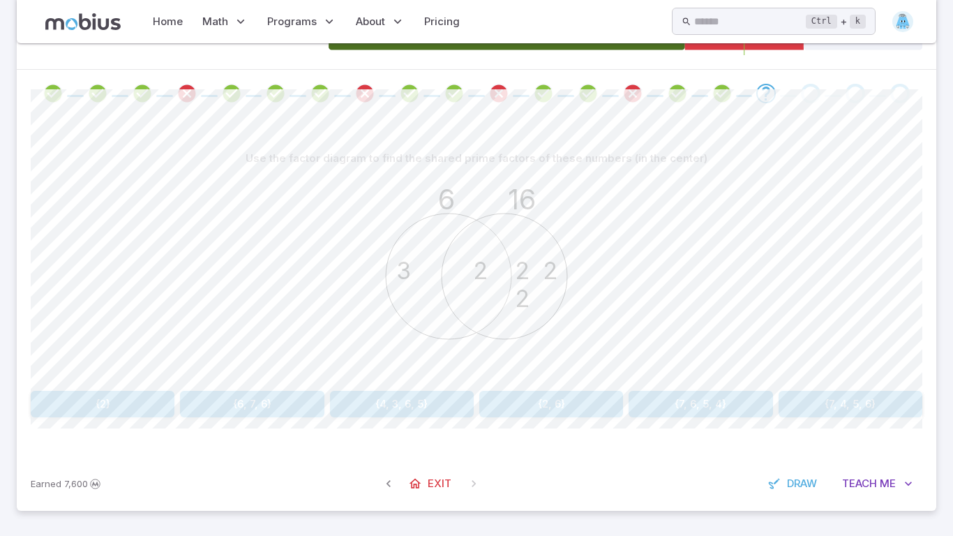
scroll to position [240, 0]
click at [76, 402] on button "{2}" at bounding box center [103, 404] width 144 height 26
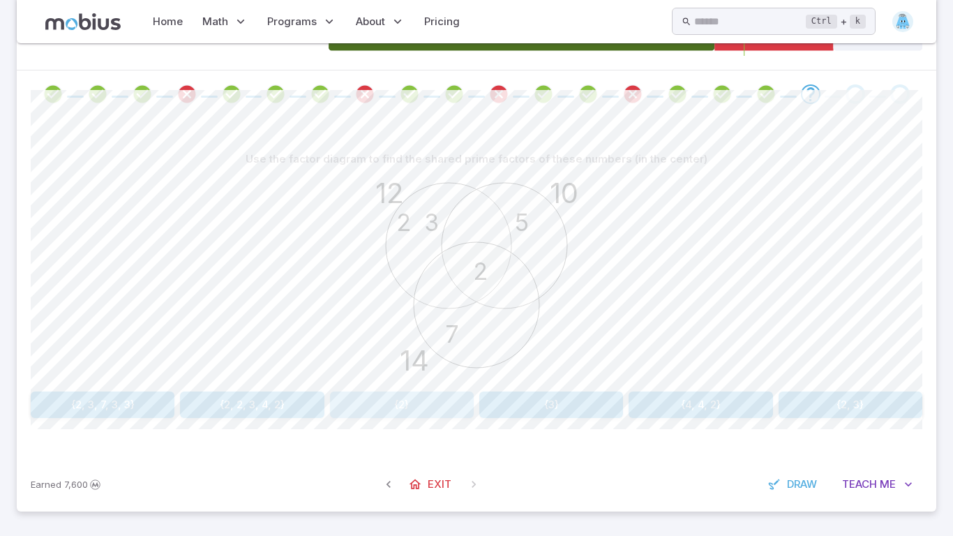
click at [401, 407] on button "{2}" at bounding box center [402, 404] width 144 height 26
click at [253, 409] on button "{2, 3}" at bounding box center [252, 404] width 144 height 26
click at [582, 414] on button "{2}" at bounding box center [551, 404] width 144 height 26
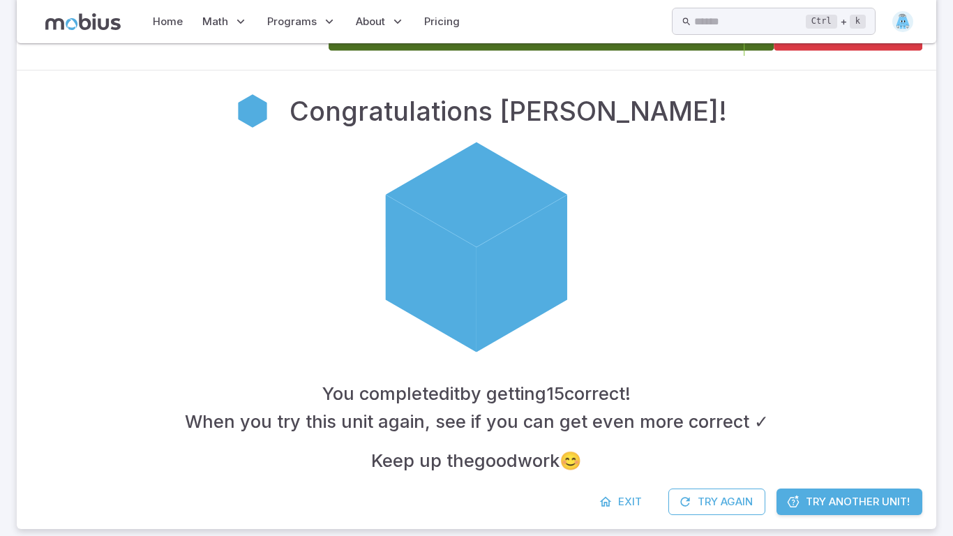
scroll to position [258, 0]
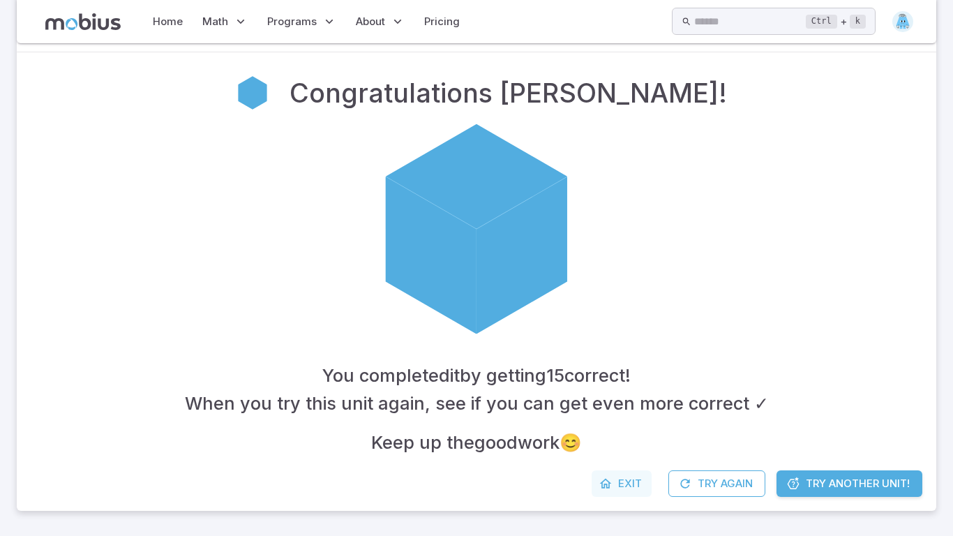
click at [621, 490] on span "Exit" at bounding box center [630, 483] width 24 height 15
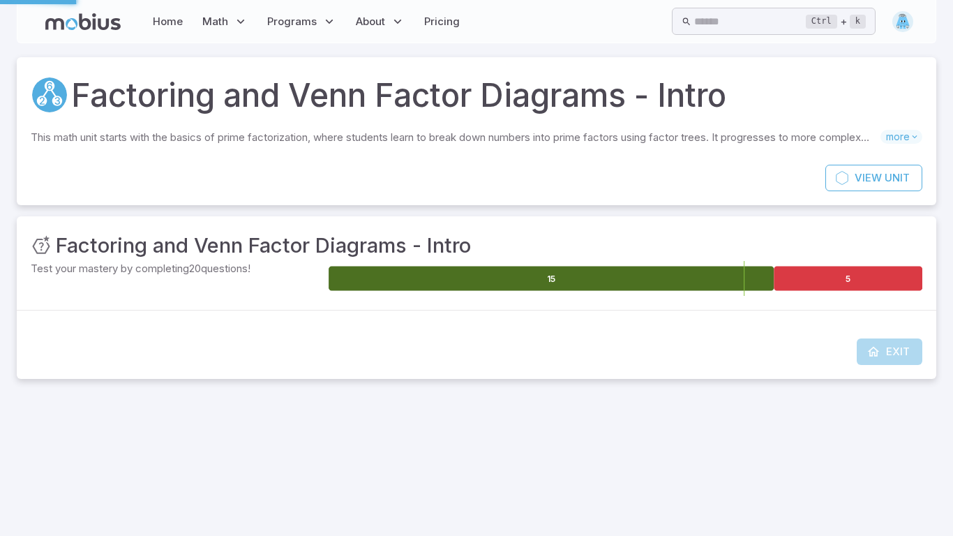
scroll to position [0, 0]
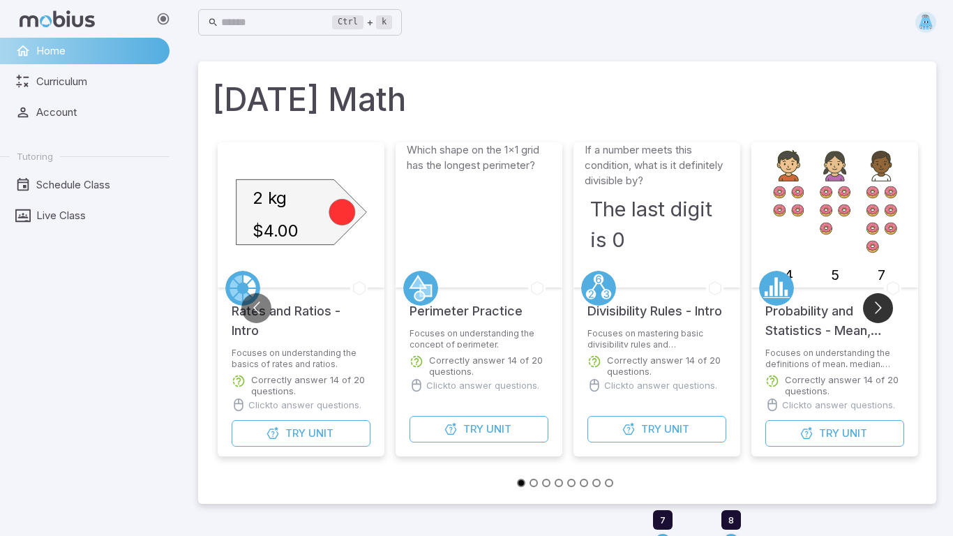
click at [877, 320] on button "Go to next slide" at bounding box center [878, 308] width 30 height 30
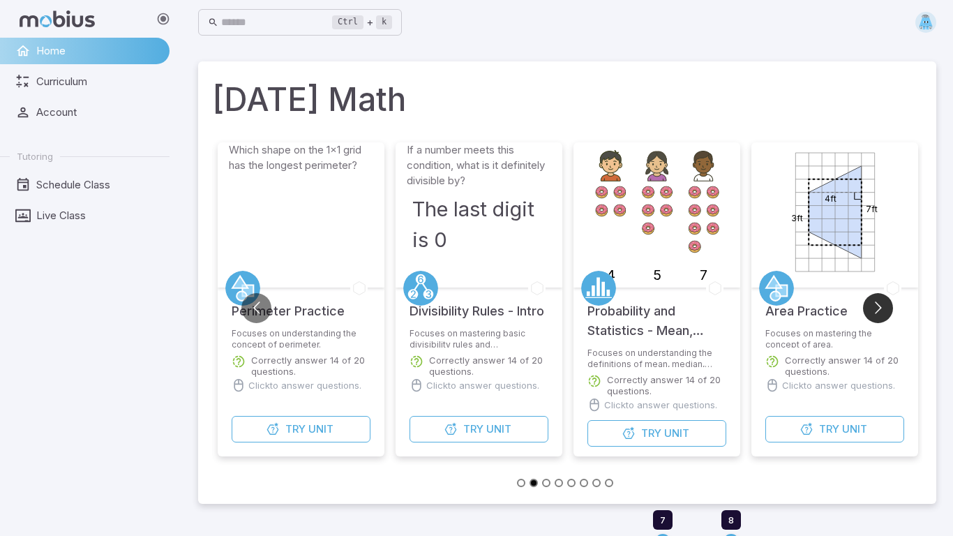
click at [877, 319] on button "Go to next slide" at bounding box center [878, 308] width 30 height 30
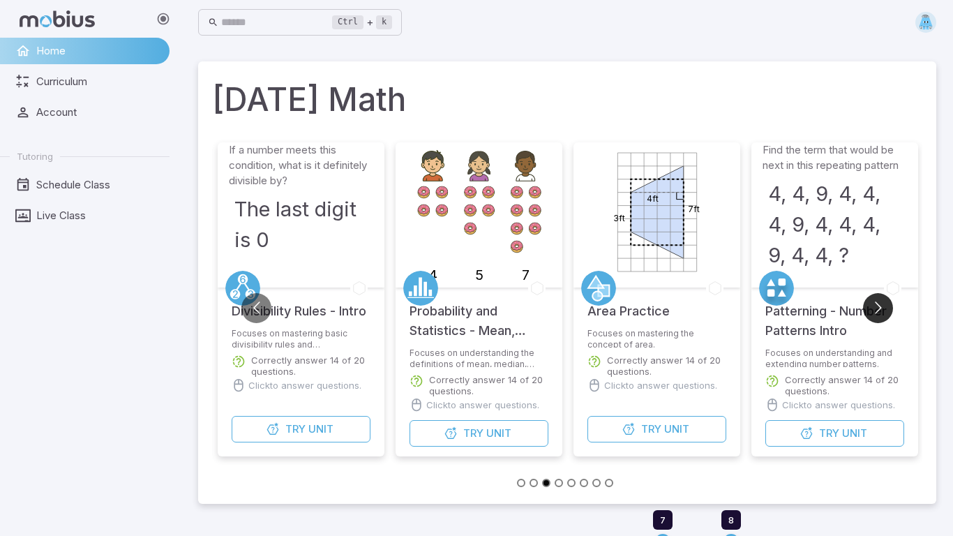
click at [877, 319] on button "Go to next slide" at bounding box center [878, 308] width 30 height 30
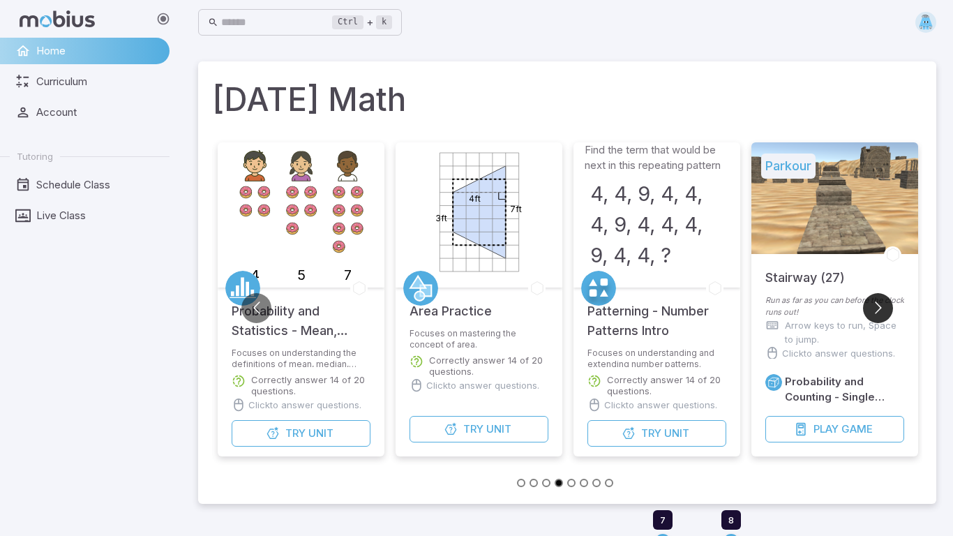
click at [877, 319] on button "Go to next slide" at bounding box center [878, 308] width 30 height 30
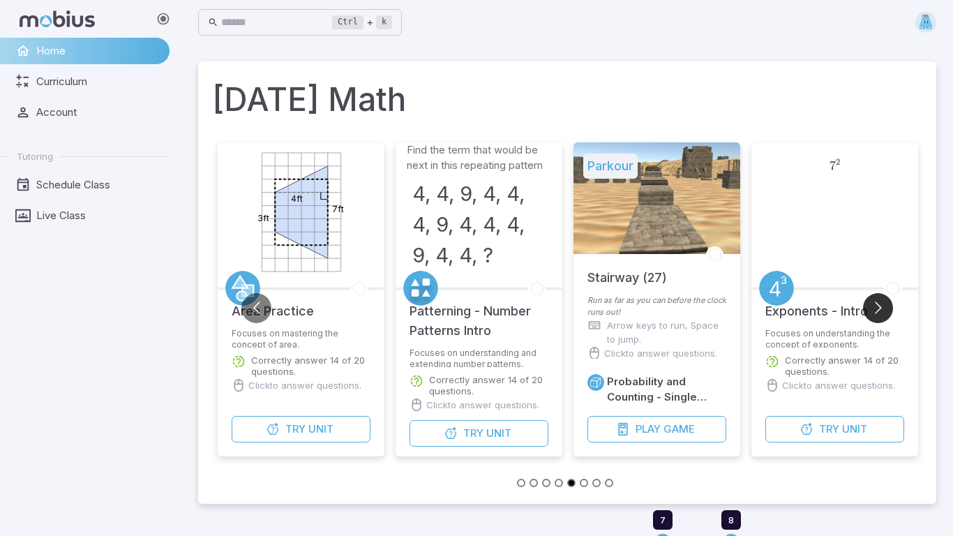
click at [877, 319] on button "Go to next slide" at bounding box center [878, 308] width 30 height 30
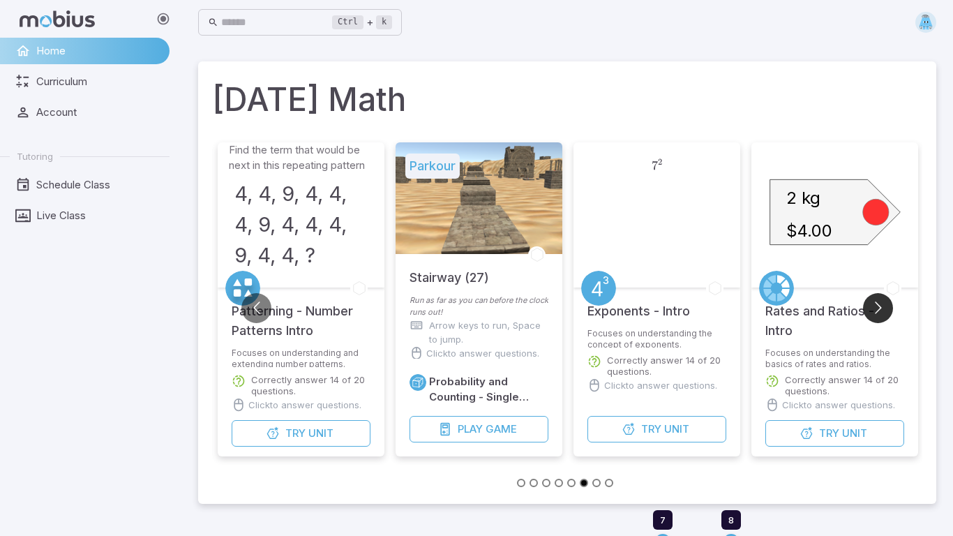
click at [877, 319] on button "Go to next slide" at bounding box center [878, 308] width 30 height 30
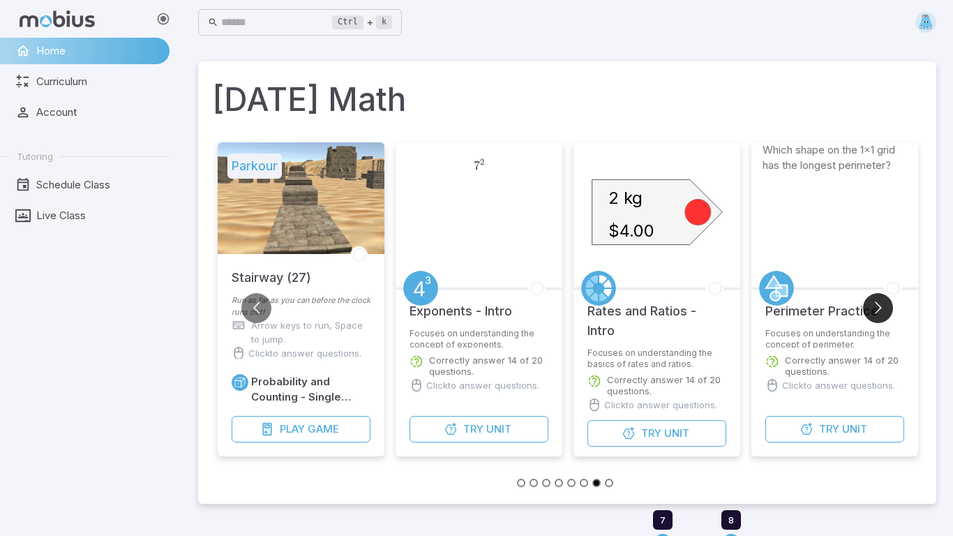
click at [877, 319] on button "Go to next slide" at bounding box center [878, 308] width 30 height 30
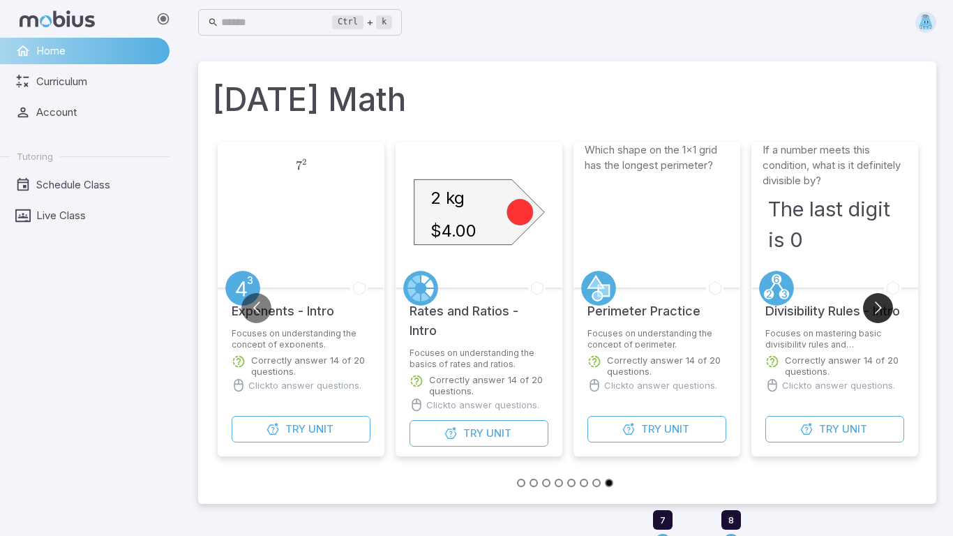
click at [877, 319] on button "Go to next slide" at bounding box center [878, 308] width 30 height 30
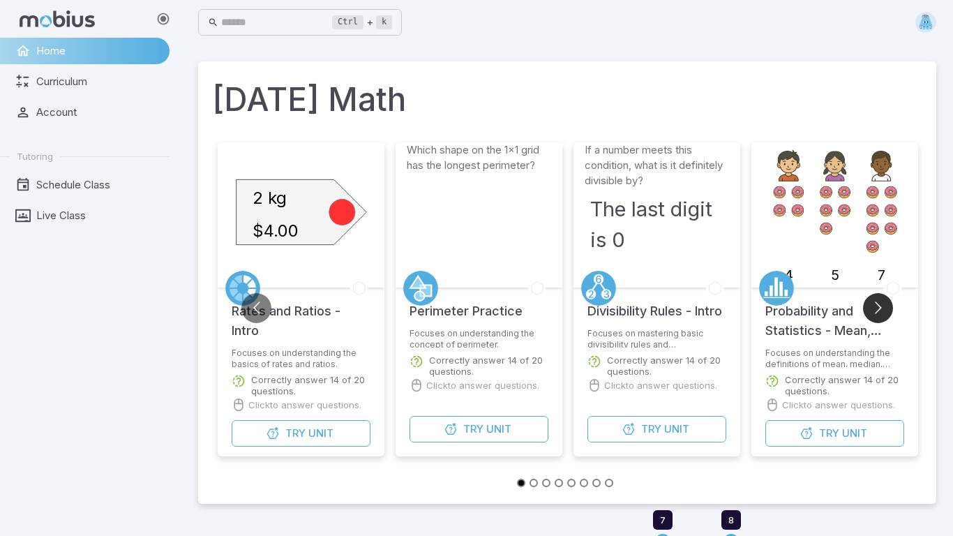
click at [877, 319] on button "Go to next slide" at bounding box center [878, 308] width 30 height 30
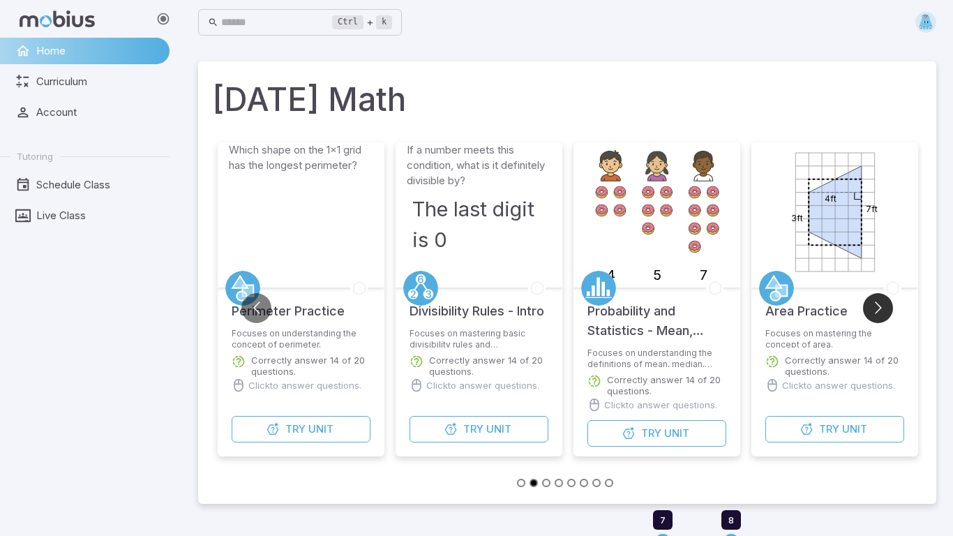
click at [877, 319] on button "Go to next slide" at bounding box center [878, 308] width 30 height 30
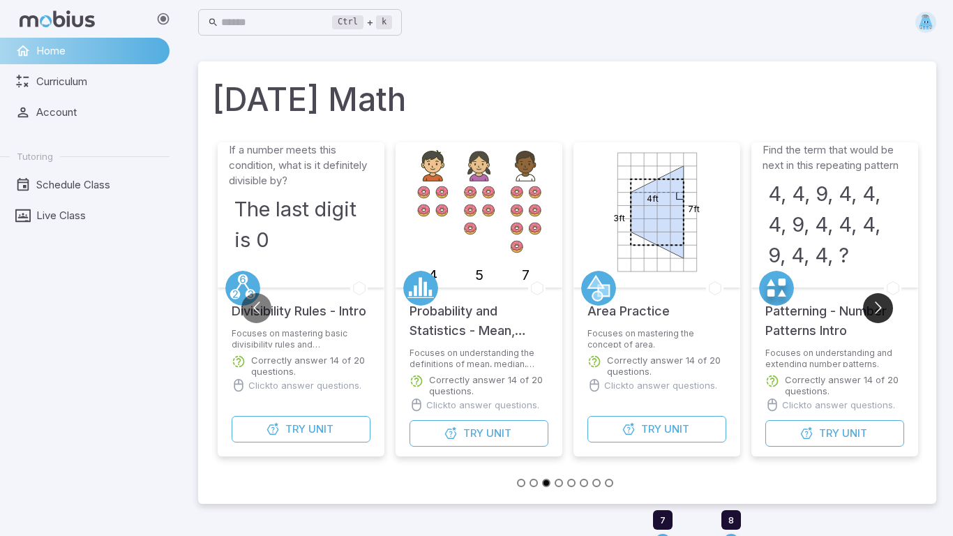
click at [877, 319] on button "Go to next slide" at bounding box center [878, 308] width 30 height 30
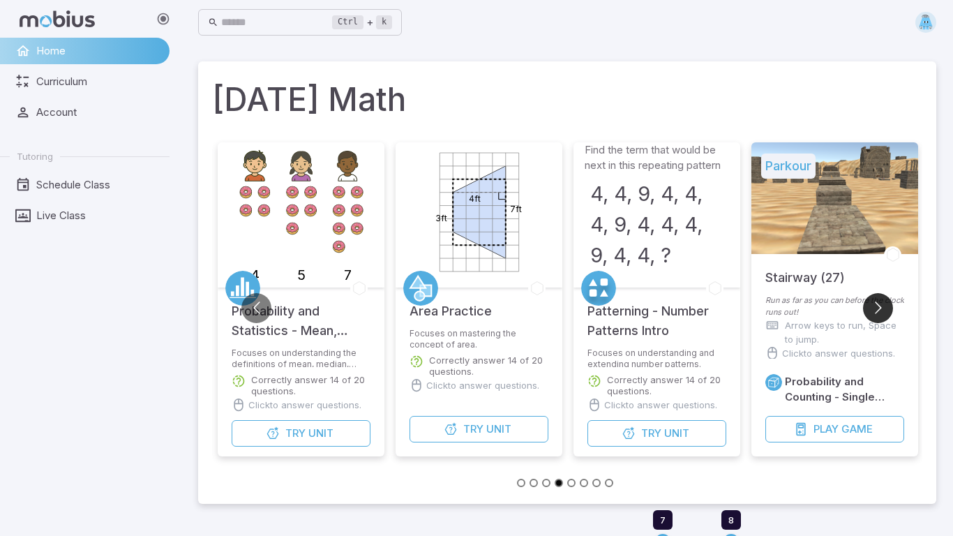
click at [877, 319] on button "Go to next slide" at bounding box center [878, 308] width 30 height 30
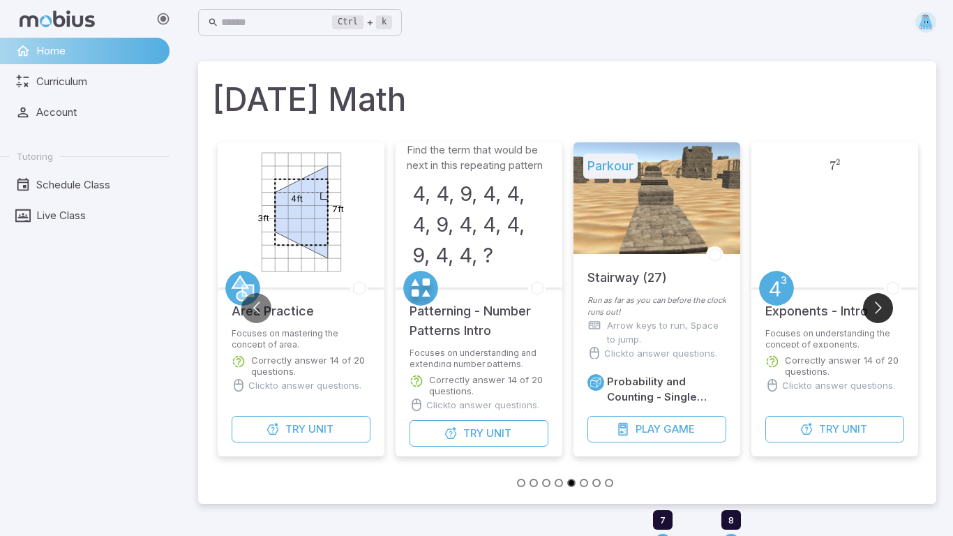
click at [875, 318] on button "Go to next slide" at bounding box center [878, 308] width 30 height 30
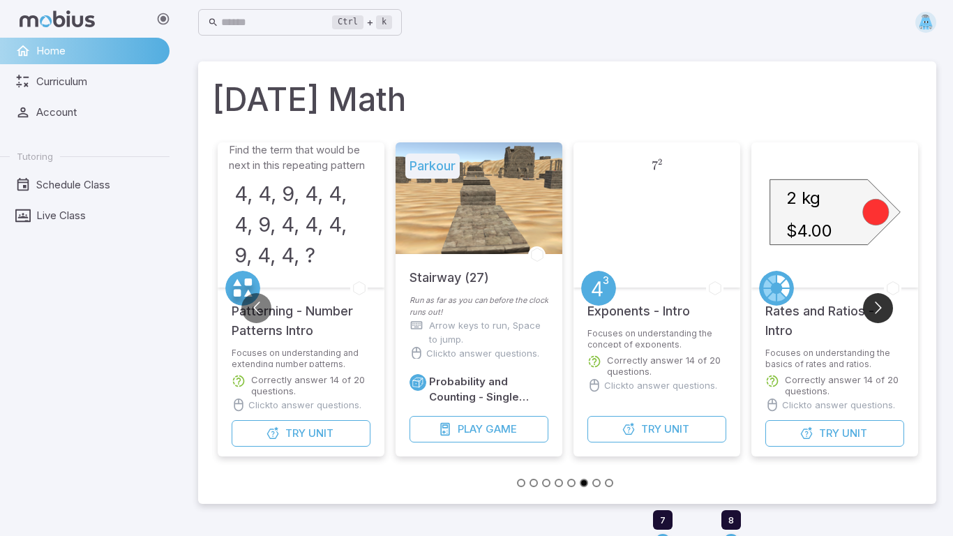
click at [875, 318] on button "Go to next slide" at bounding box center [878, 308] width 30 height 30
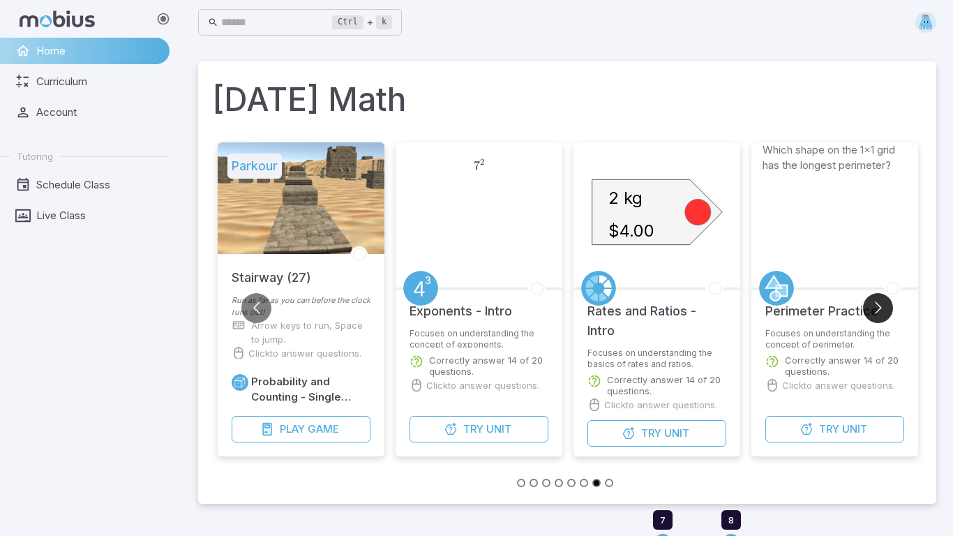
click at [875, 318] on button "Go to next slide" at bounding box center [878, 308] width 30 height 30
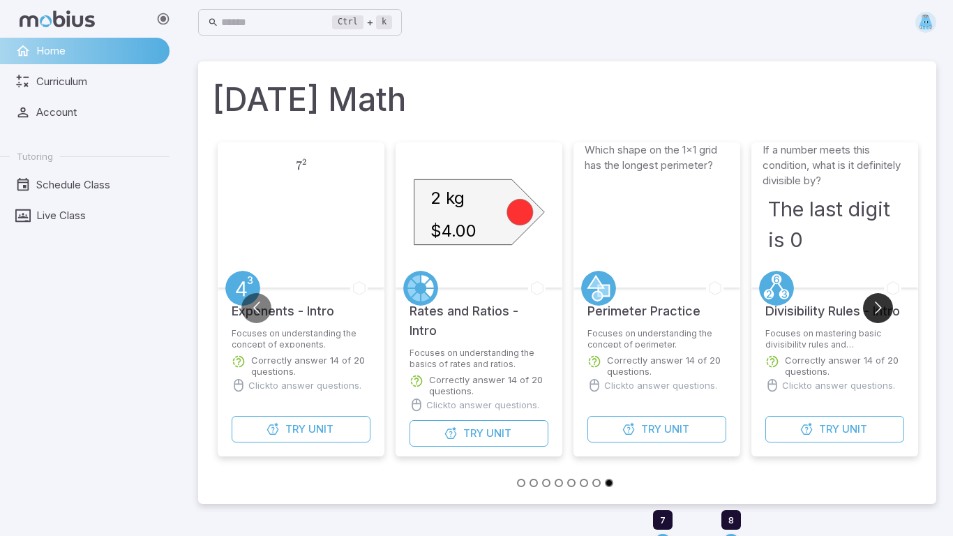
click at [875, 318] on button "Go to next slide" at bounding box center [878, 308] width 30 height 30
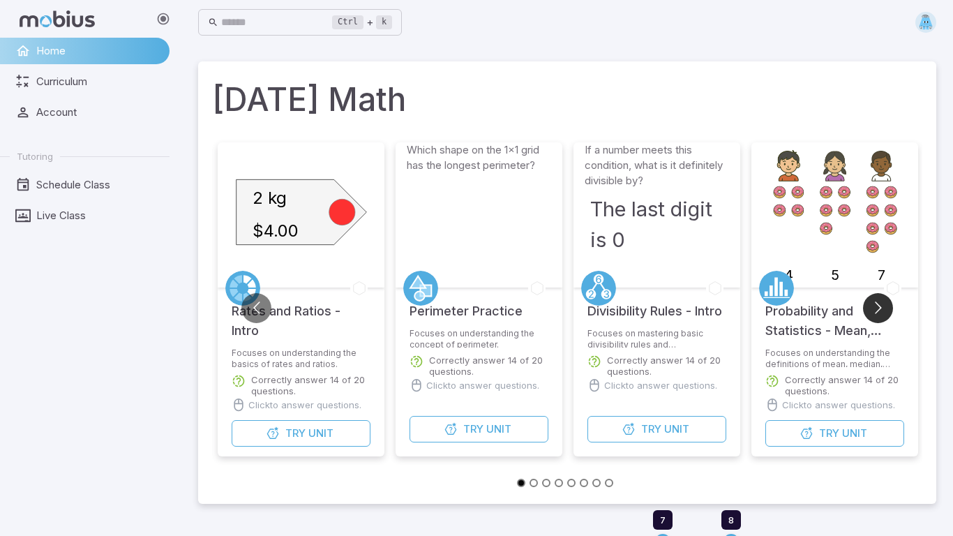
click at [874, 318] on button "Go to next slide" at bounding box center [878, 308] width 30 height 30
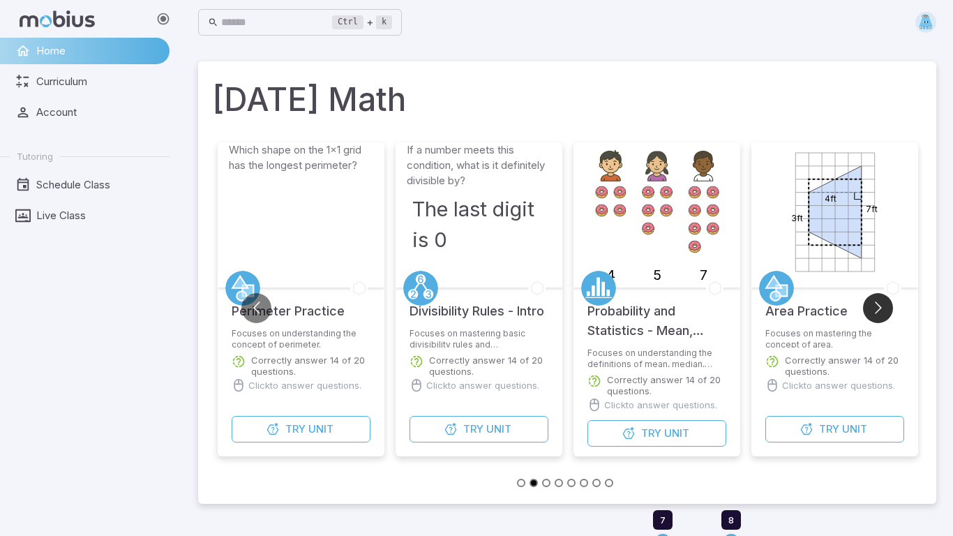
click at [874, 318] on button "Go to next slide" at bounding box center [878, 308] width 30 height 30
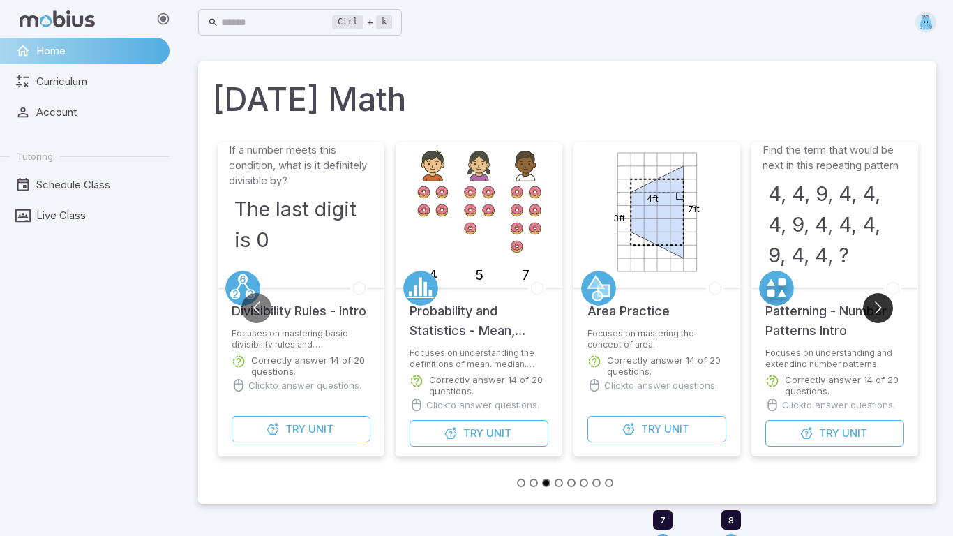
click at [874, 318] on button "Go to next slide" at bounding box center [878, 308] width 30 height 30
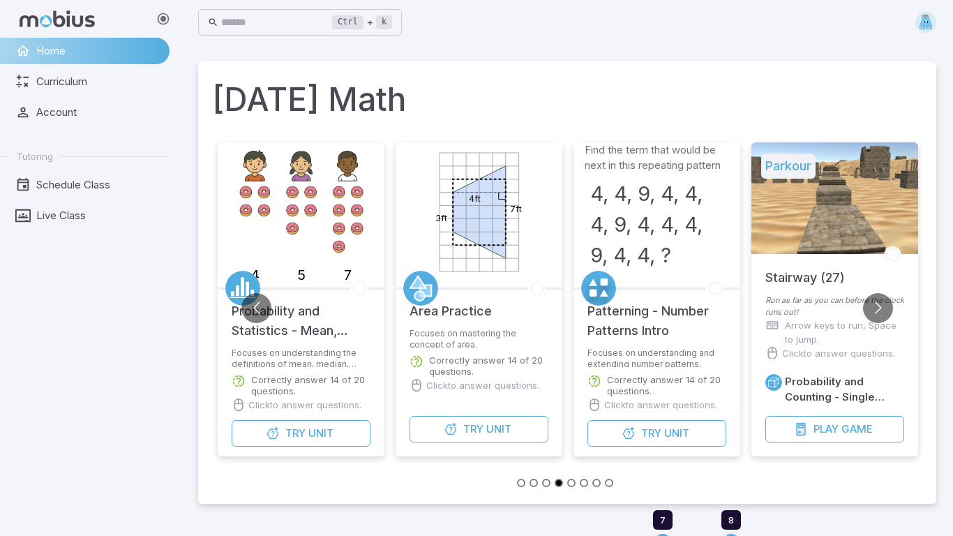
click at [607, 483] on button "Go to slide 8" at bounding box center [609, 482] width 8 height 8
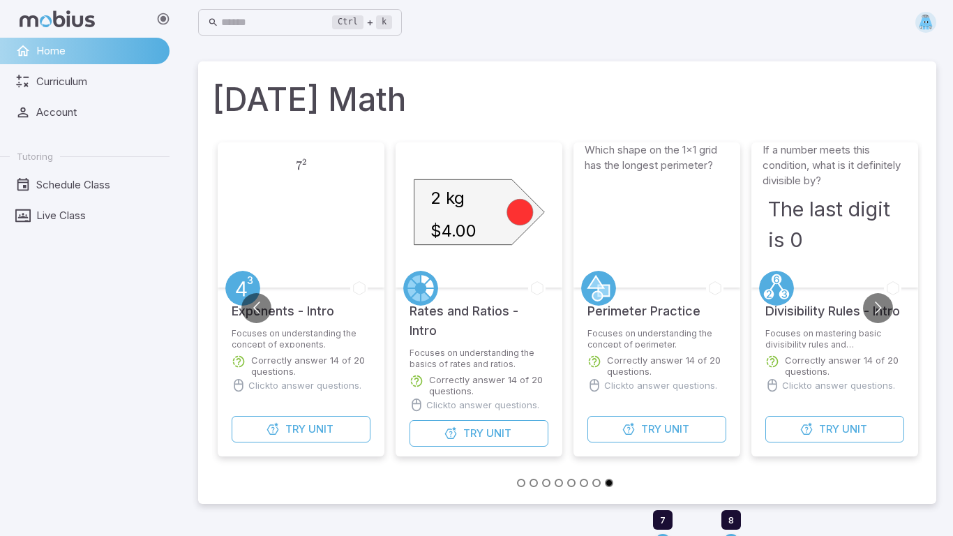
click at [621, 485] on ul at bounding box center [567, 481] width 710 height 15
click at [518, 478] on button "Go to slide 1" at bounding box center [521, 482] width 8 height 8
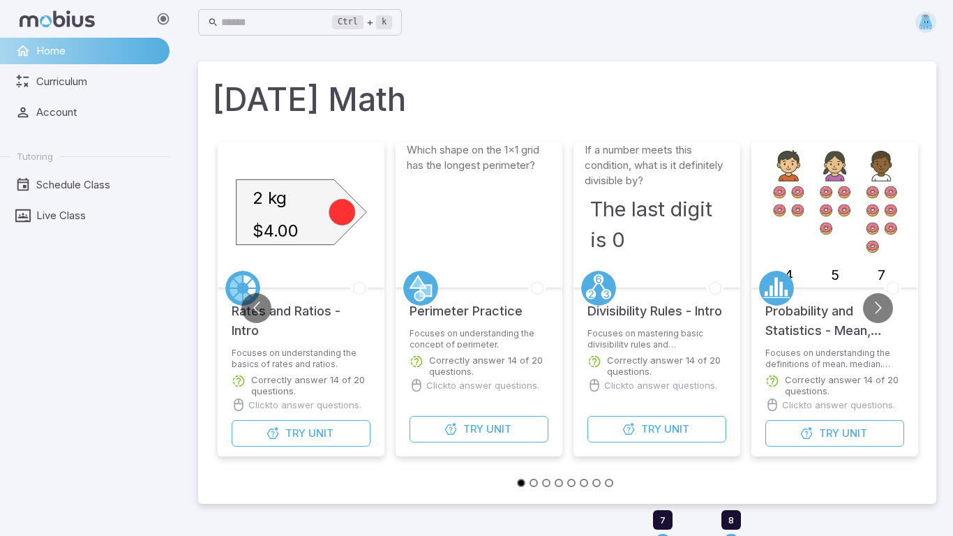
click at [529, 482] on button "Go to slide 2" at bounding box center [533, 482] width 8 height 8
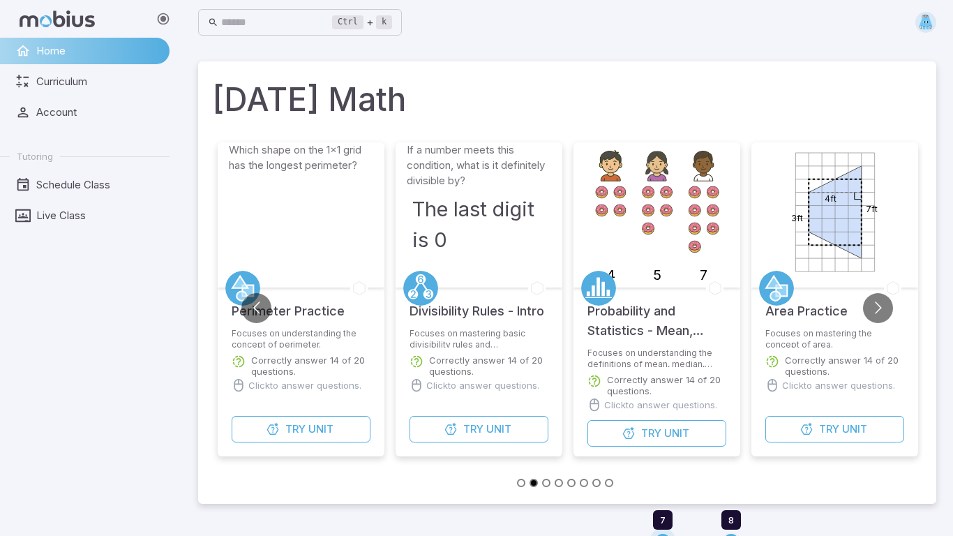
click at [523, 483] on button "Go to slide 1" at bounding box center [521, 482] width 8 height 8
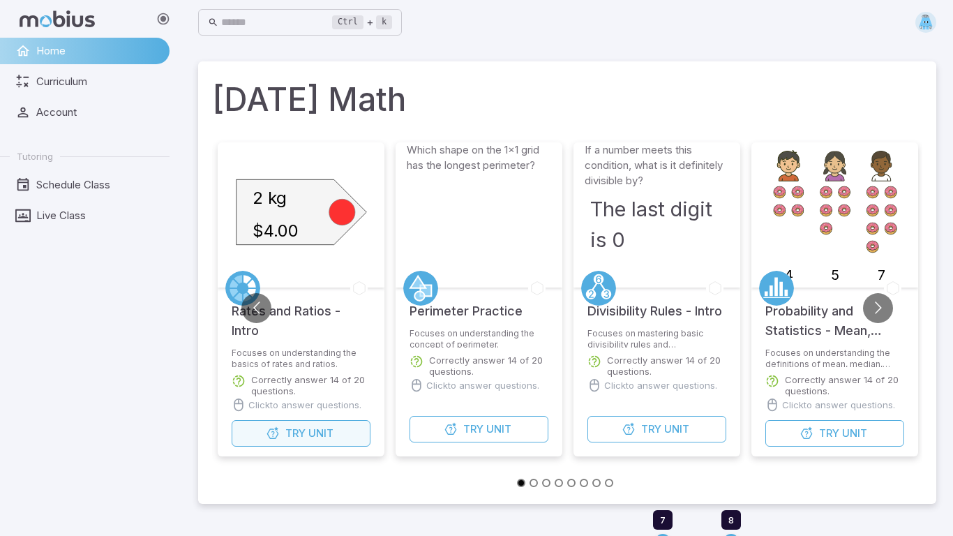
click at [330, 436] on span "Unit" at bounding box center [320, 432] width 25 height 15
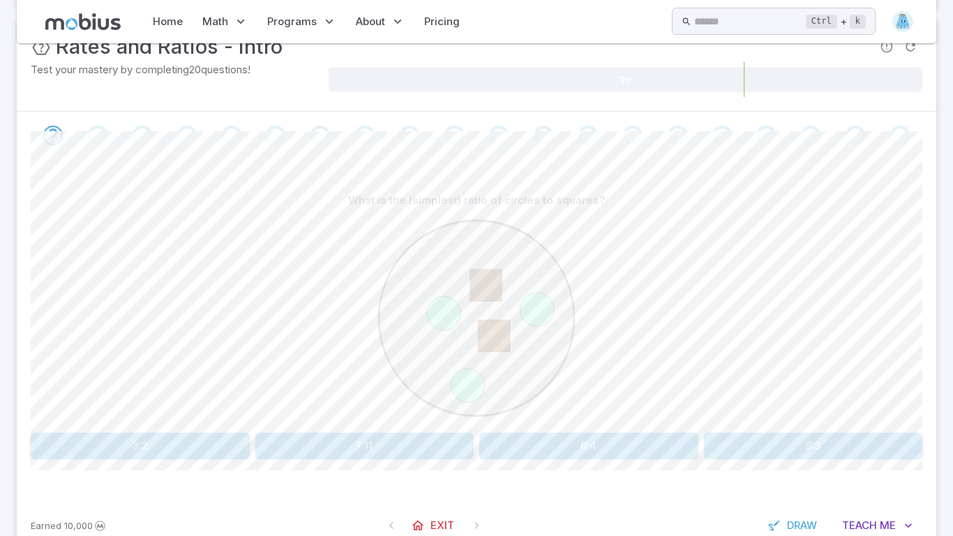
scroll to position [204, 0]
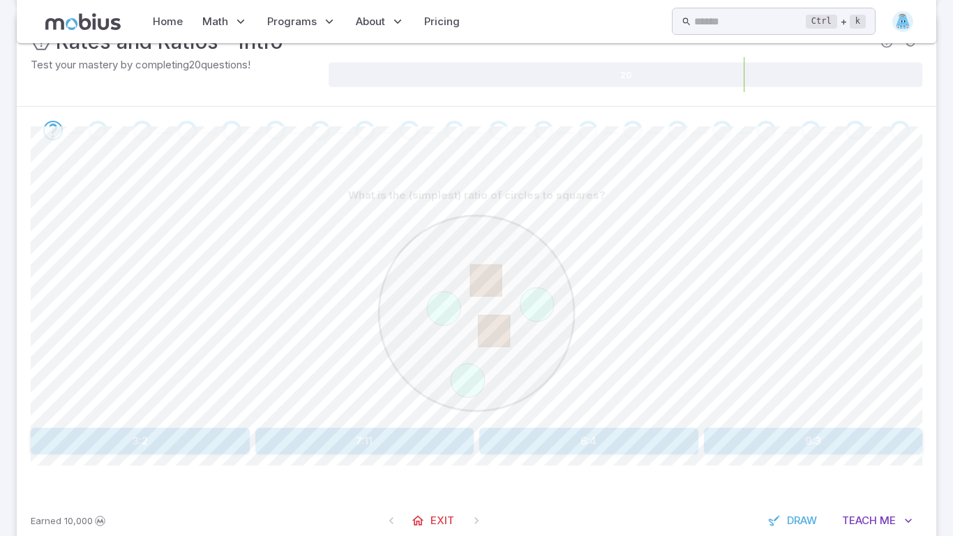
click at [214, 445] on button "3:2" at bounding box center [140, 440] width 219 height 26
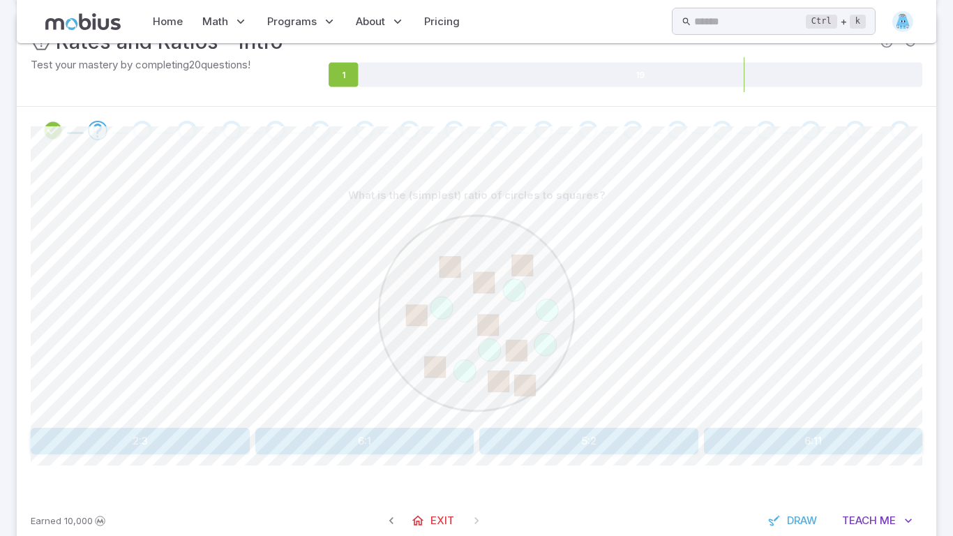
click at [488, 433] on button "5:2" at bounding box center [588, 440] width 219 height 26
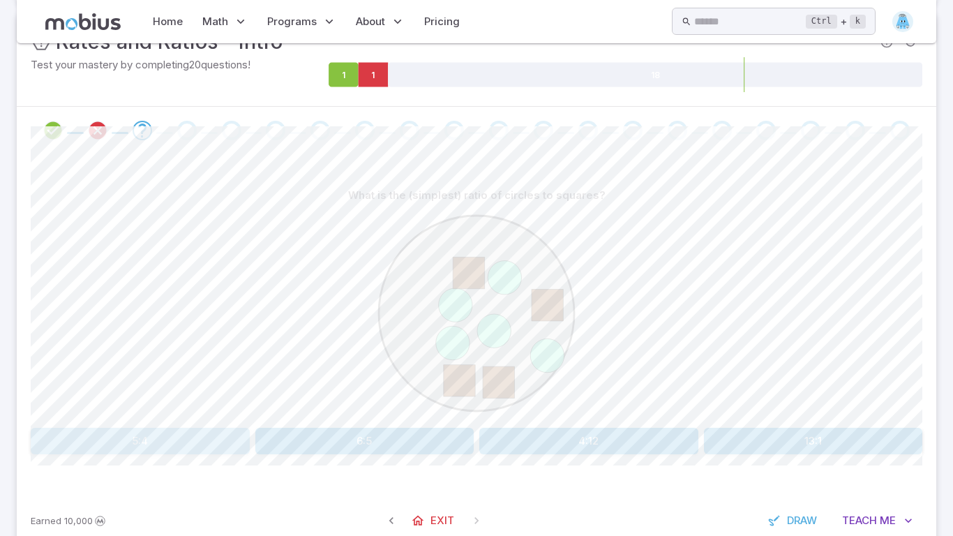
click at [197, 434] on button "5:4" at bounding box center [140, 440] width 219 height 26
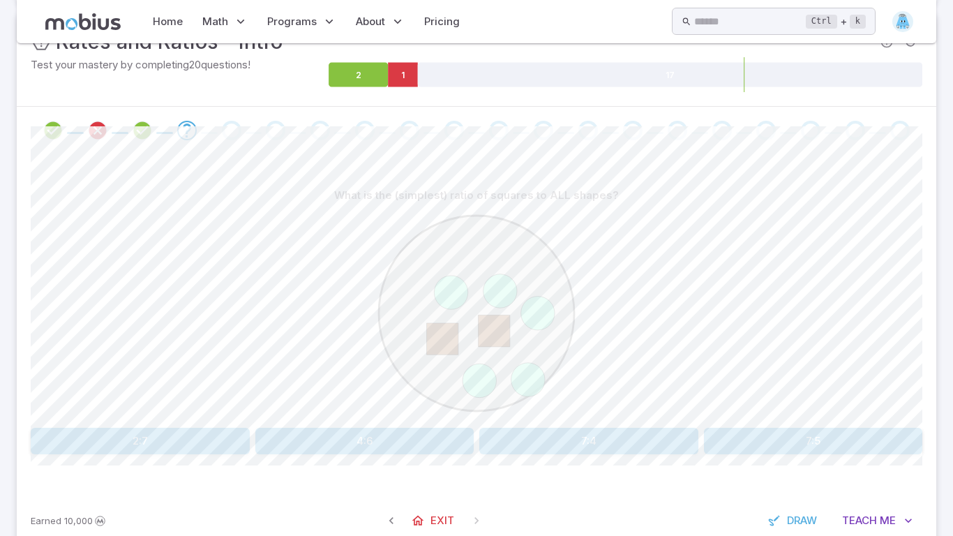
click at [458, 449] on button "4:6" at bounding box center [364, 440] width 219 height 26
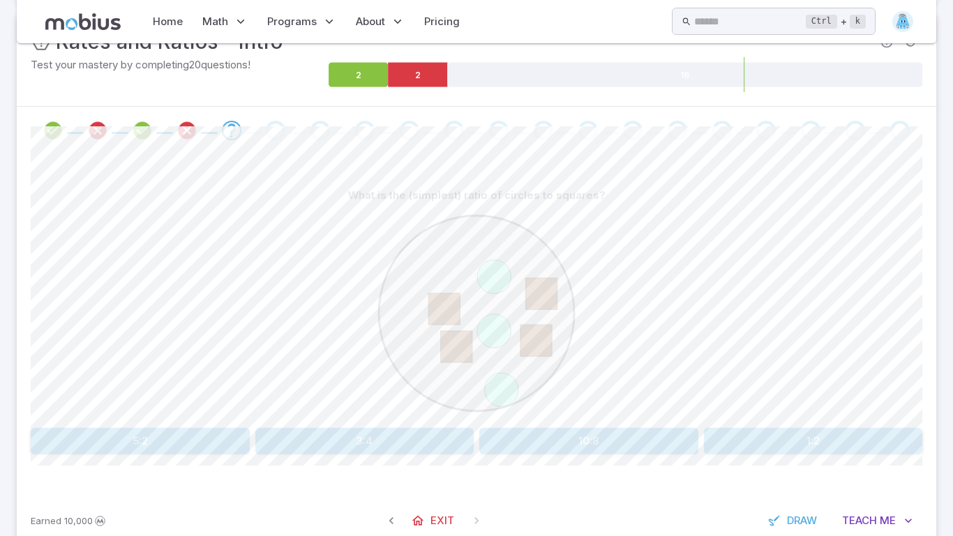
click at [458, 449] on button "3:4" at bounding box center [364, 440] width 219 height 26
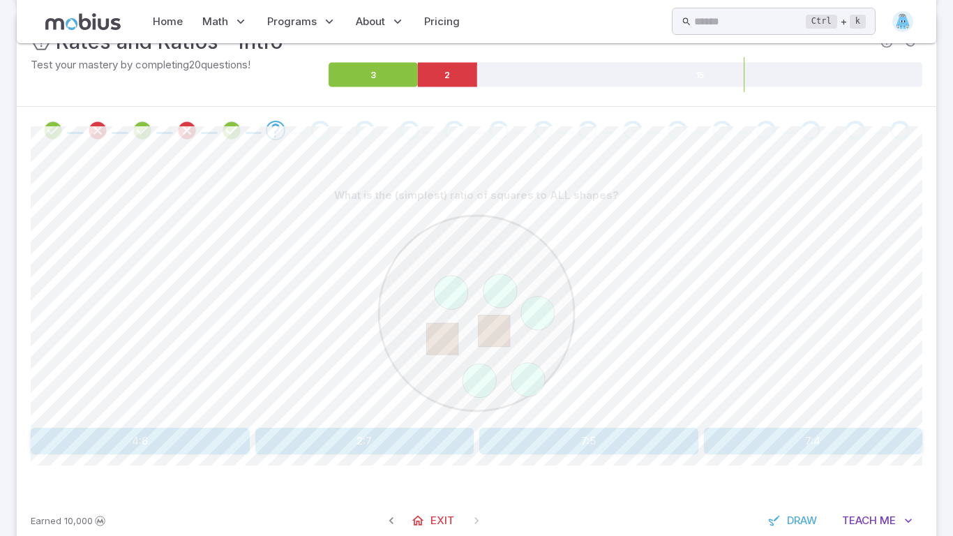
click at [458, 449] on button "2:7" at bounding box center [364, 440] width 219 height 26
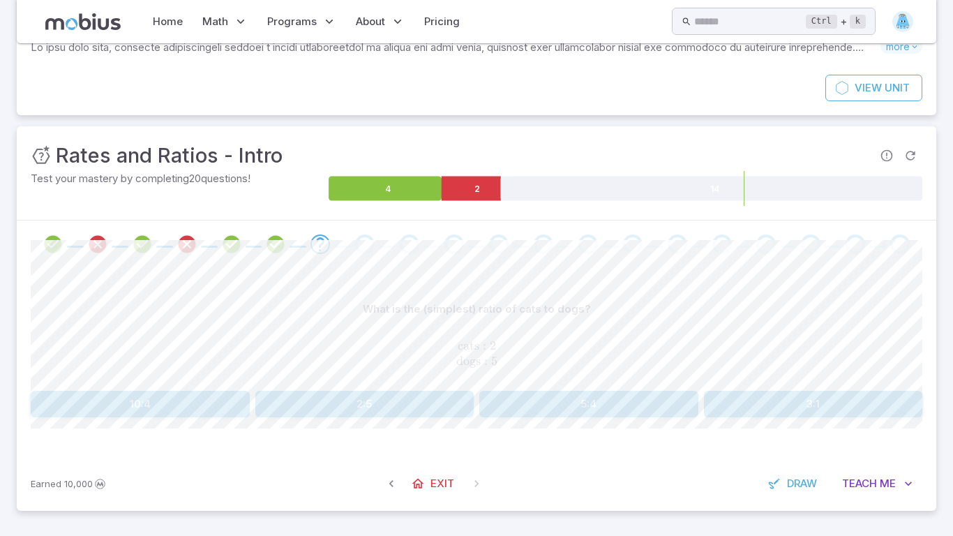
scroll to position [90, 0]
click at [420, 392] on button "2:5" at bounding box center [364, 404] width 219 height 26
click at [763, 400] on button "5:2" at bounding box center [813, 404] width 219 height 26
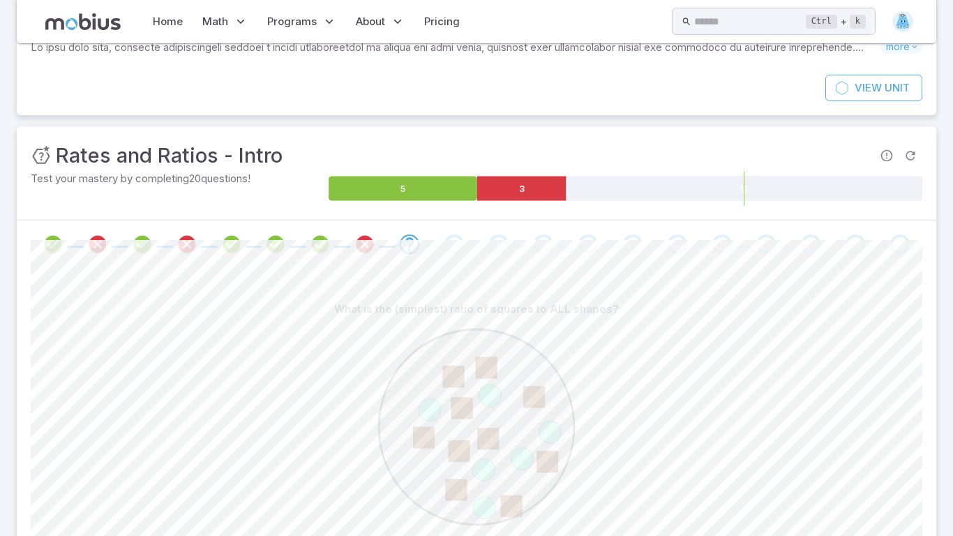
scroll to position [241, 0]
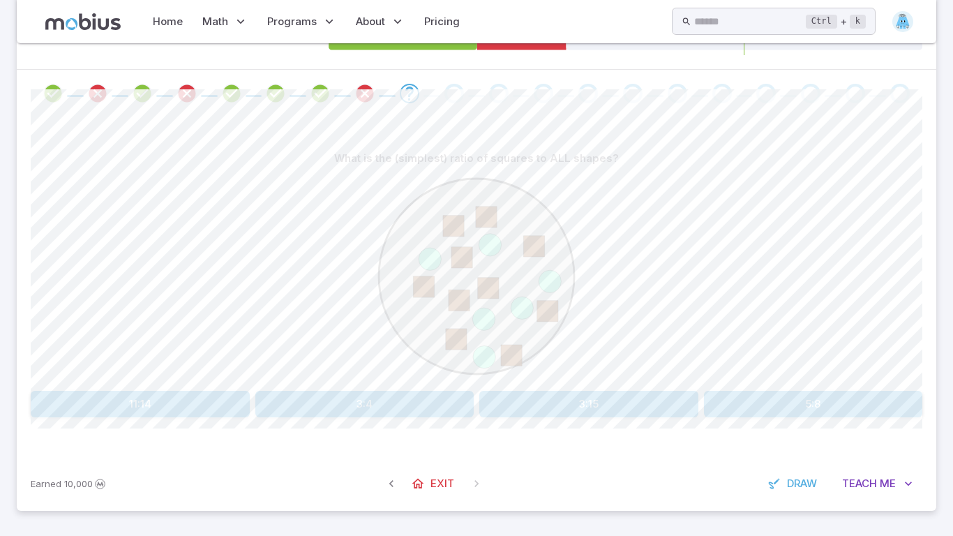
click at [750, 403] on button "5:8" at bounding box center [813, 404] width 219 height 26
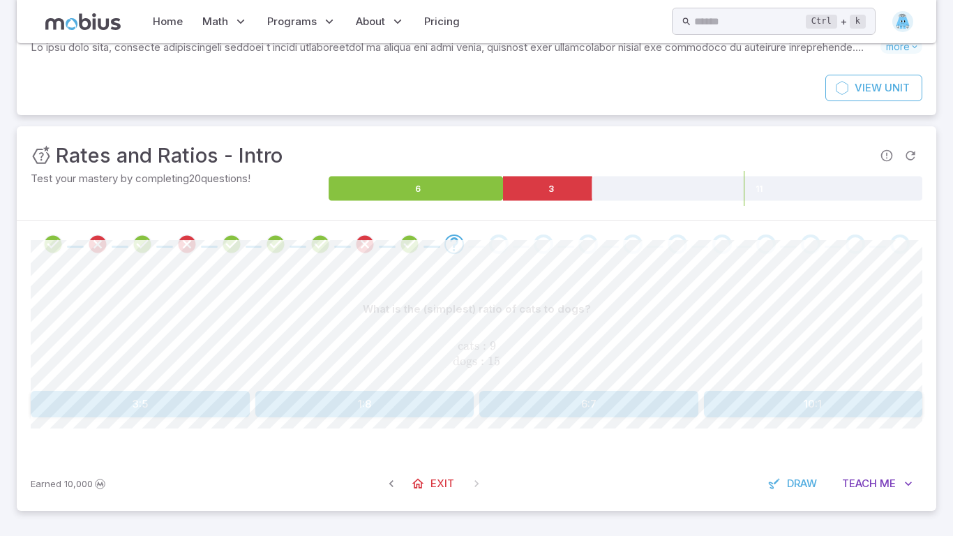
scroll to position [90, 0]
click at [167, 403] on button "3:5" at bounding box center [140, 404] width 219 height 26
click at [525, 407] on button "4:9" at bounding box center [588, 404] width 219 height 26
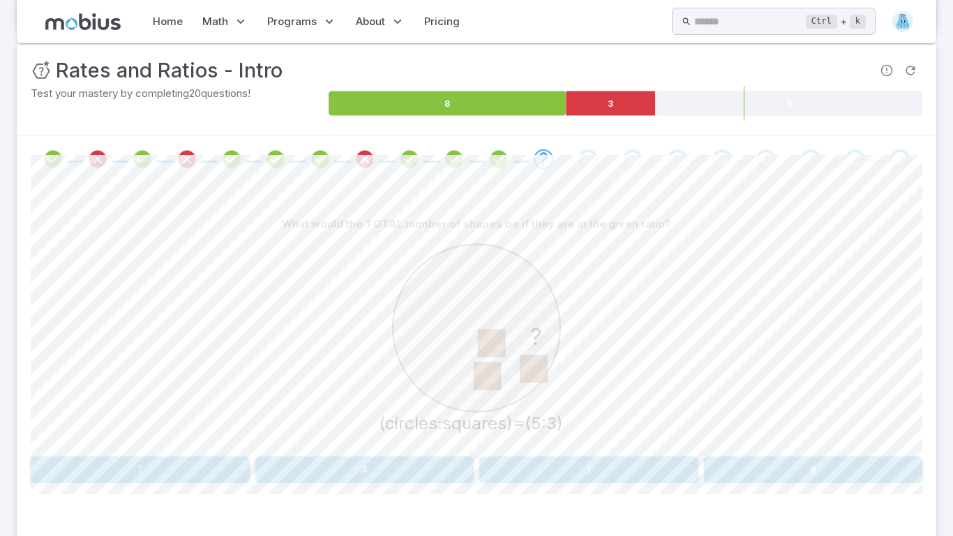
scroll to position [181, 0]
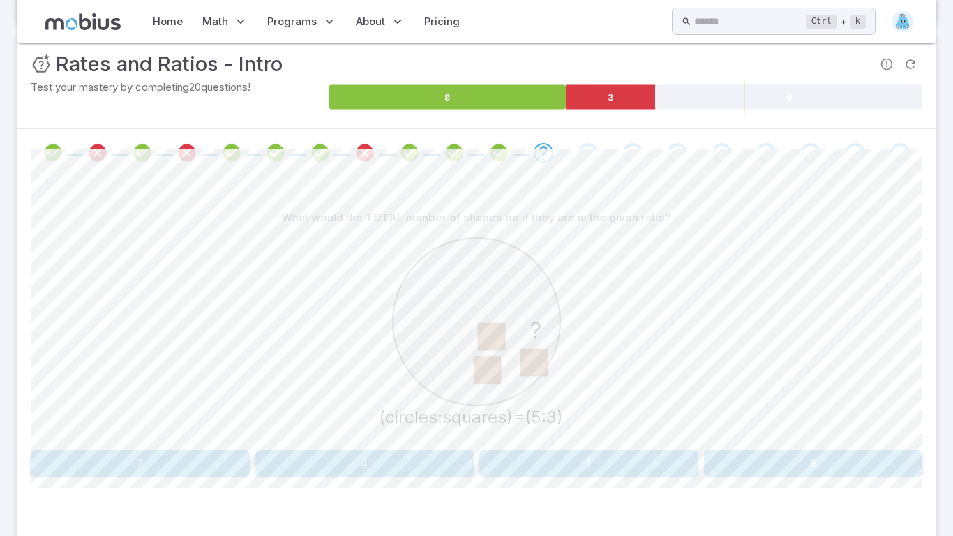
click at [883, 462] on button "8" at bounding box center [813, 463] width 219 height 26
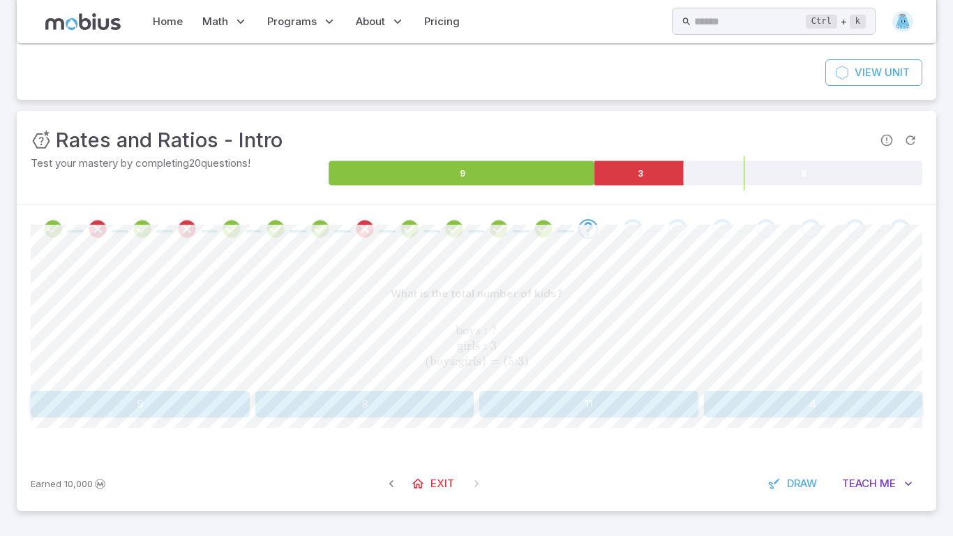
scroll to position [105, 0]
click at [389, 402] on button "8" at bounding box center [364, 404] width 219 height 26
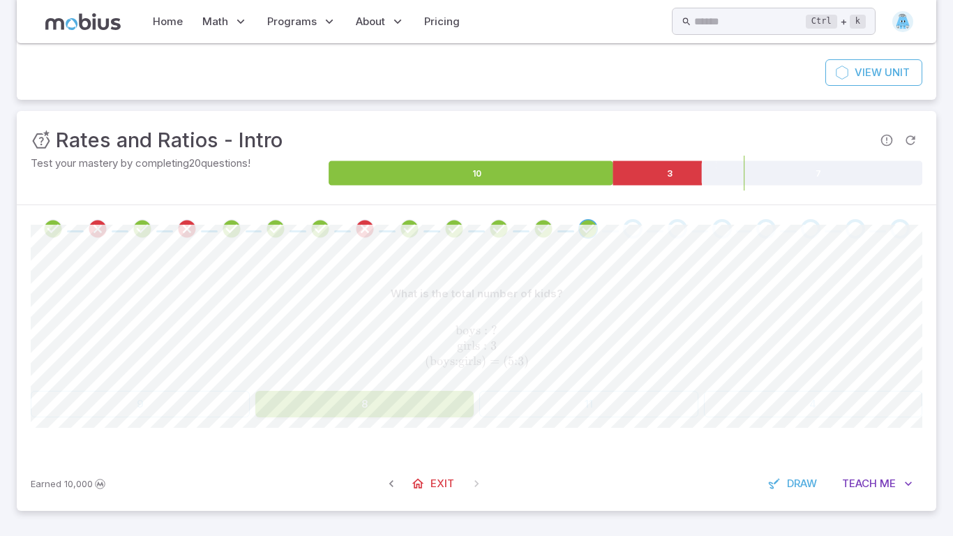
scroll to position [100, 0]
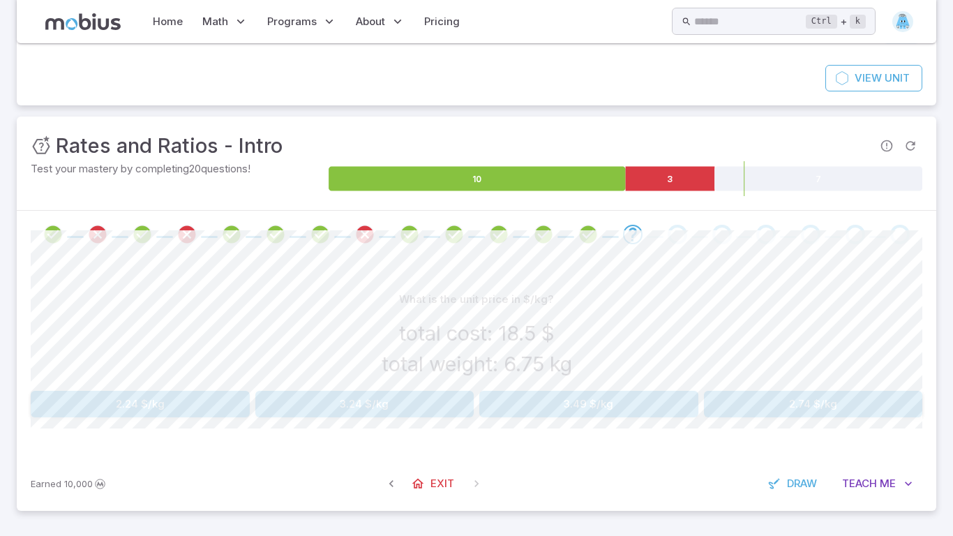
click at [374, 391] on button "3.24 $/kg" at bounding box center [364, 404] width 219 height 26
click at [517, 408] on button "5 $/kg" at bounding box center [588, 404] width 219 height 26
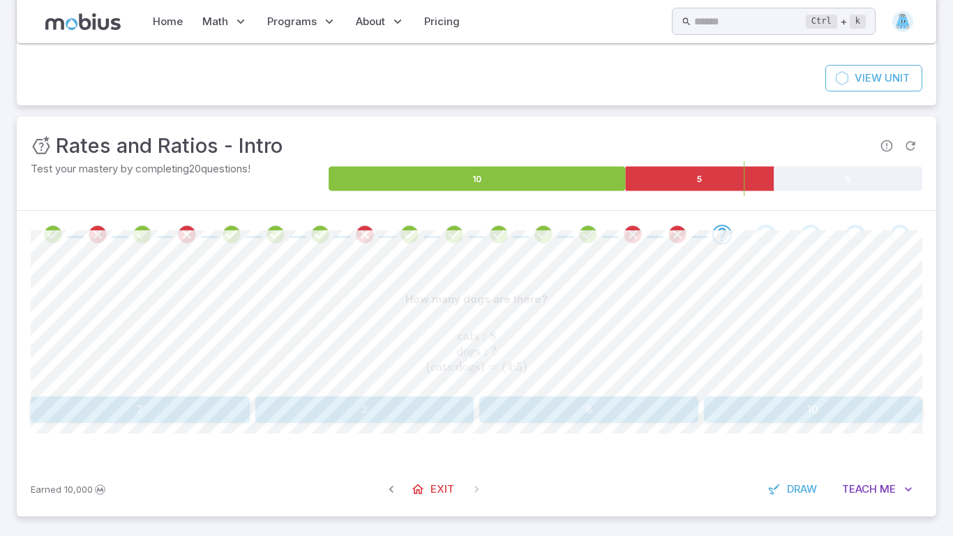
click at [762, 404] on button "10" at bounding box center [813, 409] width 219 height 26
click at [180, 414] on button "8" at bounding box center [140, 409] width 219 height 26
click at [441, 513] on div "Earned 10,000 Exit Draw Teach Me" at bounding box center [476, 489] width 919 height 54
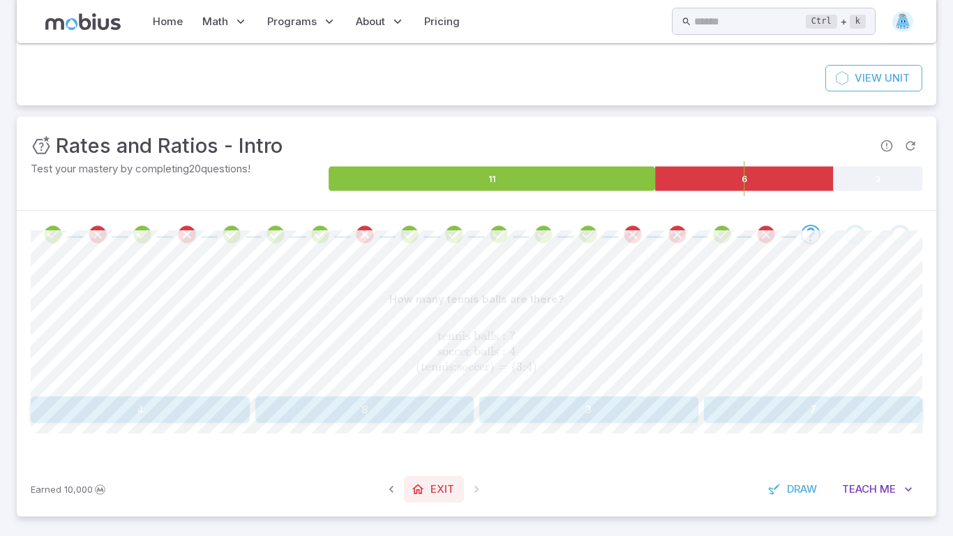
click at [439, 481] on span "Exit" at bounding box center [442, 488] width 24 height 15
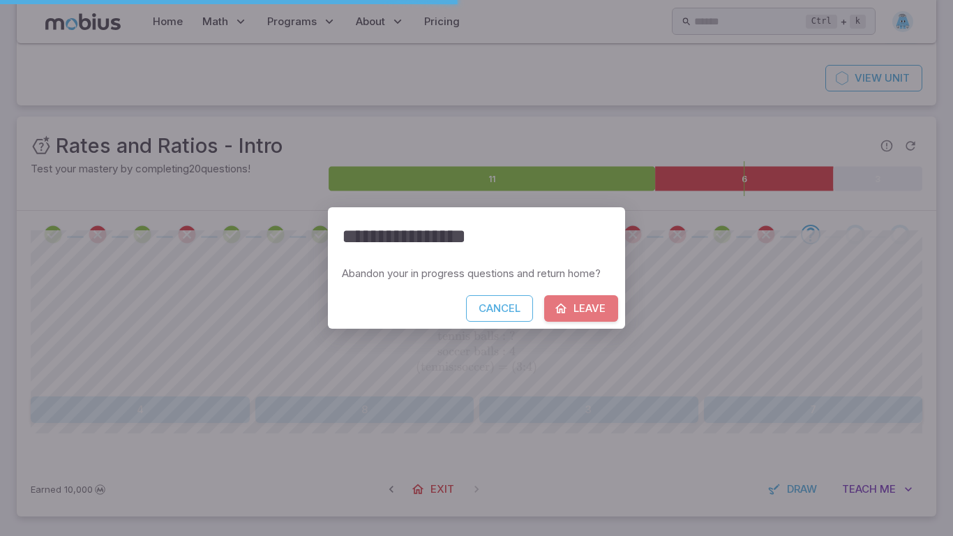
click at [596, 304] on button "Leave" at bounding box center [581, 308] width 74 height 26
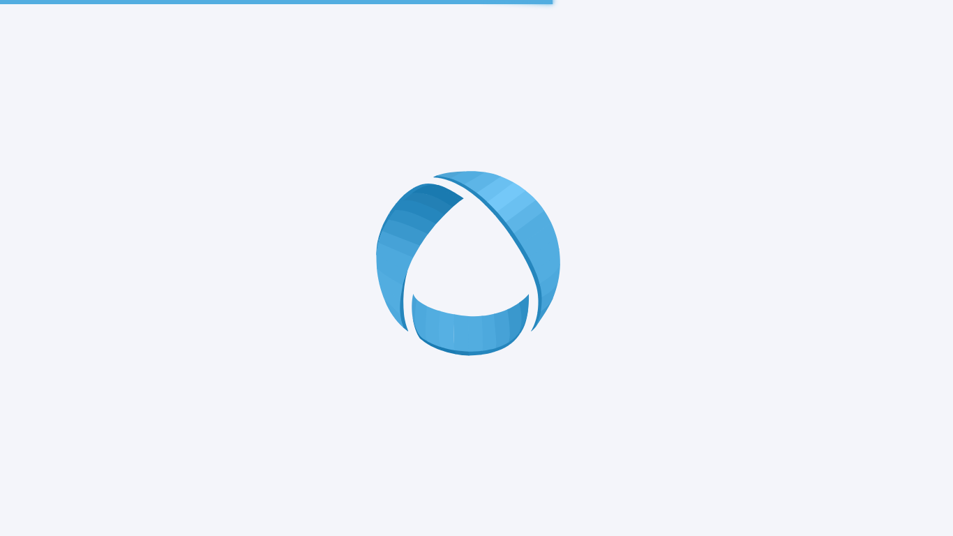
scroll to position [0, 0]
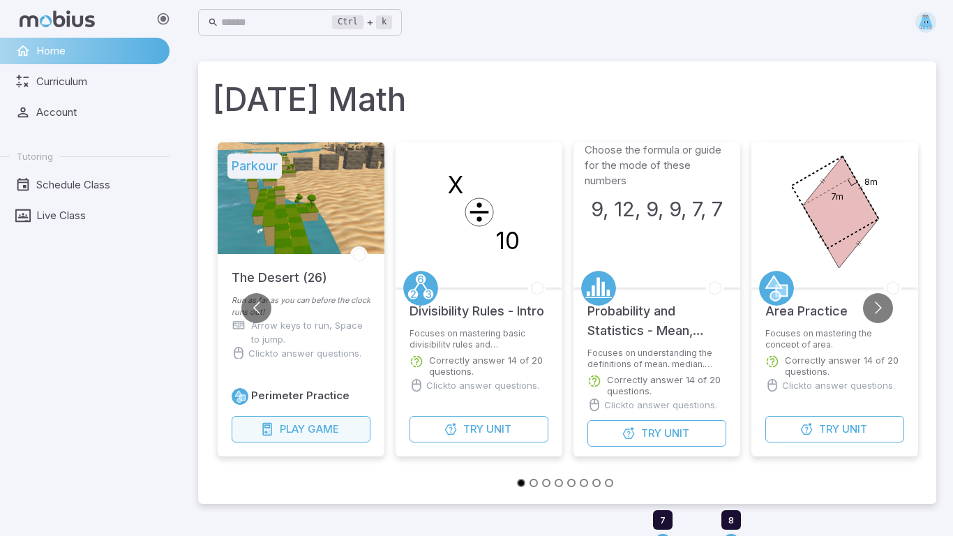
click at [340, 429] on button "Play Game" at bounding box center [301, 429] width 139 height 26
